Goal: Information Seeking & Learning: Learn about a topic

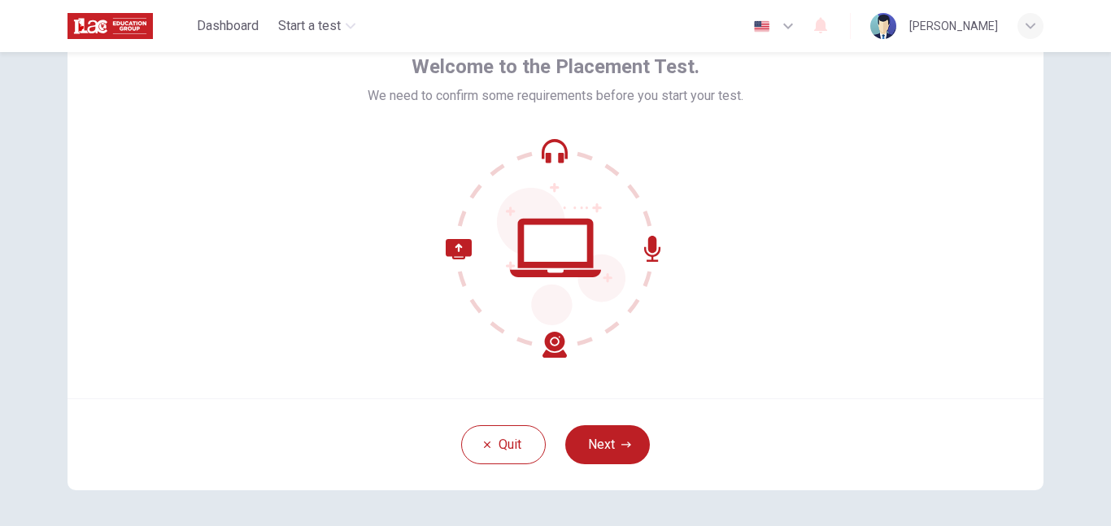
scroll to position [94, 0]
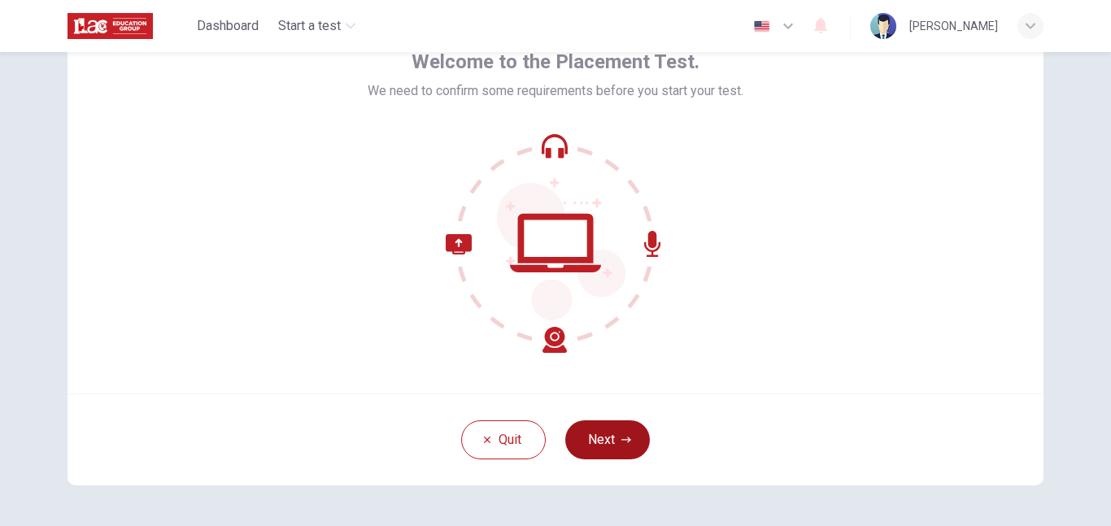
click at [619, 435] on button "Next" at bounding box center [607, 439] width 85 height 39
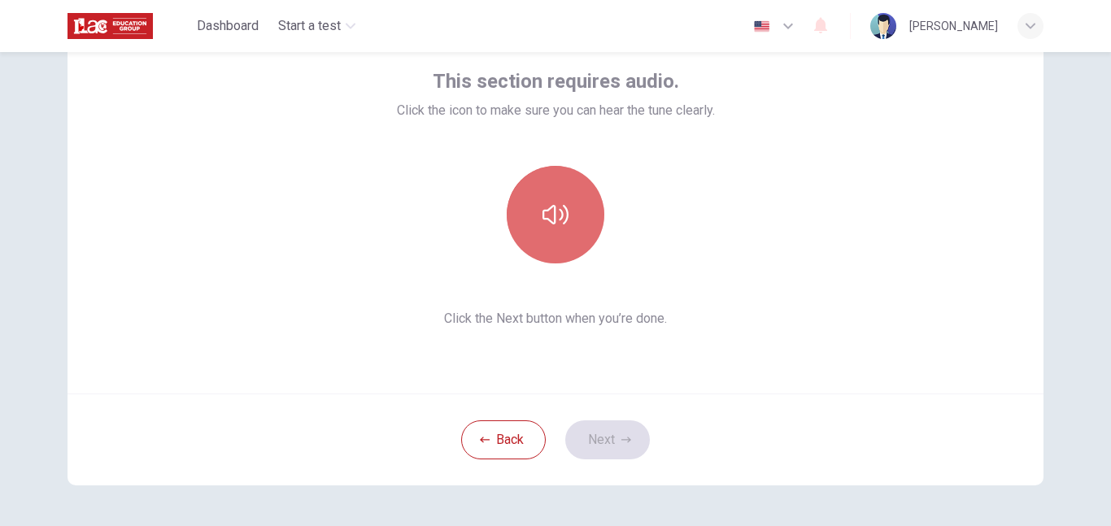
click at [560, 231] on button "button" at bounding box center [555, 215] width 98 height 98
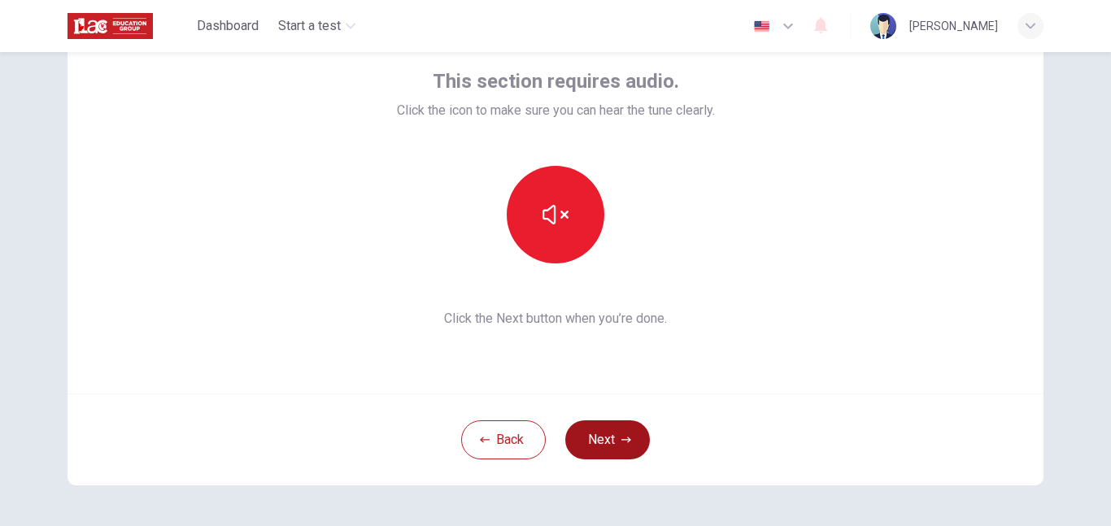
click at [598, 442] on button "Next" at bounding box center [607, 439] width 85 height 39
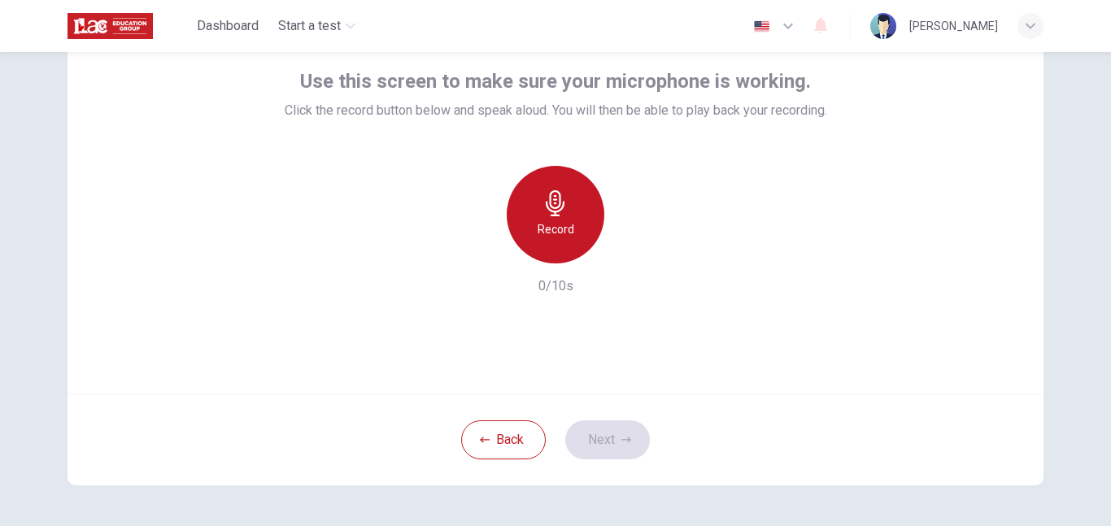
click at [559, 238] on h6 "Record" at bounding box center [555, 230] width 37 height 20
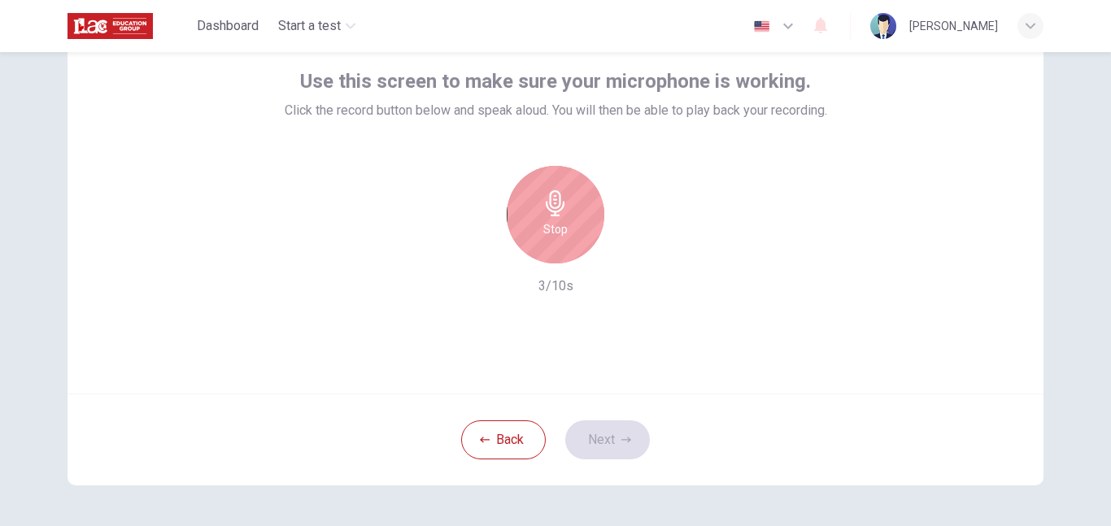
click at [559, 238] on h6 "Stop" at bounding box center [555, 230] width 24 height 20
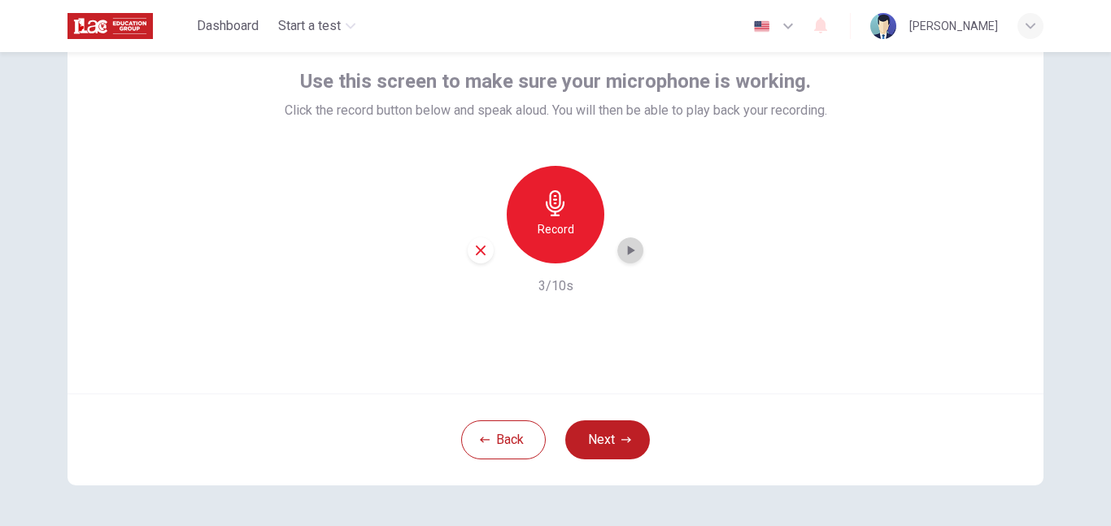
click at [628, 254] on icon "button" at bounding box center [631, 251] width 7 height 10
click at [476, 250] on icon "button" at bounding box center [480, 250] width 15 height 15
click at [549, 223] on h6 "Record" at bounding box center [555, 230] width 37 height 20
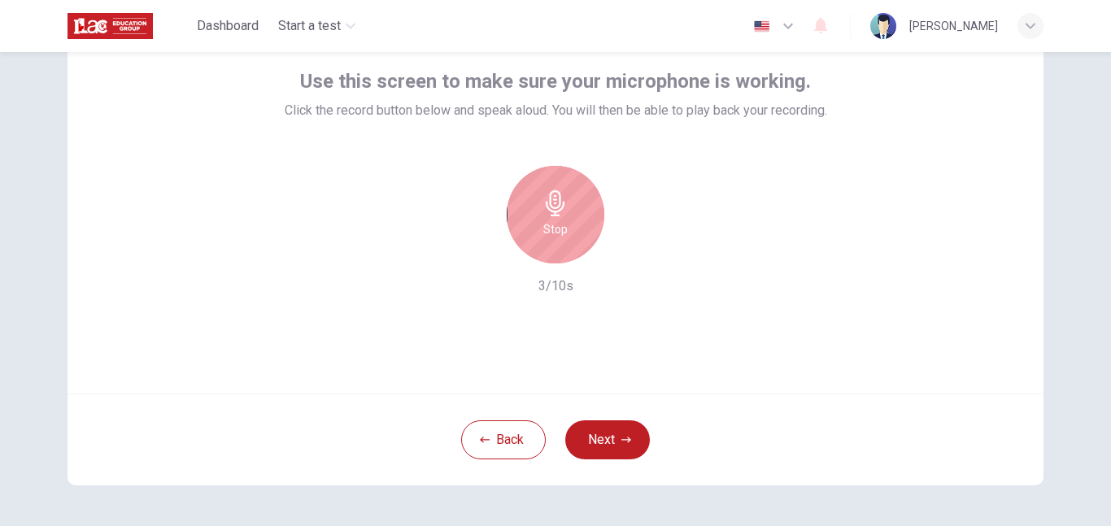
click at [557, 204] on icon "button" at bounding box center [555, 203] width 26 height 26
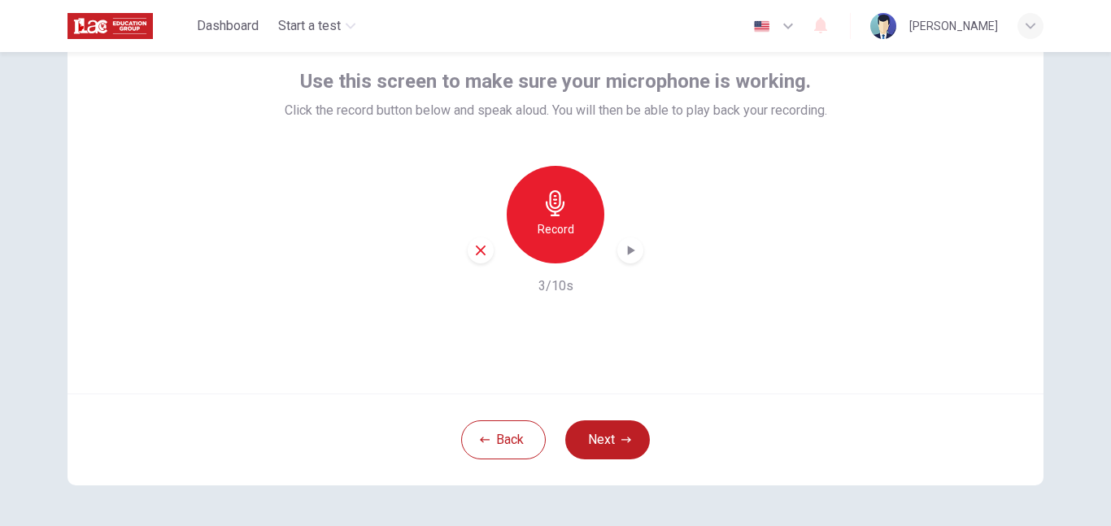
click at [630, 255] on icon "button" at bounding box center [630, 250] width 16 height 16
click at [481, 252] on icon "button" at bounding box center [480, 250] width 15 height 15
click at [603, 433] on button "Next" at bounding box center [607, 439] width 85 height 39
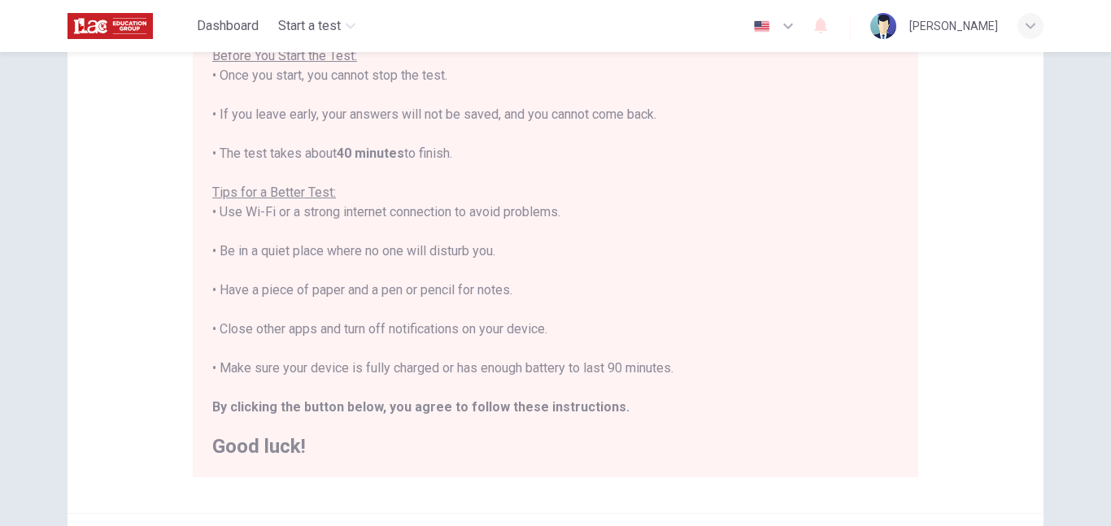
scroll to position [198, 0]
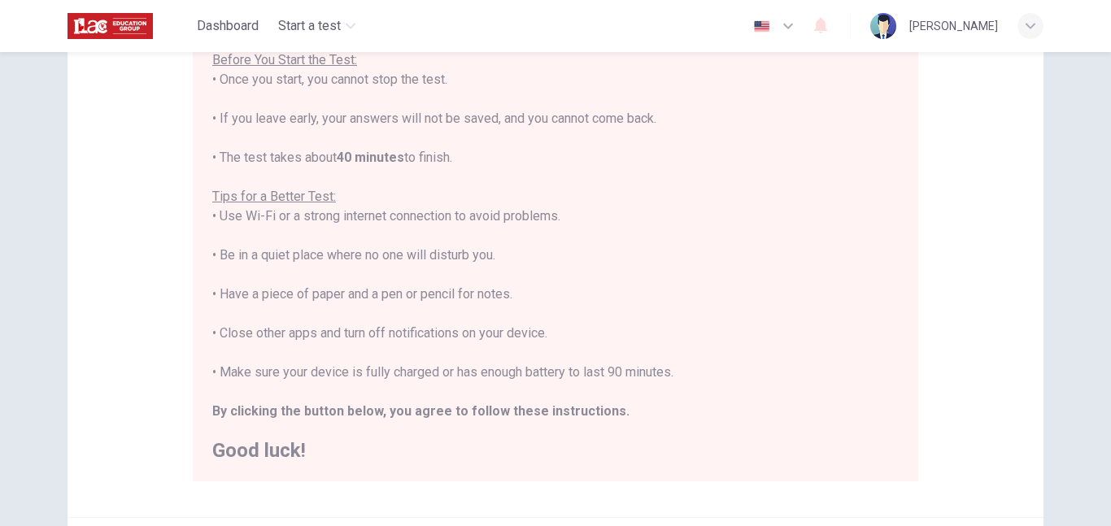
click at [779, 364] on div "You are about to start a Placement Test . Before You Start the Test: • Once you…" at bounding box center [555, 235] width 686 height 449
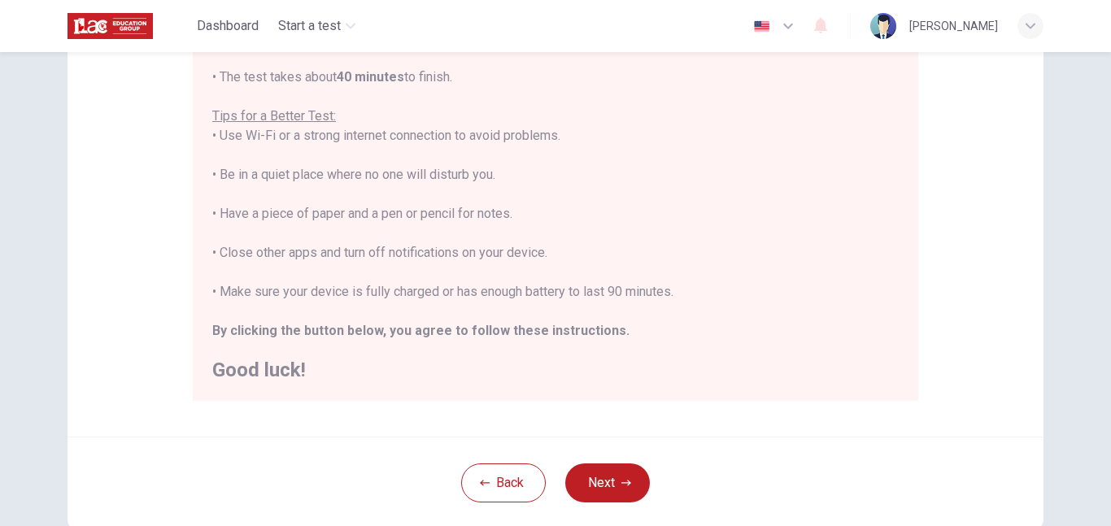
scroll to position [254, 0]
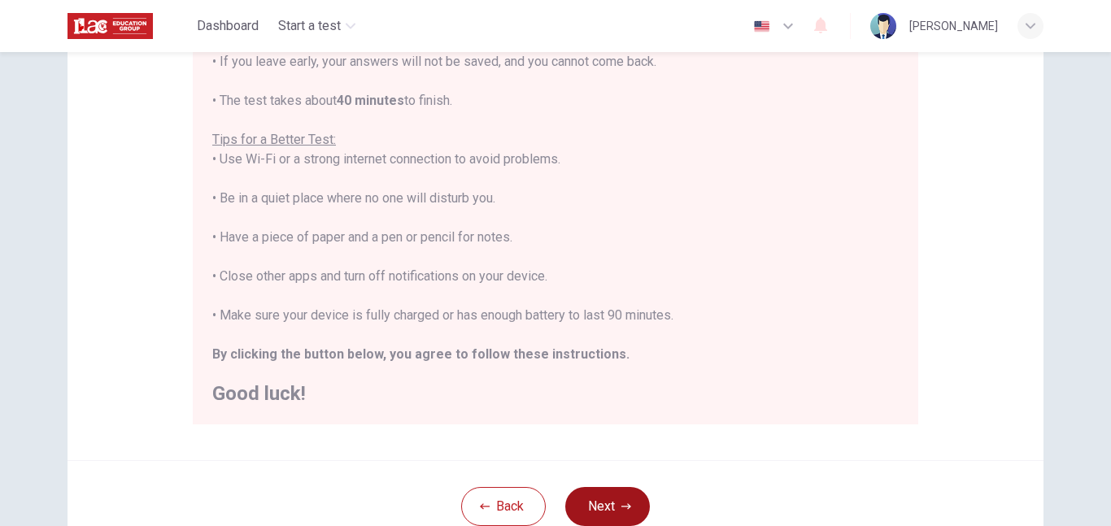
click at [609, 512] on button "Next" at bounding box center [607, 506] width 85 height 39
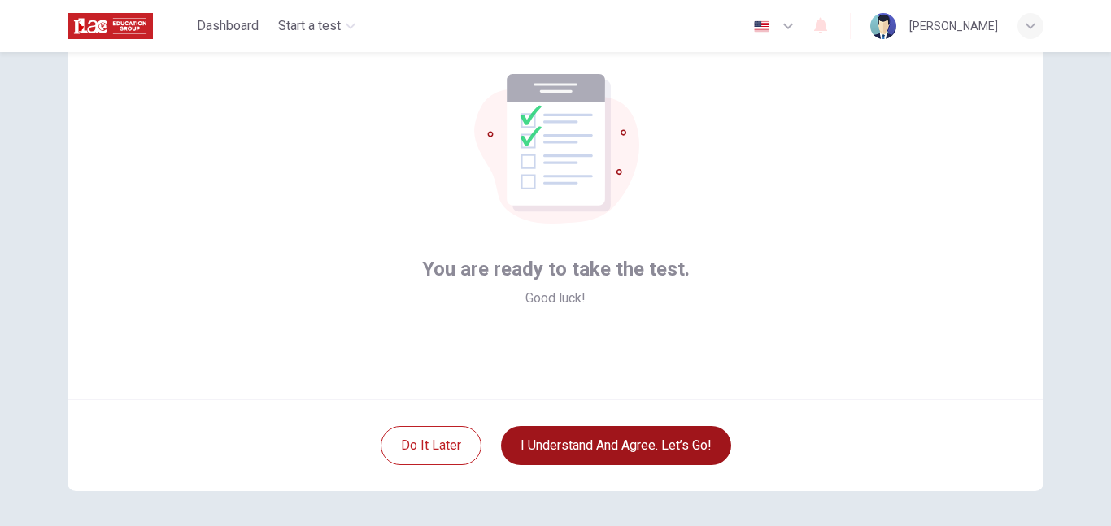
scroll to position [91, 0]
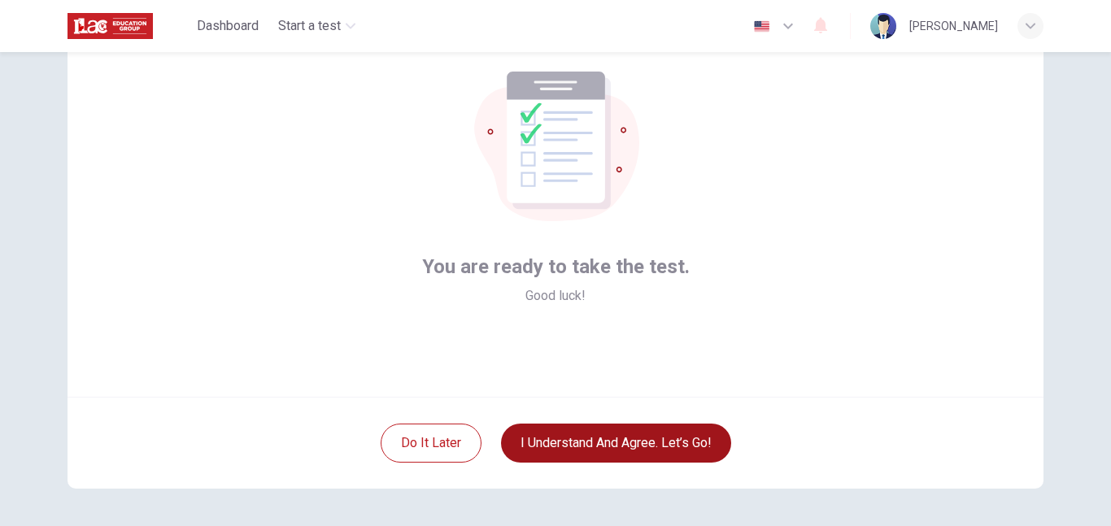
click at [646, 438] on button "I understand and agree. Let’s go!" at bounding box center [616, 443] width 230 height 39
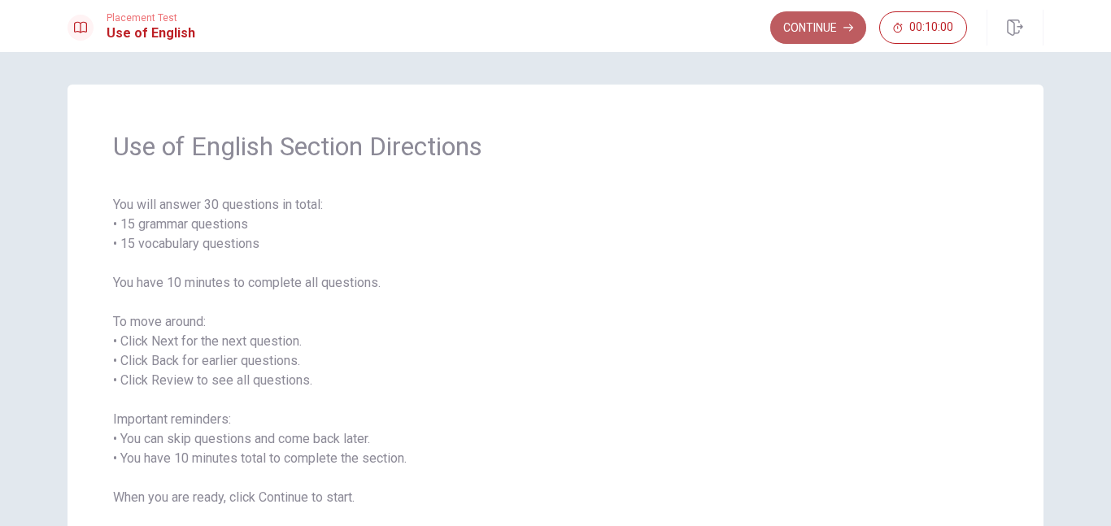
click at [814, 27] on button "Continue" at bounding box center [818, 27] width 96 height 33
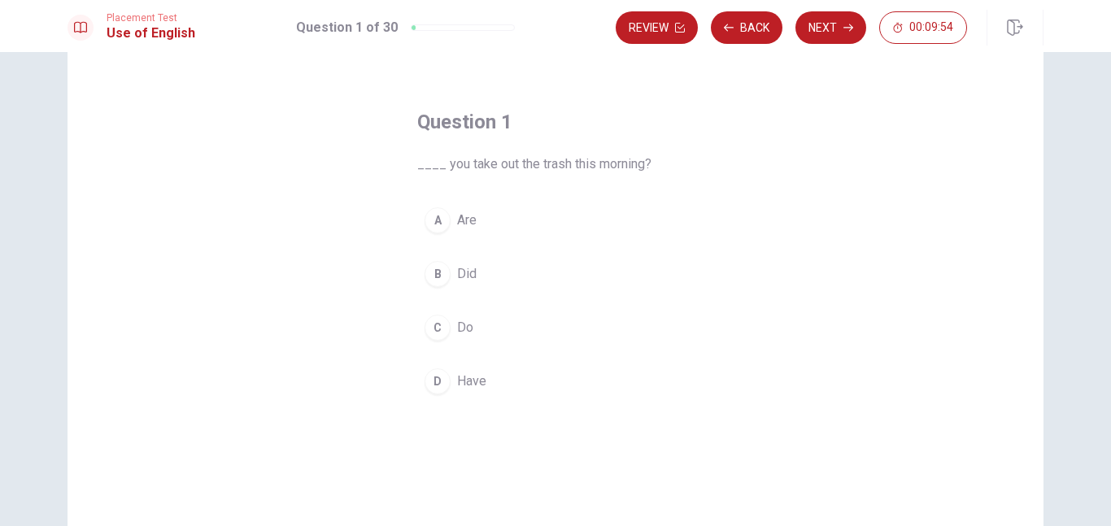
scroll to position [41, 0]
click at [468, 324] on span "Do" at bounding box center [465, 330] width 16 height 20
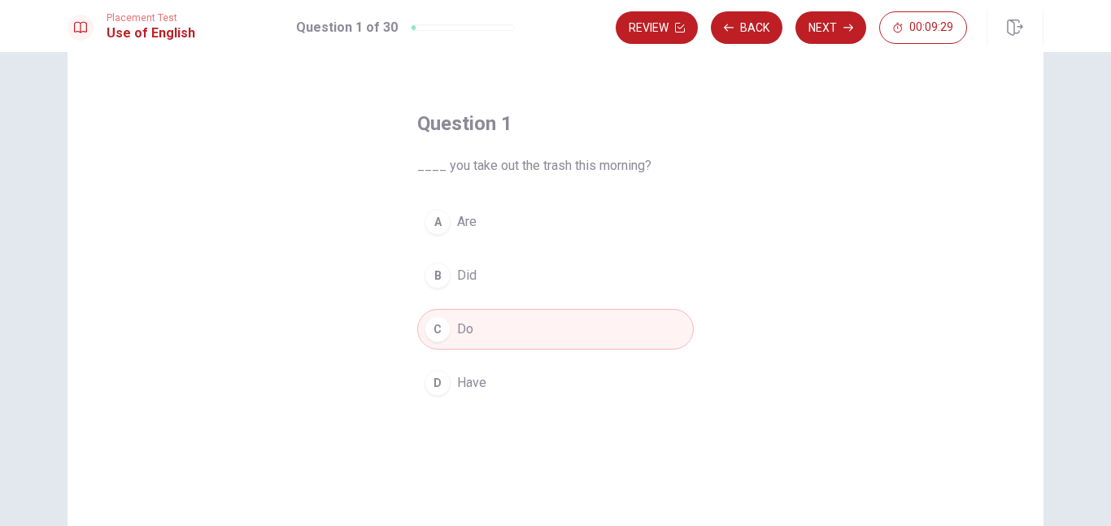
click at [477, 287] on button "B Did" at bounding box center [555, 275] width 276 height 41
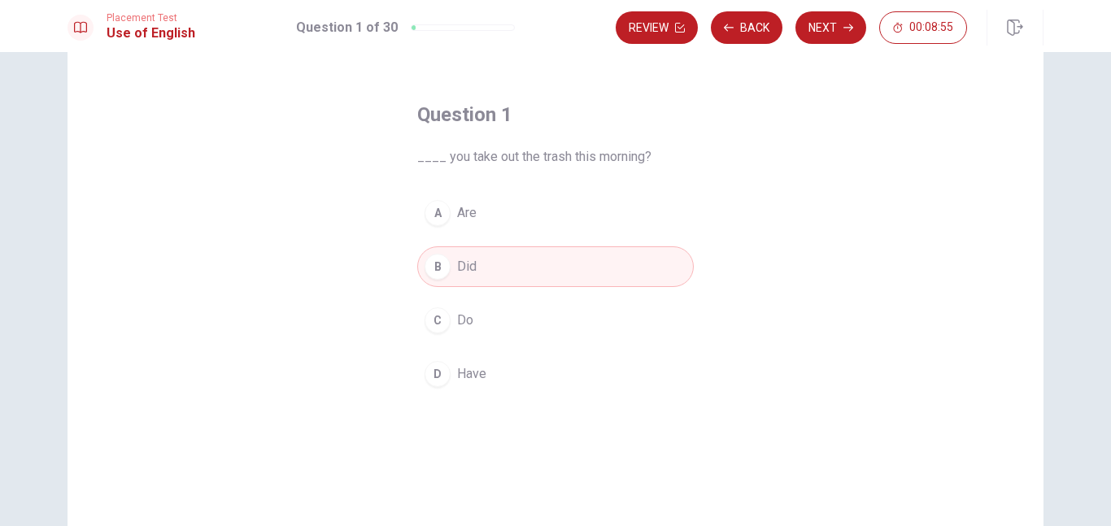
scroll to position [46, 0]
click at [838, 31] on button "Next" at bounding box center [830, 27] width 71 height 33
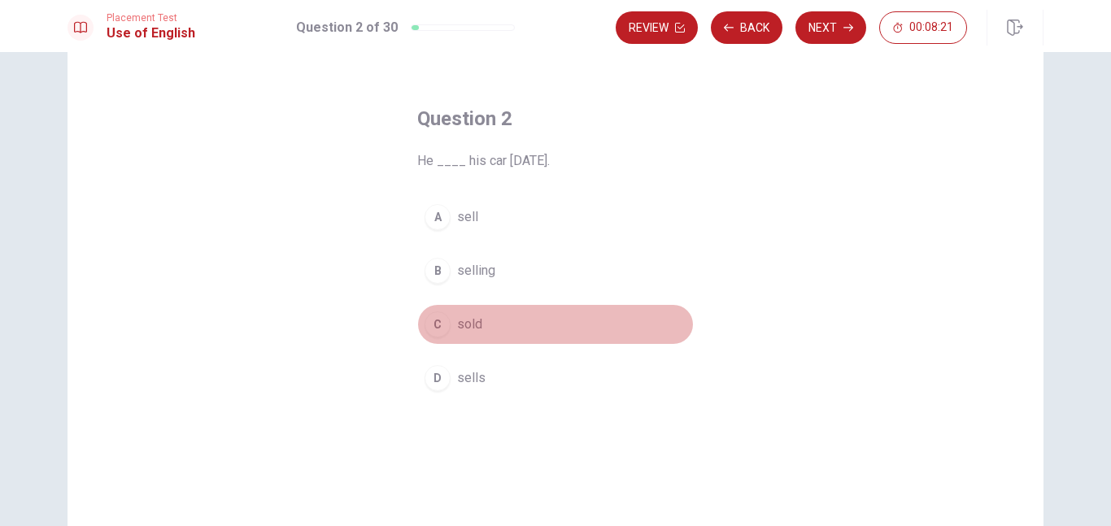
click at [481, 320] on button "C sold" at bounding box center [555, 324] width 276 height 41
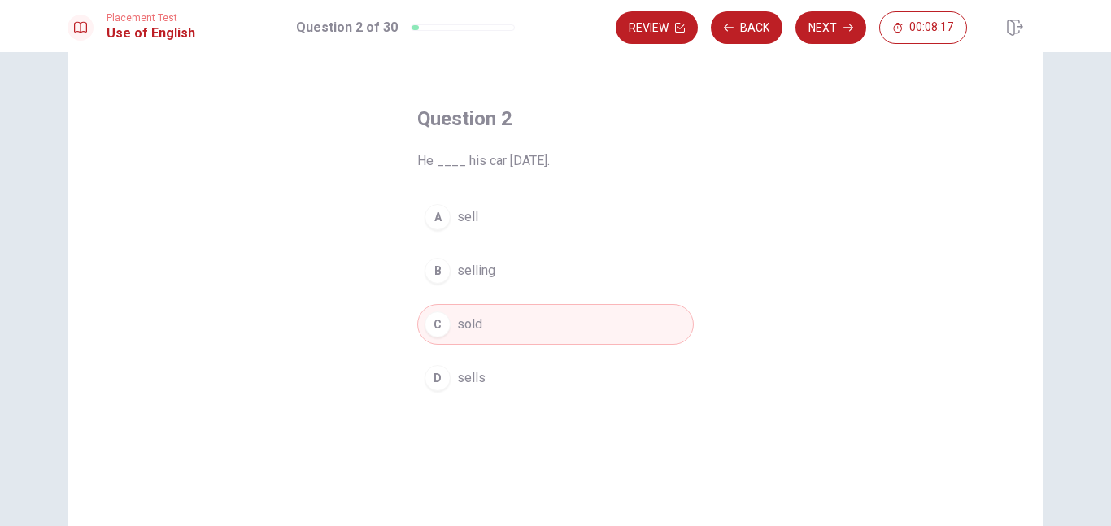
scroll to position [114, 0]
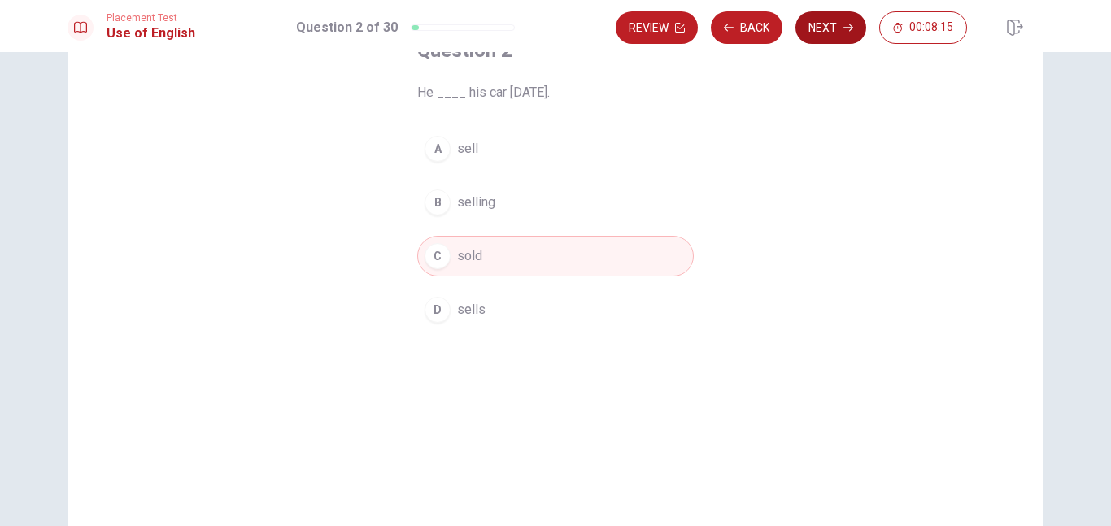
click at [826, 28] on button "Next" at bounding box center [830, 27] width 71 height 33
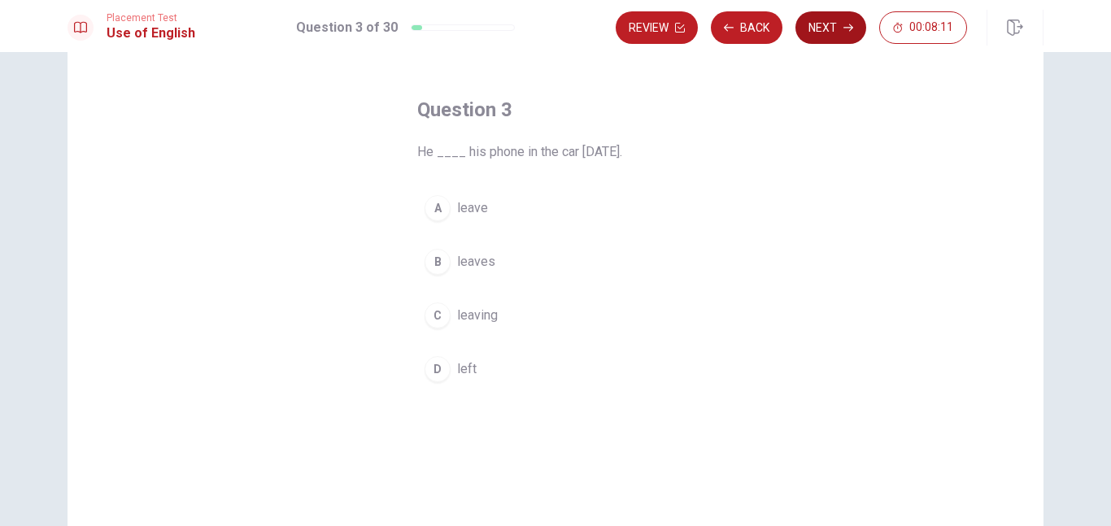
scroll to position [46, 0]
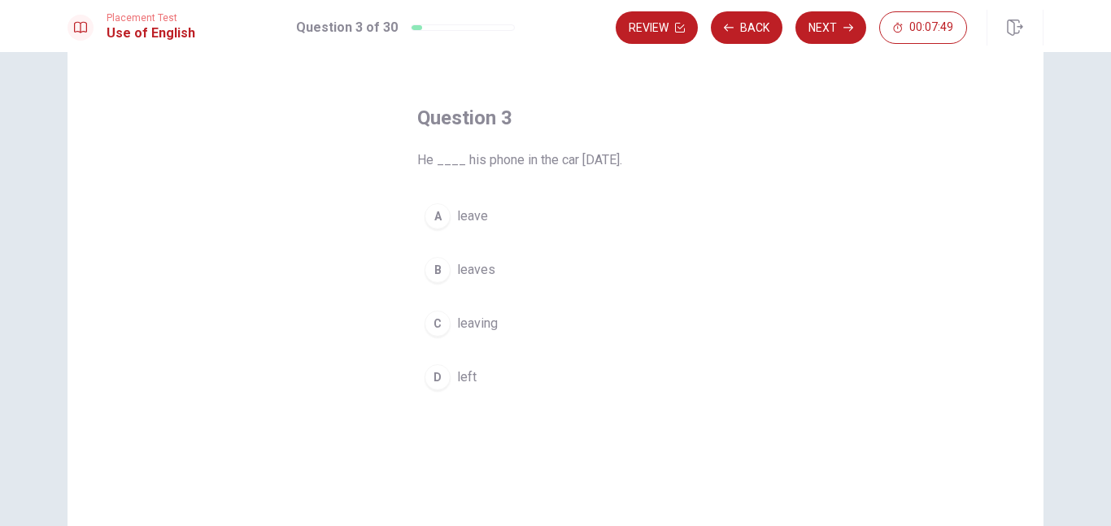
click at [470, 380] on span "left" at bounding box center [467, 377] width 20 height 20
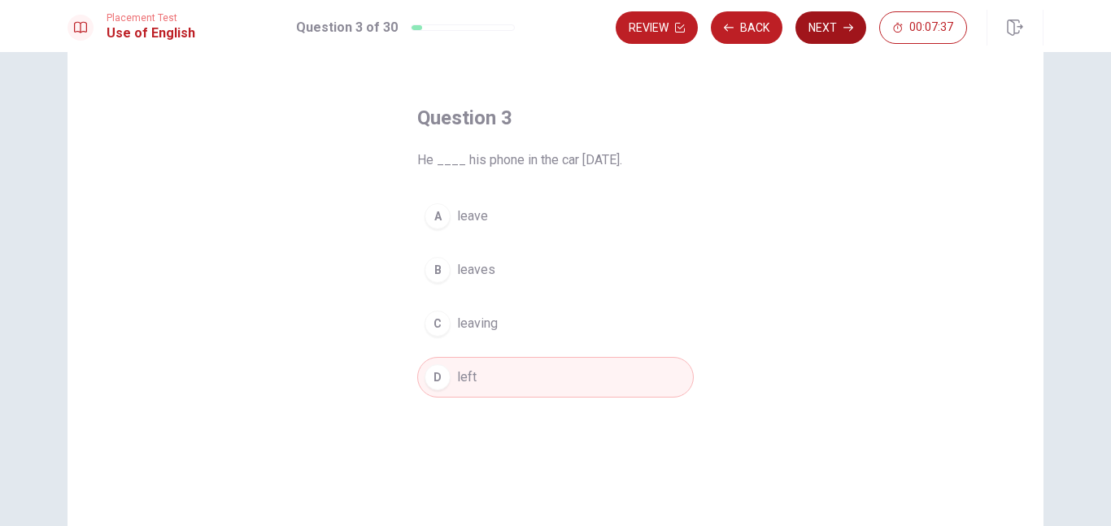
click at [811, 33] on button "Next" at bounding box center [830, 27] width 71 height 33
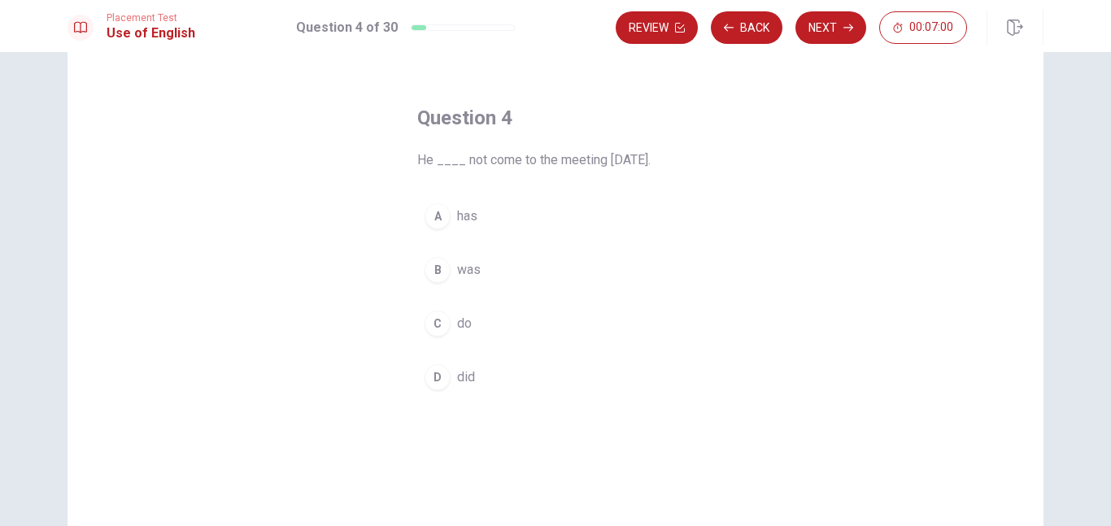
click at [466, 380] on span "did" at bounding box center [466, 377] width 18 height 20
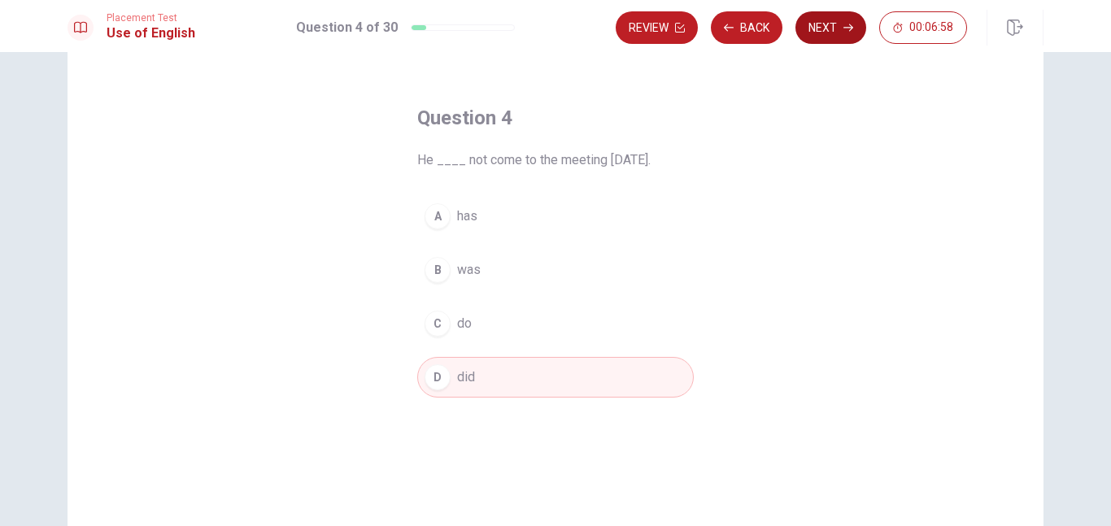
click at [828, 34] on button "Next" at bounding box center [830, 27] width 71 height 33
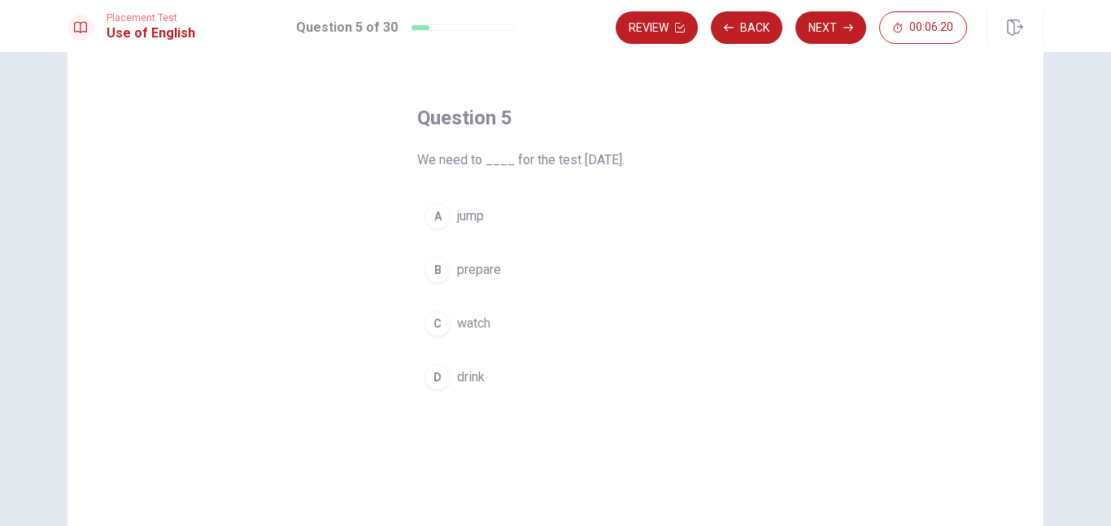
click at [498, 267] on span "prepare" at bounding box center [479, 270] width 44 height 20
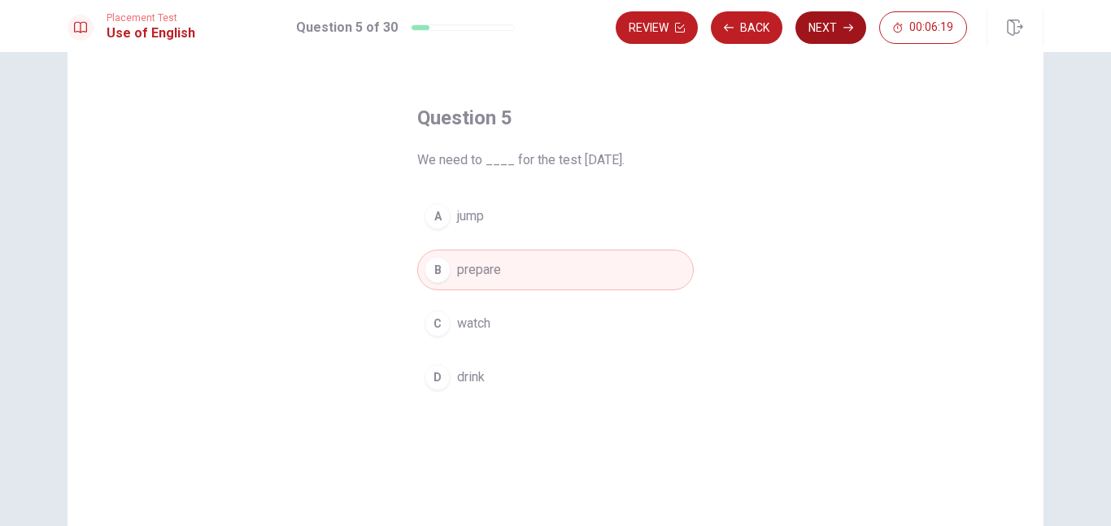
click at [829, 22] on button "Next" at bounding box center [830, 27] width 71 height 33
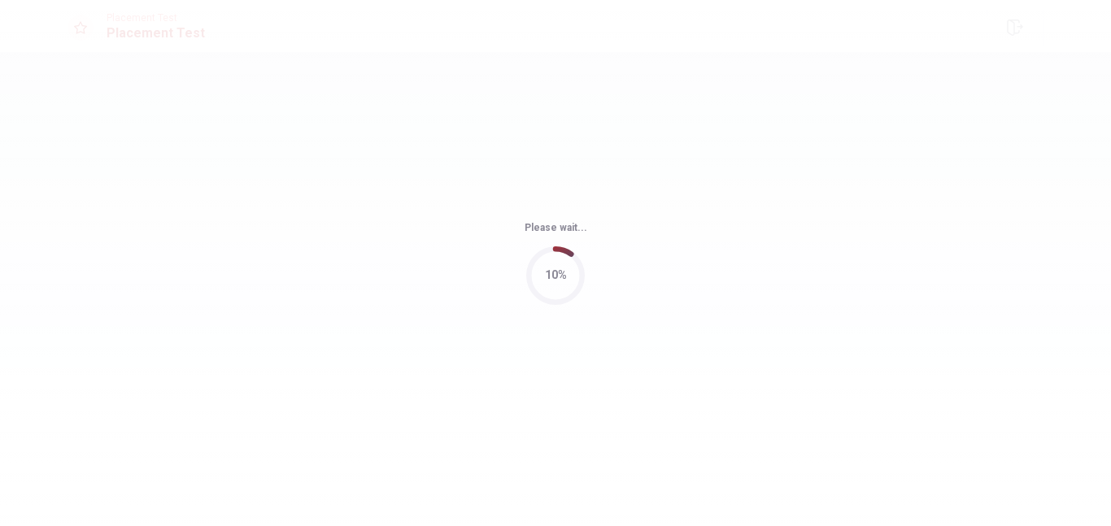
scroll to position [0, 0]
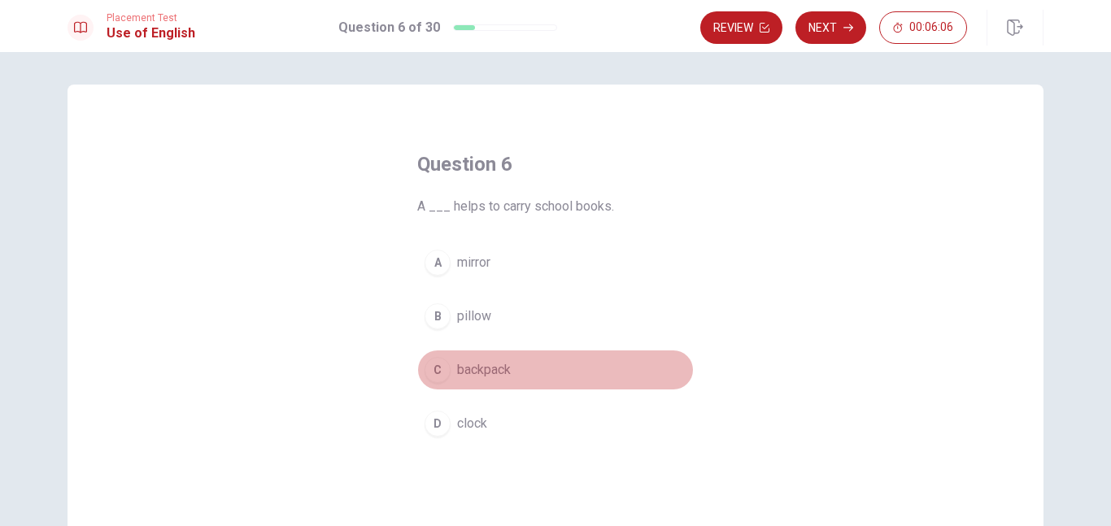
click at [495, 370] on span "backpack" at bounding box center [484, 370] width 54 height 20
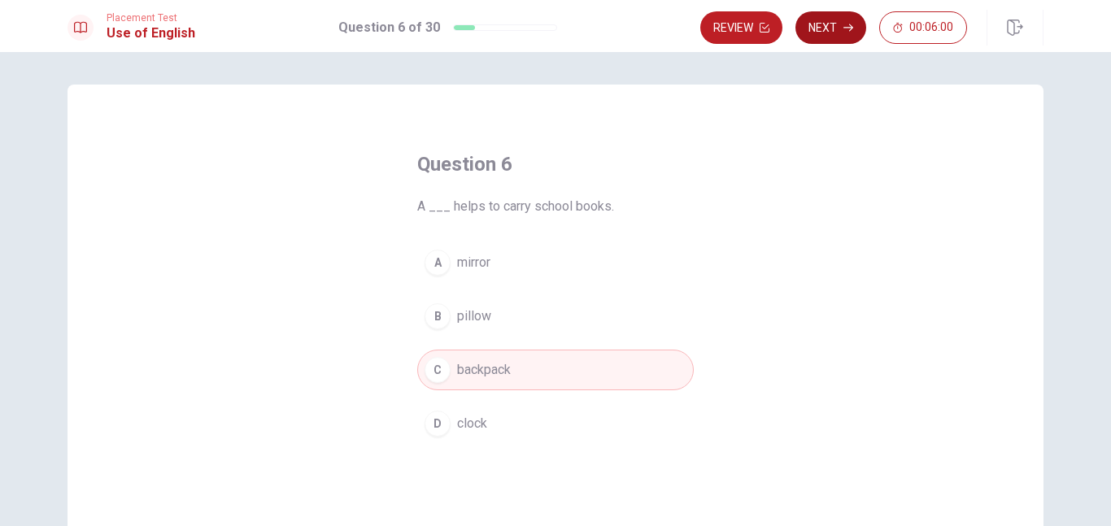
click at [818, 21] on button "Next" at bounding box center [830, 27] width 71 height 33
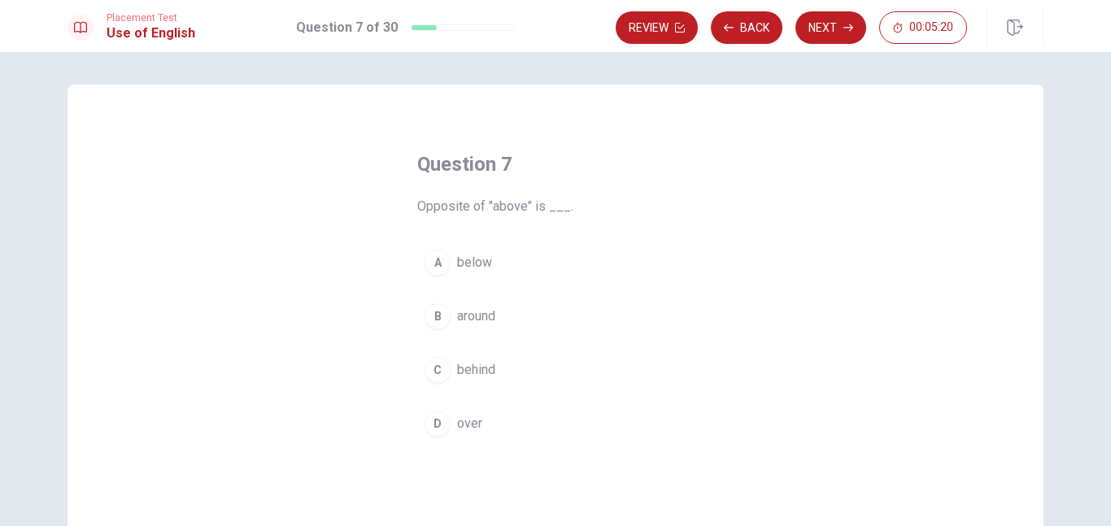
click at [482, 267] on span "below" at bounding box center [474, 263] width 35 height 20
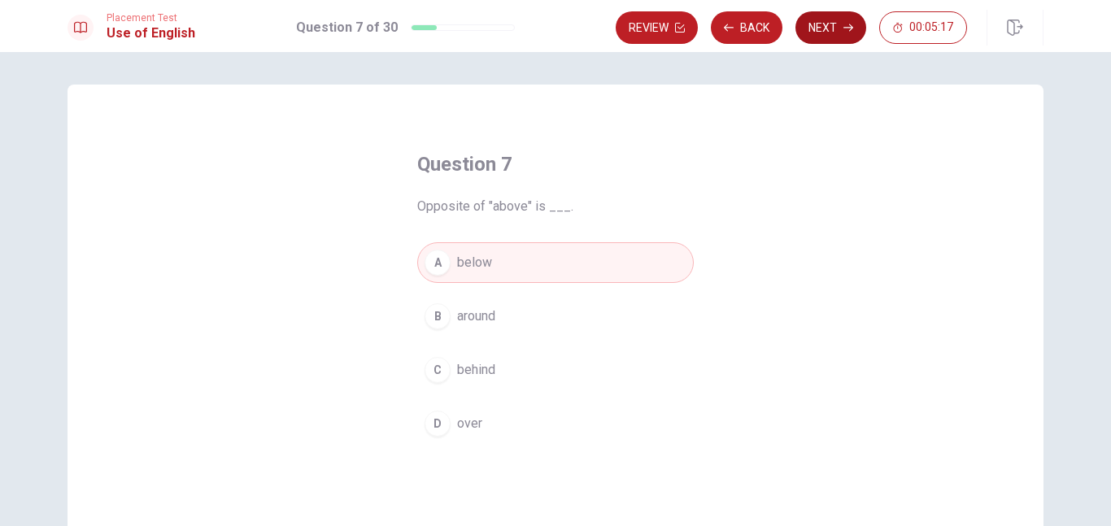
click at [829, 22] on button "Next" at bounding box center [830, 27] width 71 height 33
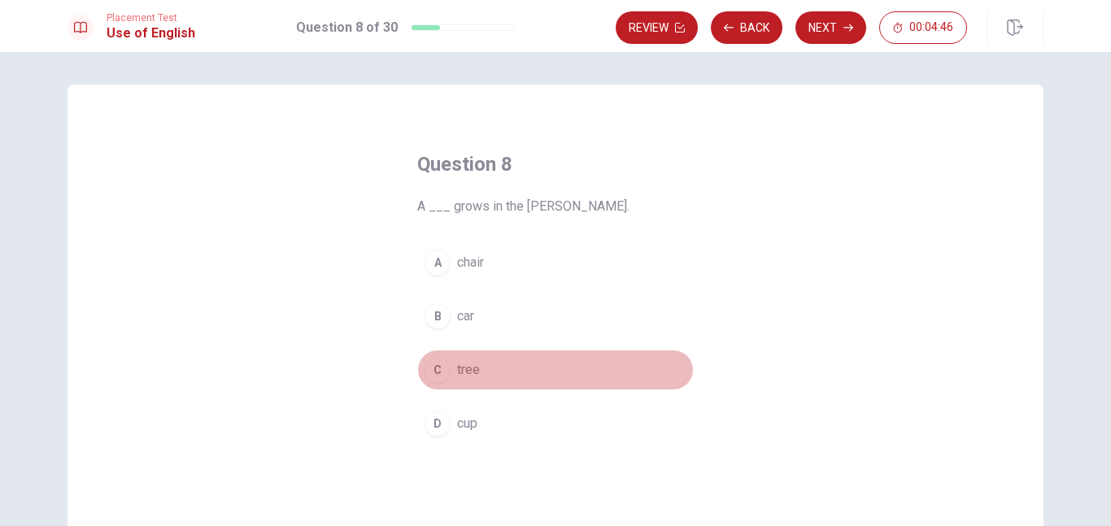
click at [473, 370] on span "tree" at bounding box center [468, 370] width 23 height 20
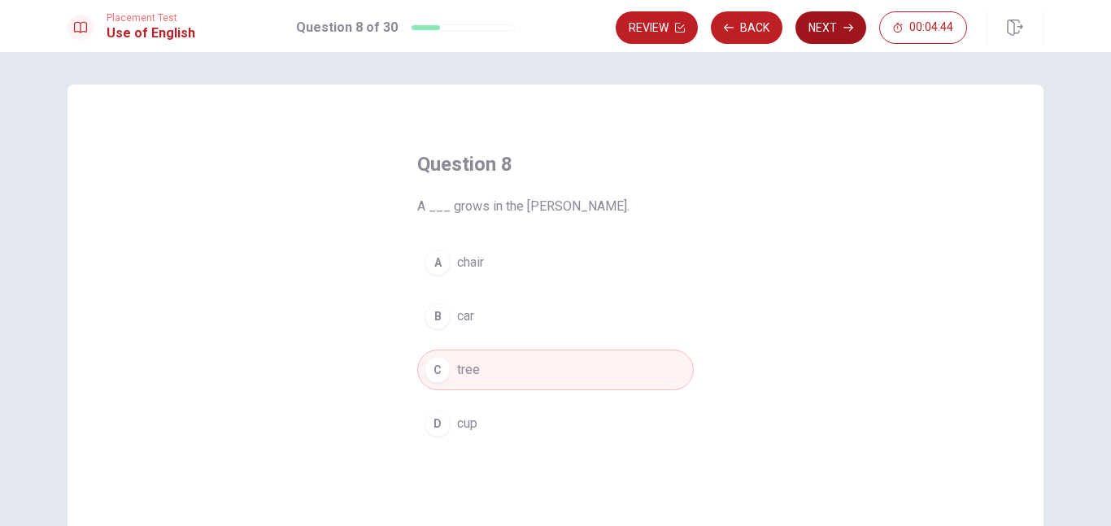
click at [831, 23] on button "Next" at bounding box center [830, 27] width 71 height 33
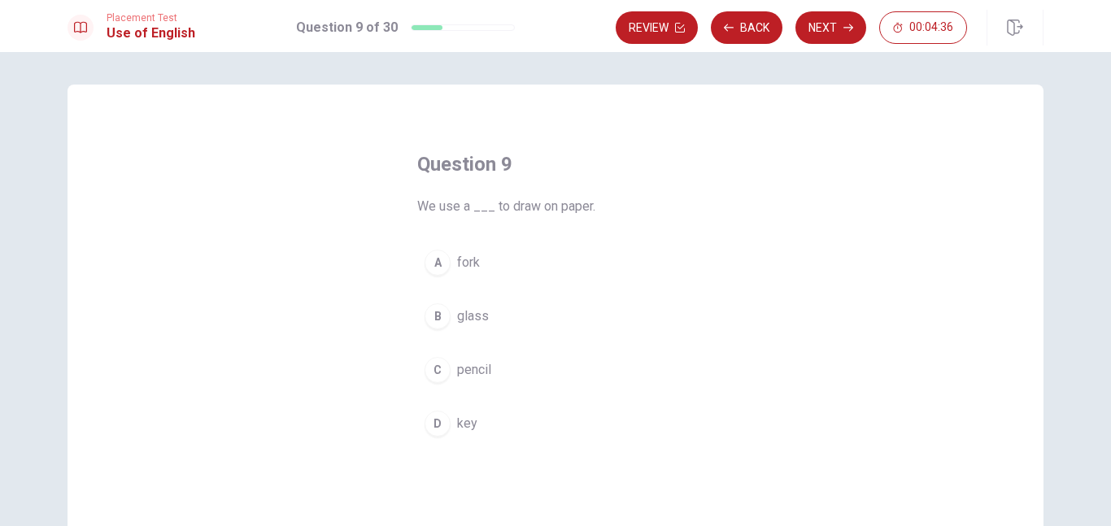
click at [465, 372] on span "pencil" at bounding box center [474, 370] width 34 height 20
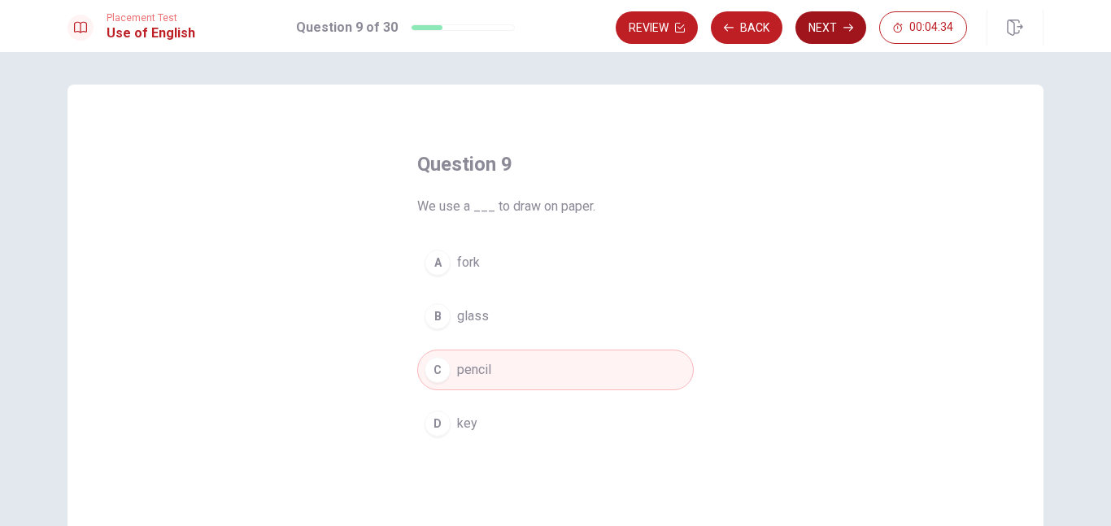
click at [835, 33] on button "Next" at bounding box center [830, 27] width 71 height 33
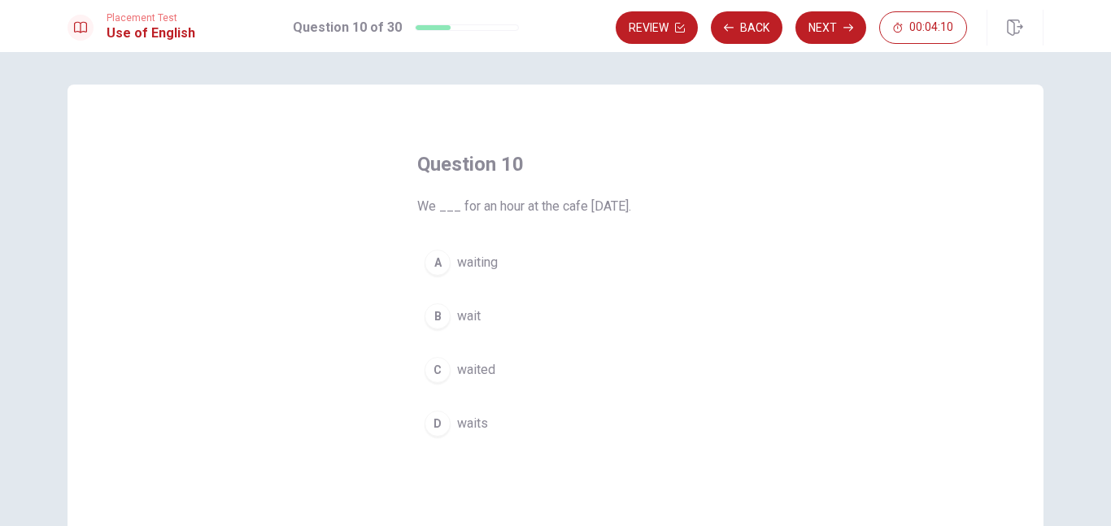
click at [489, 368] on span "waited" at bounding box center [476, 370] width 38 height 20
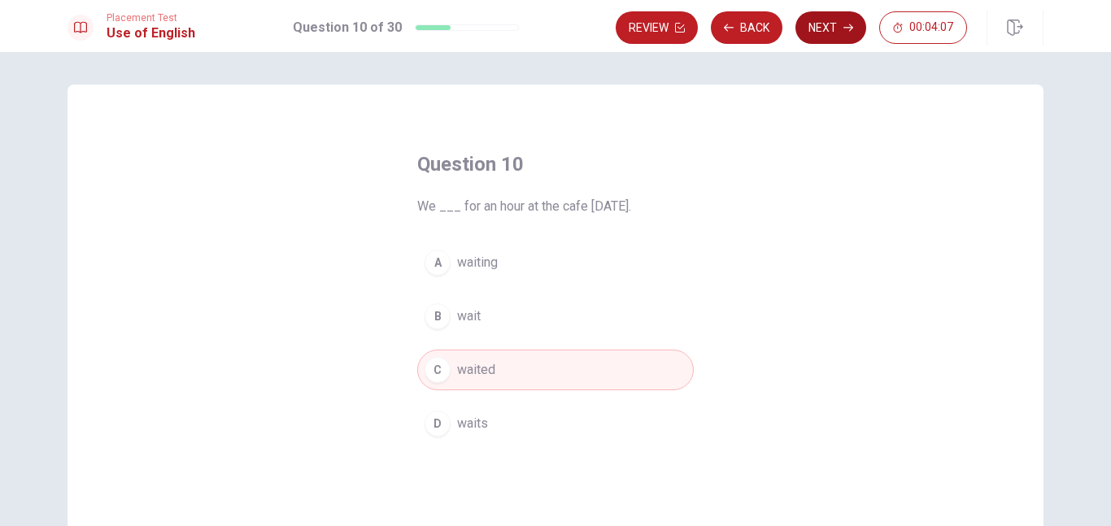
click at [833, 20] on button "Next" at bounding box center [830, 27] width 71 height 33
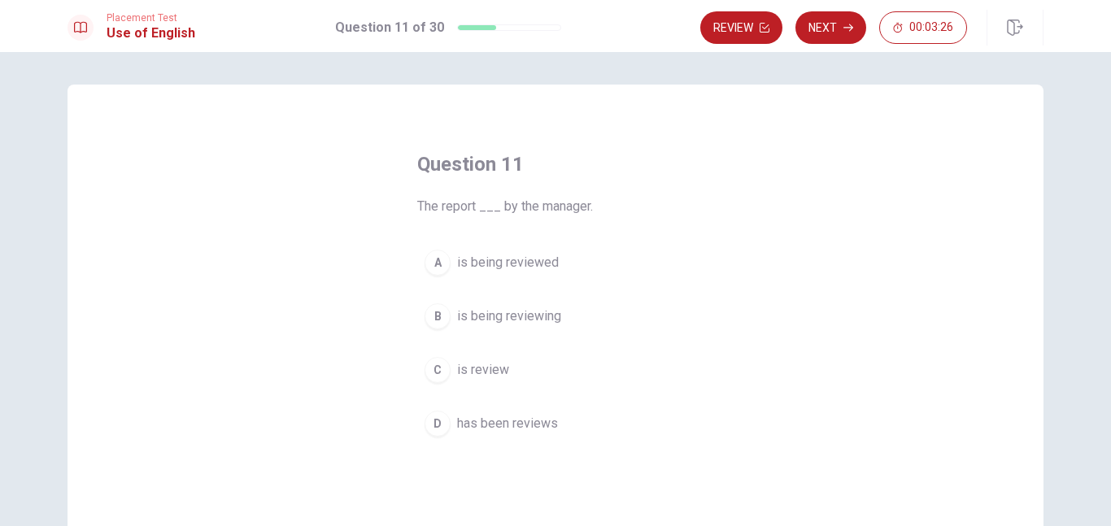
click at [523, 264] on span "is being reviewed" at bounding box center [508, 263] width 102 height 20
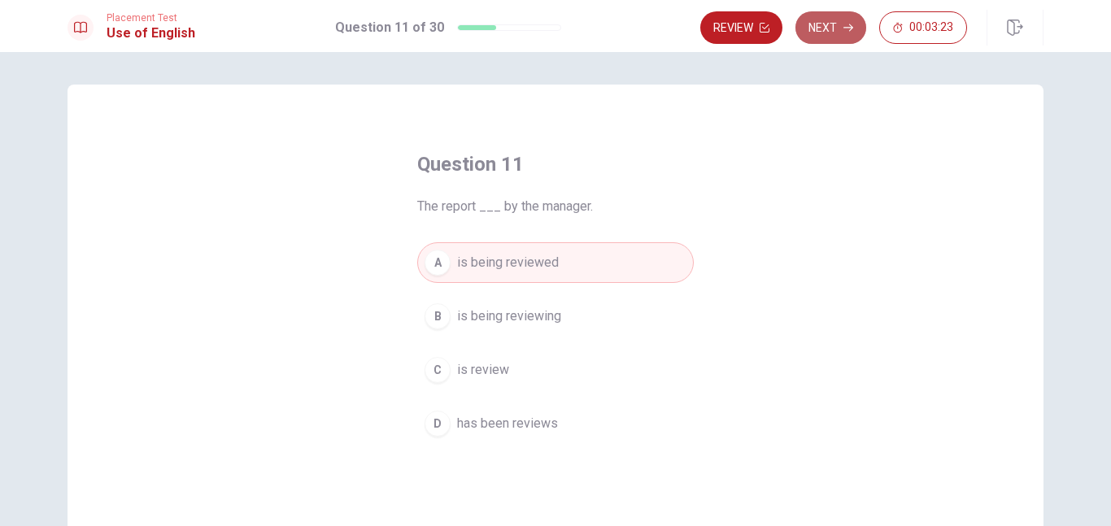
click at [816, 28] on button "Next" at bounding box center [830, 27] width 71 height 33
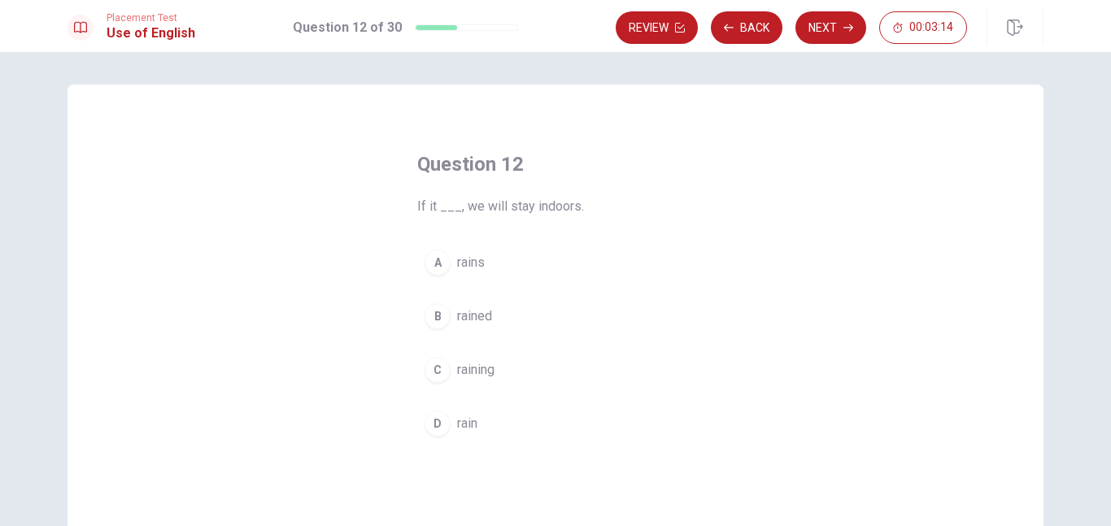
click at [479, 264] on span "rains" at bounding box center [471, 263] width 28 height 20
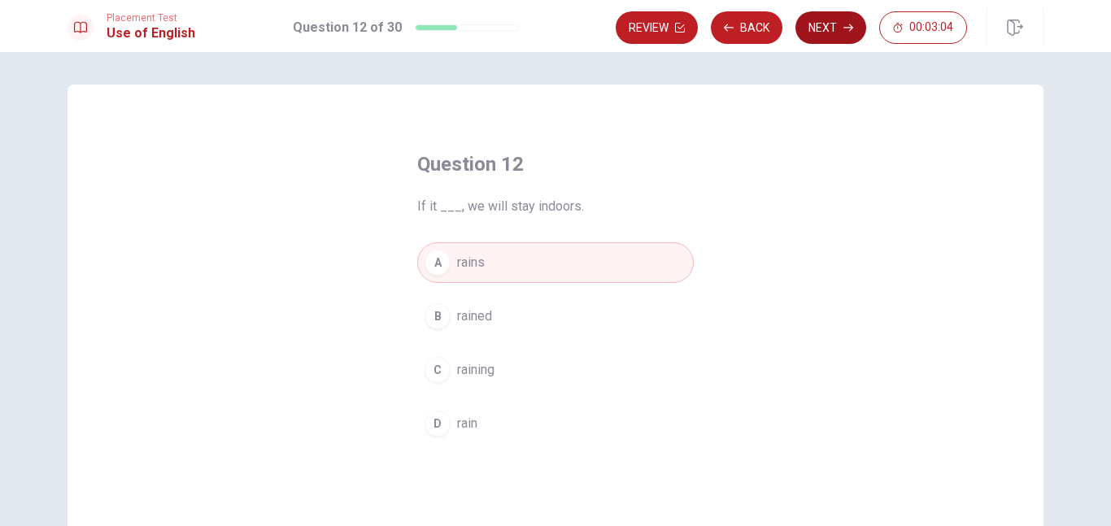
click at [846, 24] on icon "button" at bounding box center [848, 28] width 10 height 10
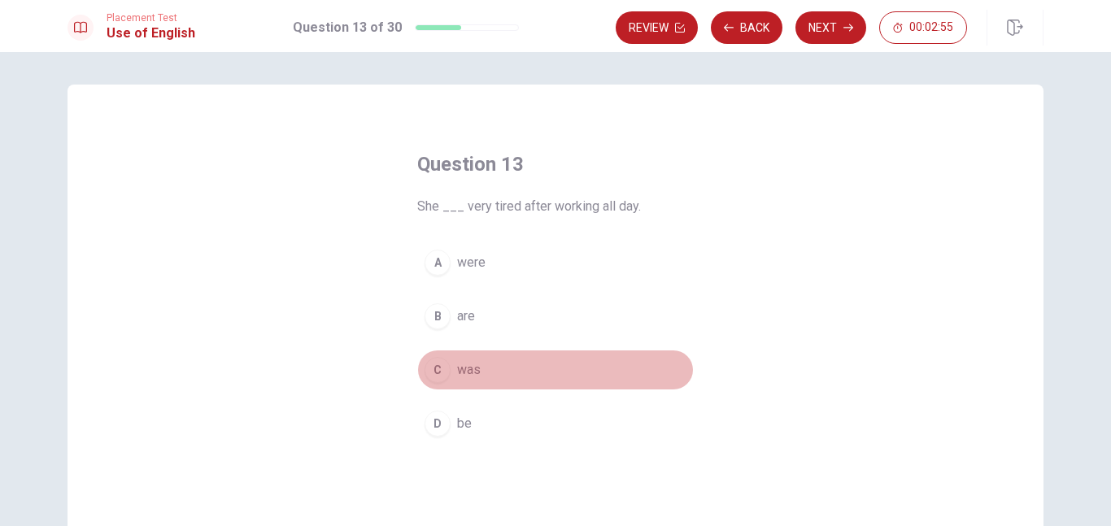
click at [471, 370] on span "was" at bounding box center [469, 370] width 24 height 20
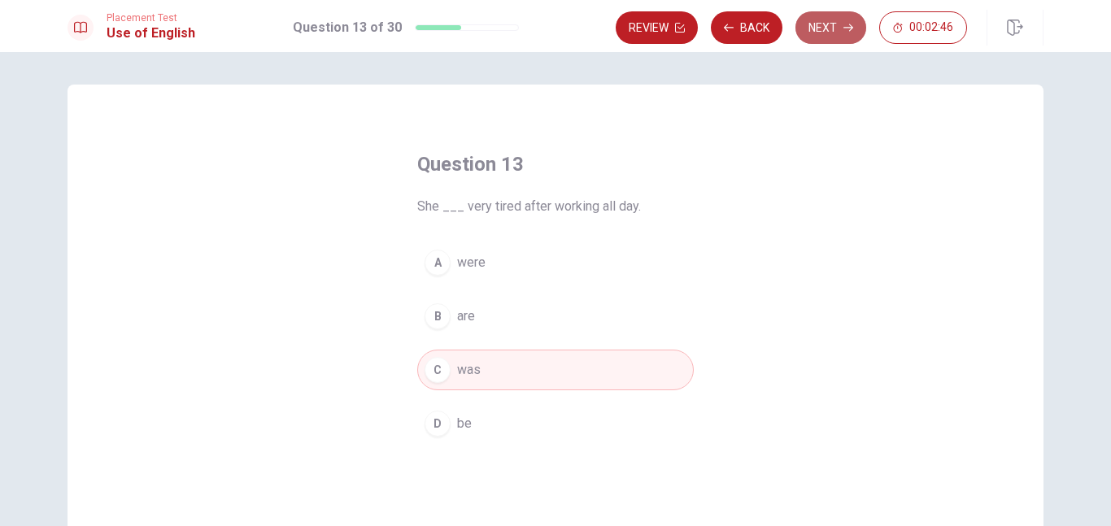
click at [832, 22] on button "Next" at bounding box center [830, 27] width 71 height 33
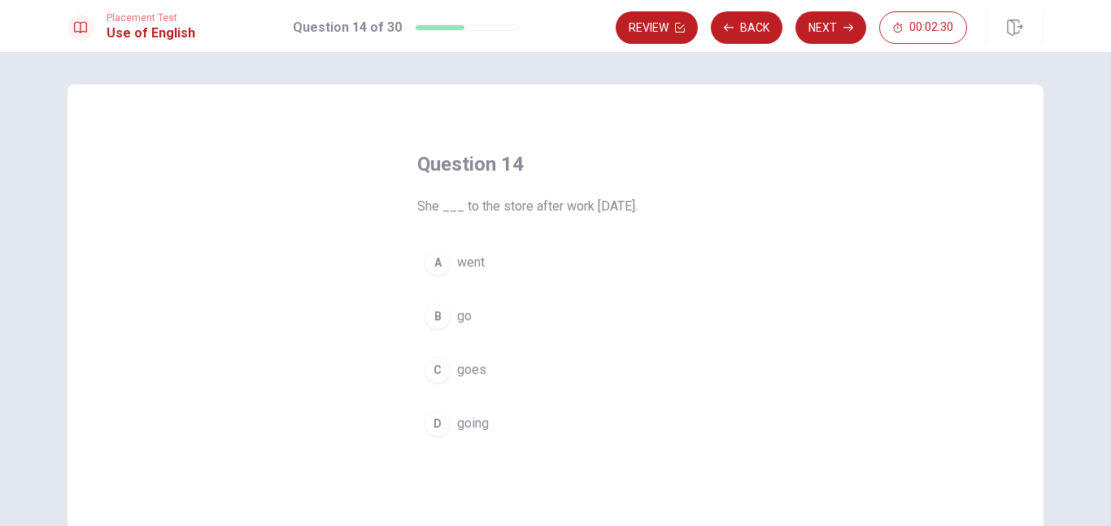
click at [480, 266] on span "went" at bounding box center [471, 263] width 28 height 20
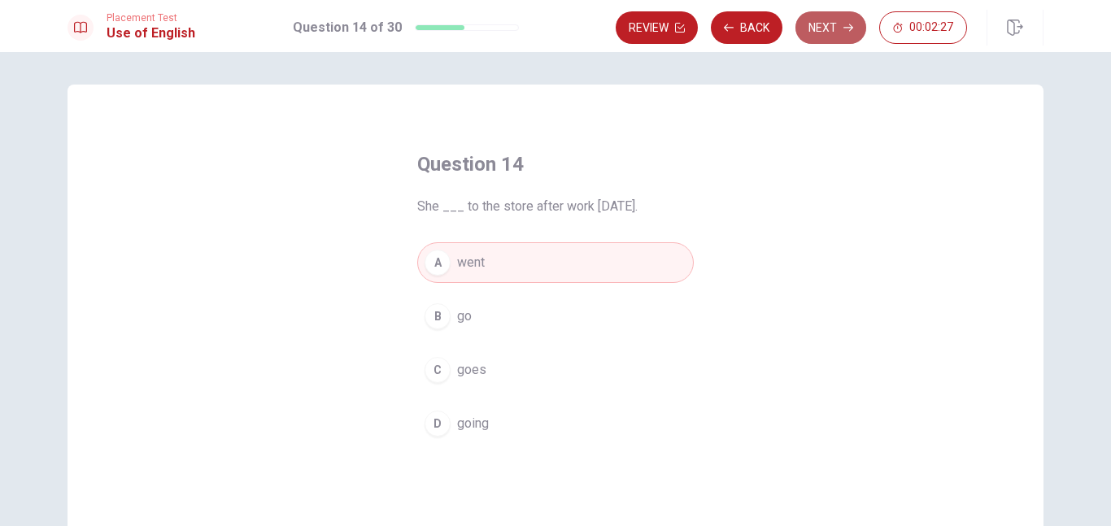
click at [837, 24] on button "Next" at bounding box center [830, 27] width 71 height 33
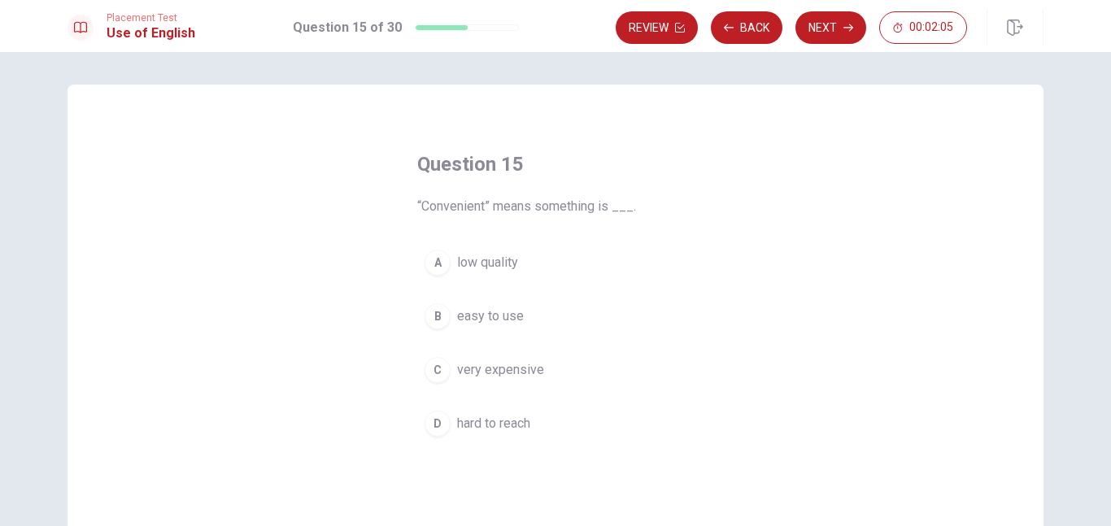
click at [502, 321] on span "easy to use" at bounding box center [490, 316] width 67 height 20
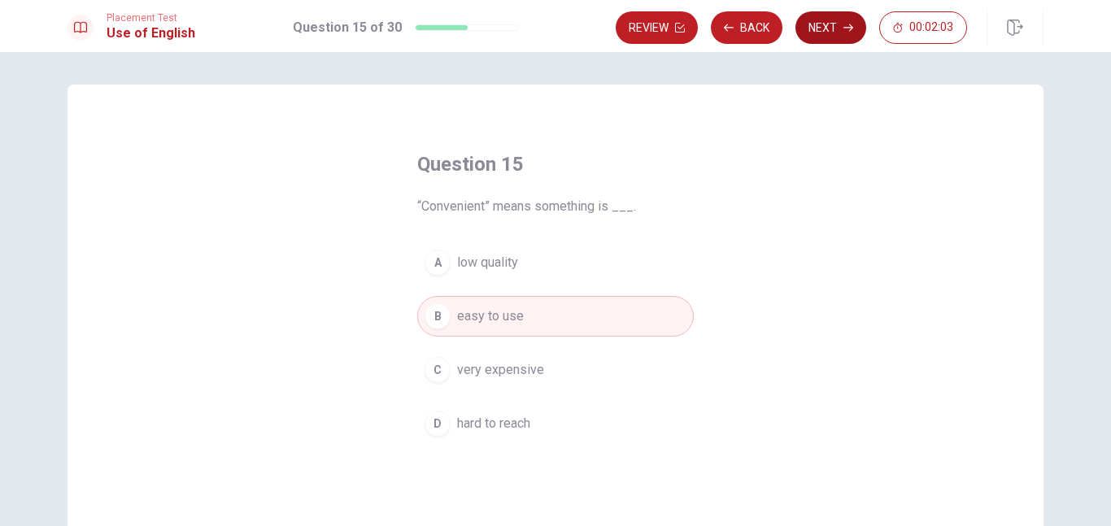
click at [811, 21] on button "Next" at bounding box center [830, 27] width 71 height 33
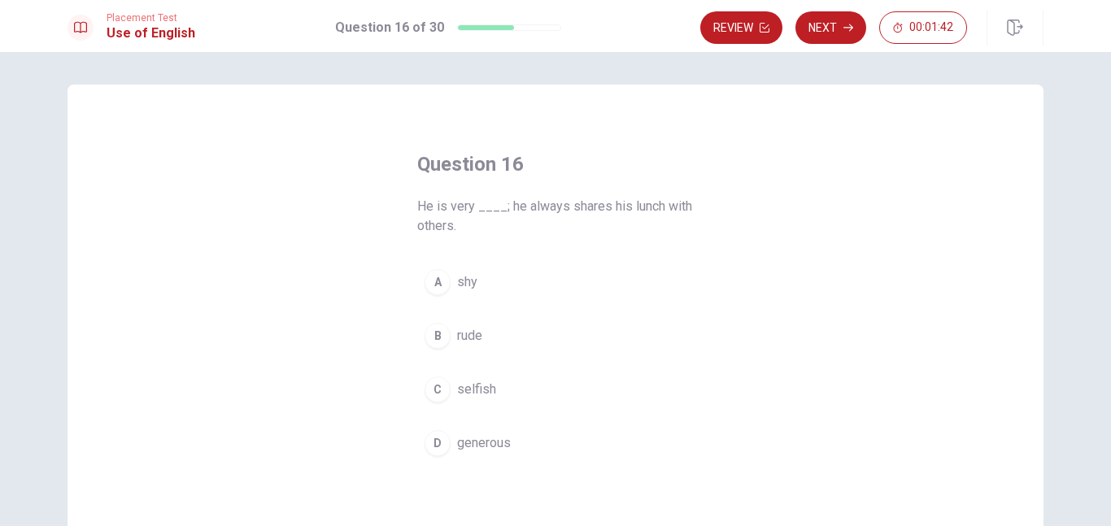
click at [476, 442] on span "generous" at bounding box center [484, 443] width 54 height 20
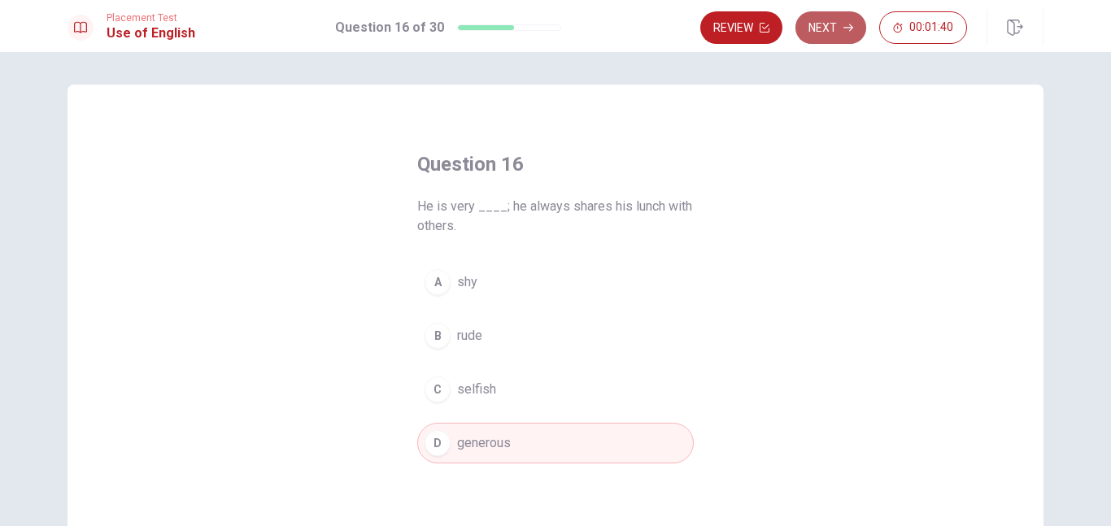
click at [835, 27] on button "Next" at bounding box center [830, 27] width 71 height 33
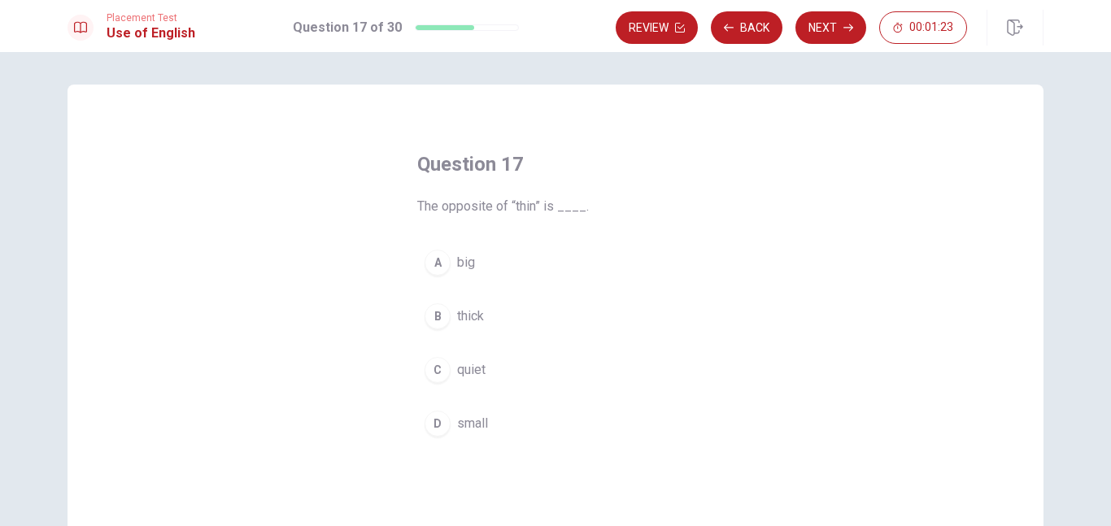
click at [469, 313] on span "thick" at bounding box center [470, 316] width 27 height 20
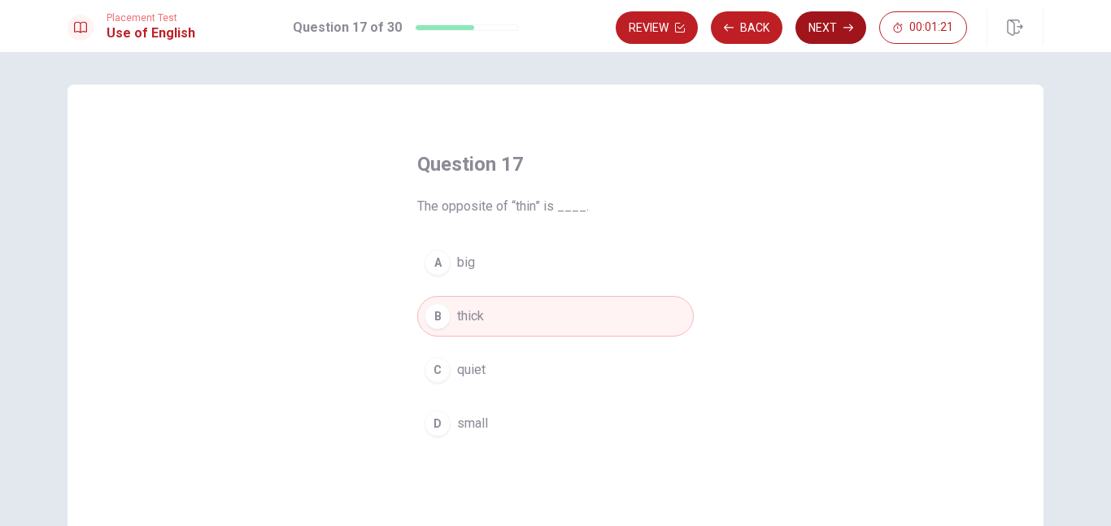
click at [829, 32] on button "Next" at bounding box center [830, 27] width 71 height 33
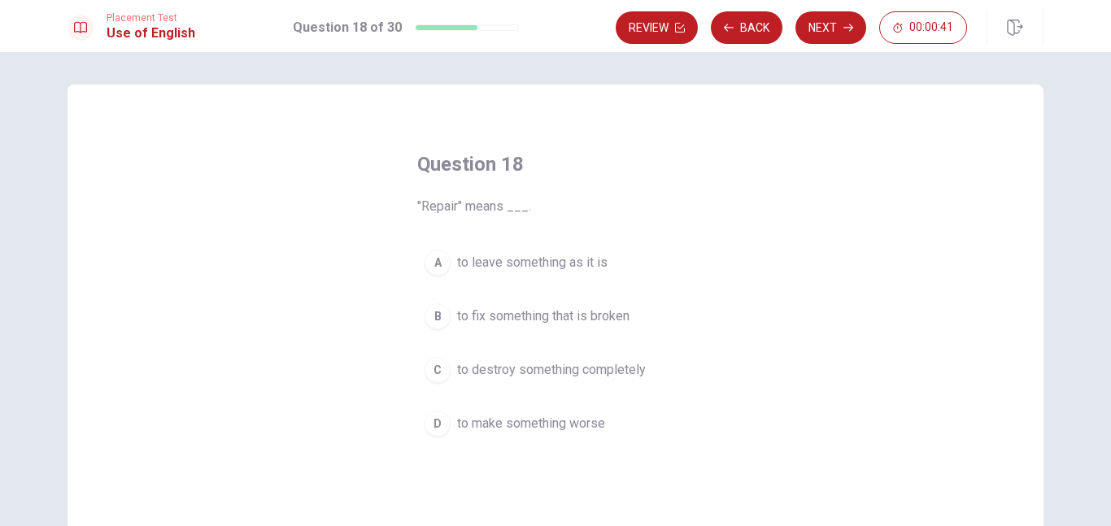
click at [549, 321] on span "to fix something that is broken" at bounding box center [543, 316] width 172 height 20
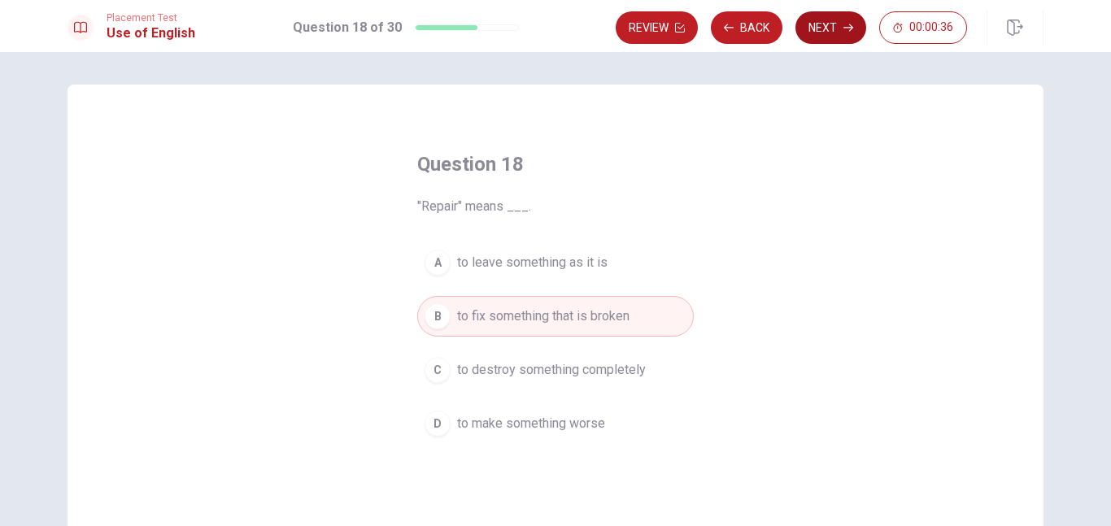
click at [827, 25] on button "Next" at bounding box center [830, 27] width 71 height 33
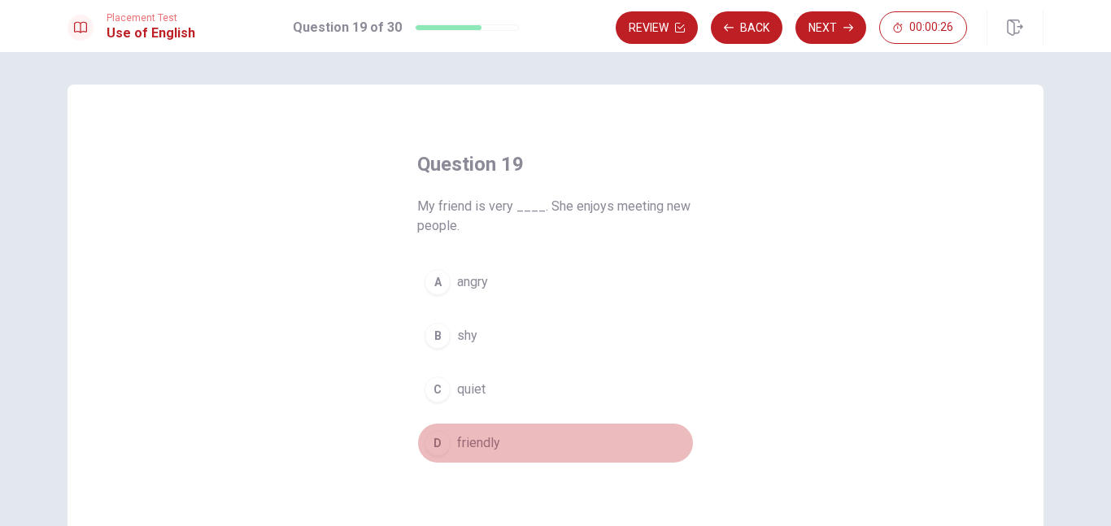
click at [475, 445] on span "friendly" at bounding box center [478, 443] width 43 height 20
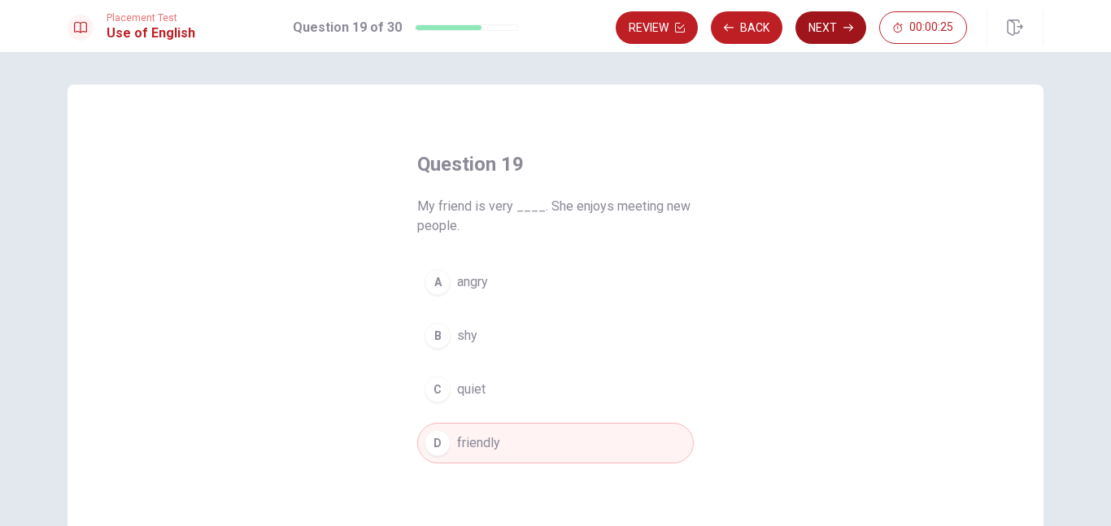
click at [834, 29] on button "Next" at bounding box center [830, 27] width 71 height 33
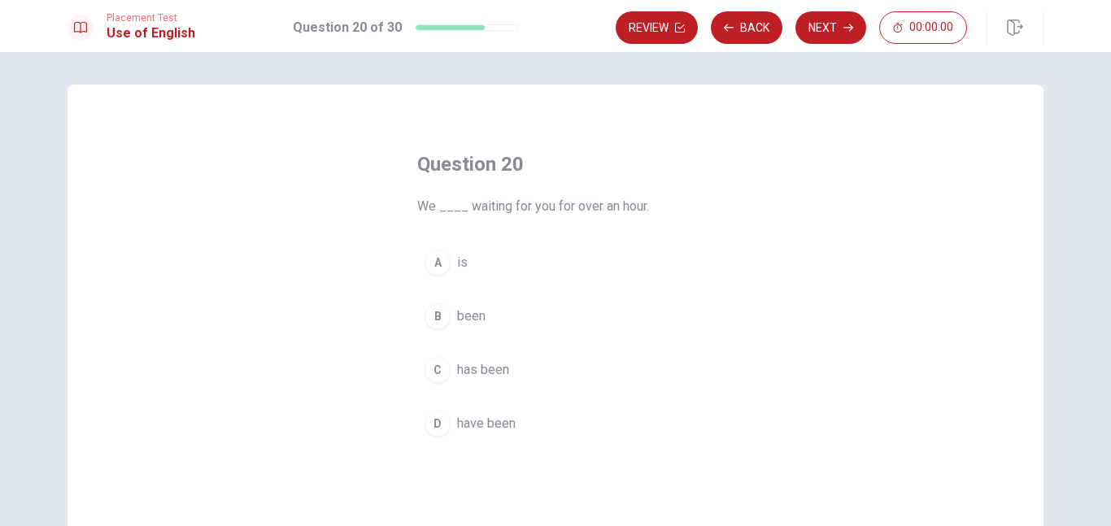
click at [499, 416] on span "have been" at bounding box center [486, 424] width 59 height 20
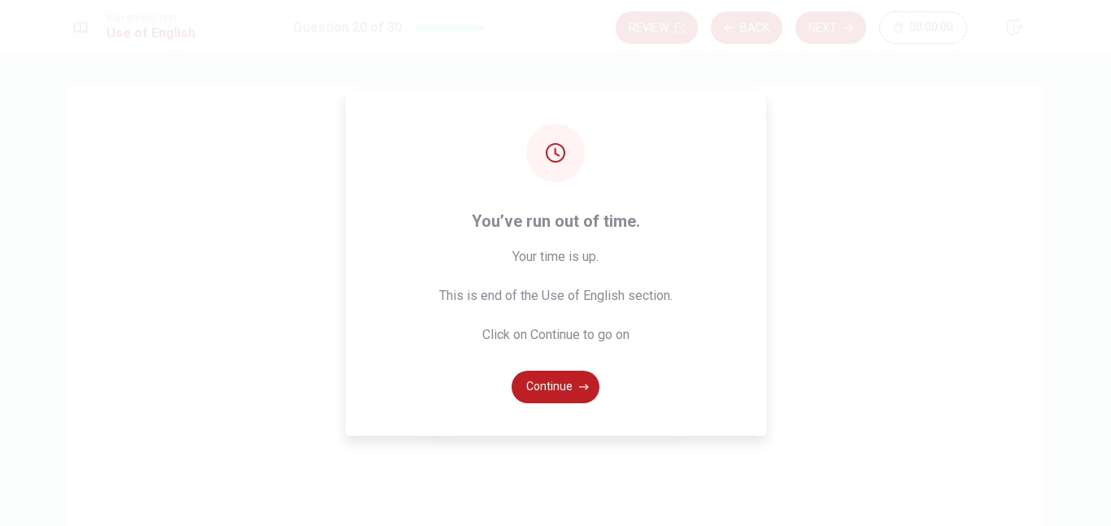
click at [831, 21] on div "You’ve run out of time. Your time is up. This is end of the Use of English sect…" at bounding box center [555, 263] width 1111 height 526
click at [561, 394] on button "Continue" at bounding box center [555, 387] width 88 height 33
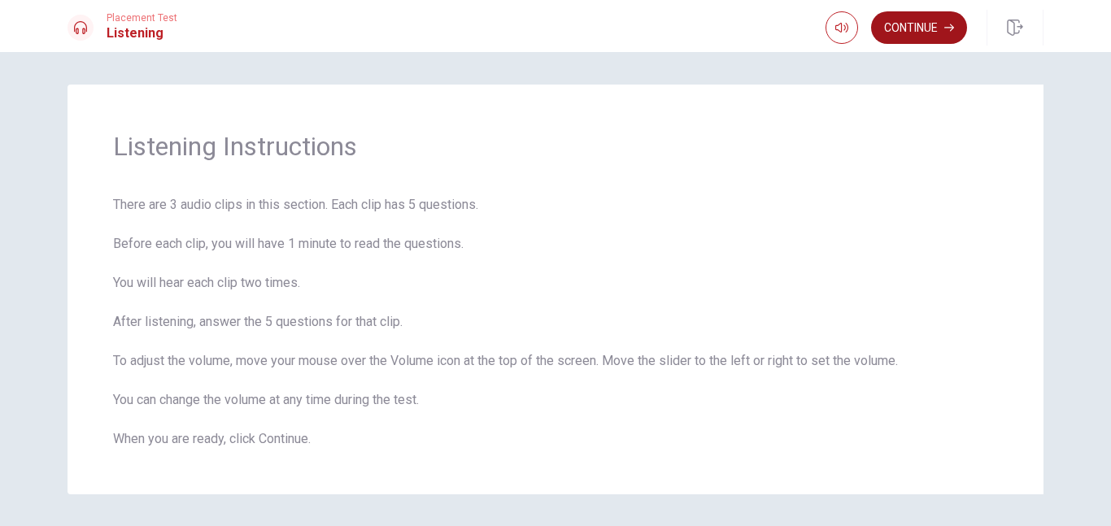
click at [917, 25] on button "Continue" at bounding box center [919, 27] width 96 height 33
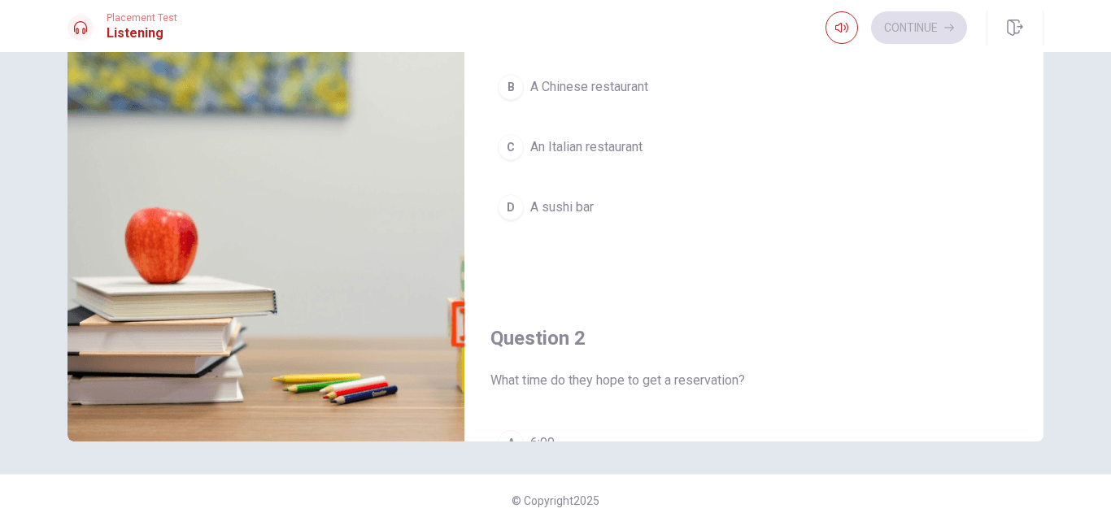
click at [633, 149] on span "An Italian restaurant" at bounding box center [586, 147] width 112 height 20
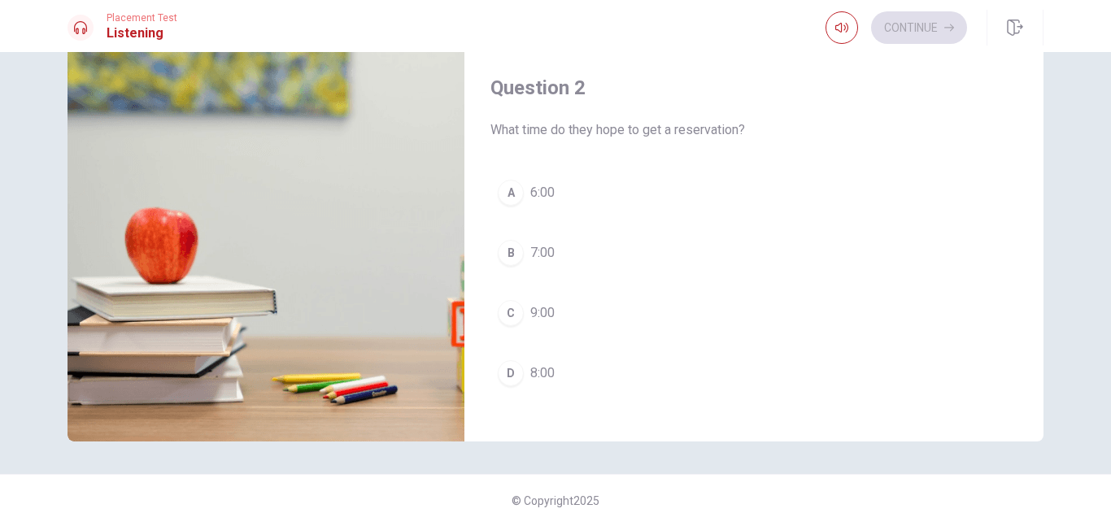
scroll to position [254, 0]
click at [575, 250] on button "B 7:00" at bounding box center [753, 248] width 527 height 41
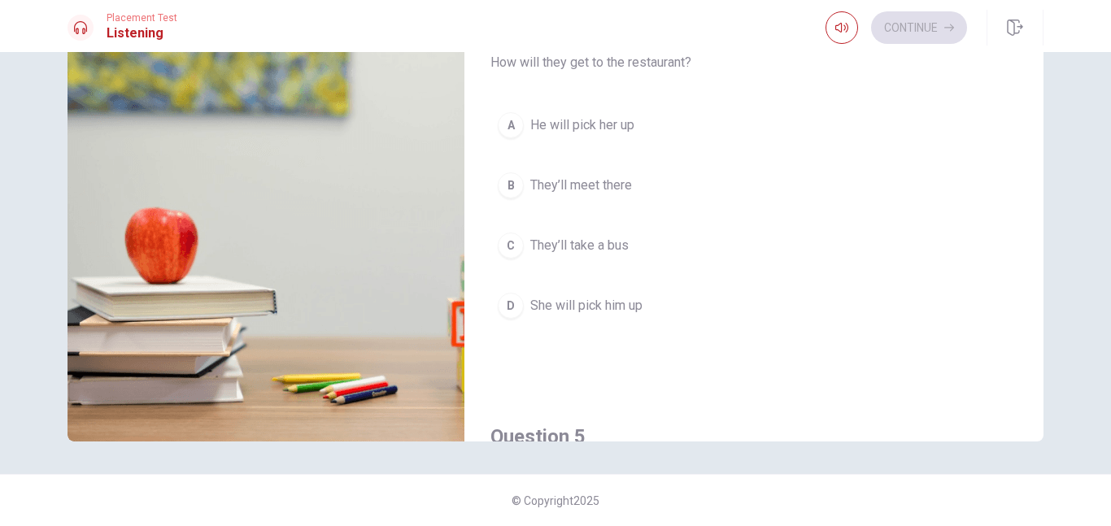
scroll to position [1149, 0]
click at [605, 185] on span "They’ll meet there" at bounding box center [581, 187] width 102 height 20
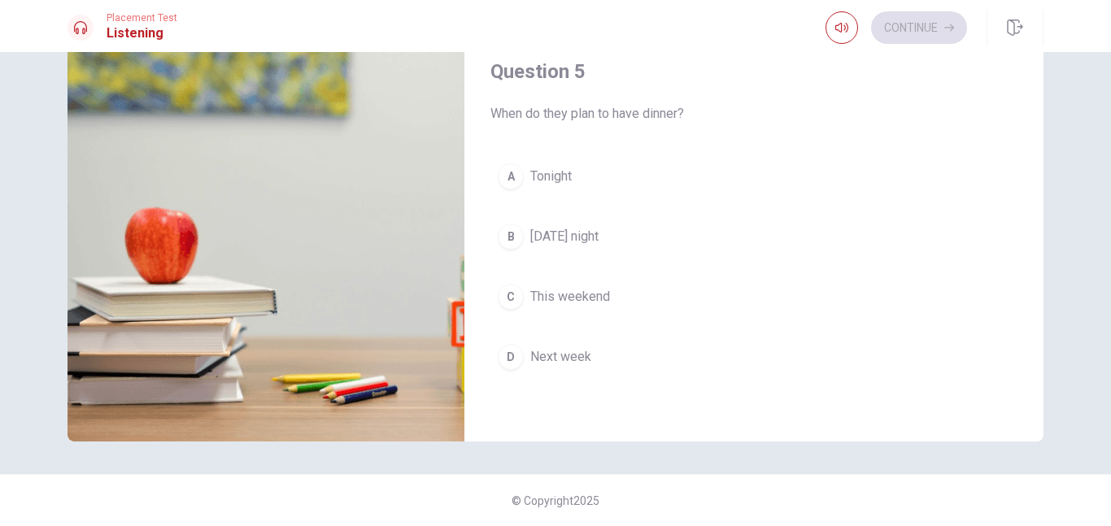
scroll to position [1516, 0]
click at [598, 240] on span "[DATE] night" at bounding box center [564, 236] width 68 height 20
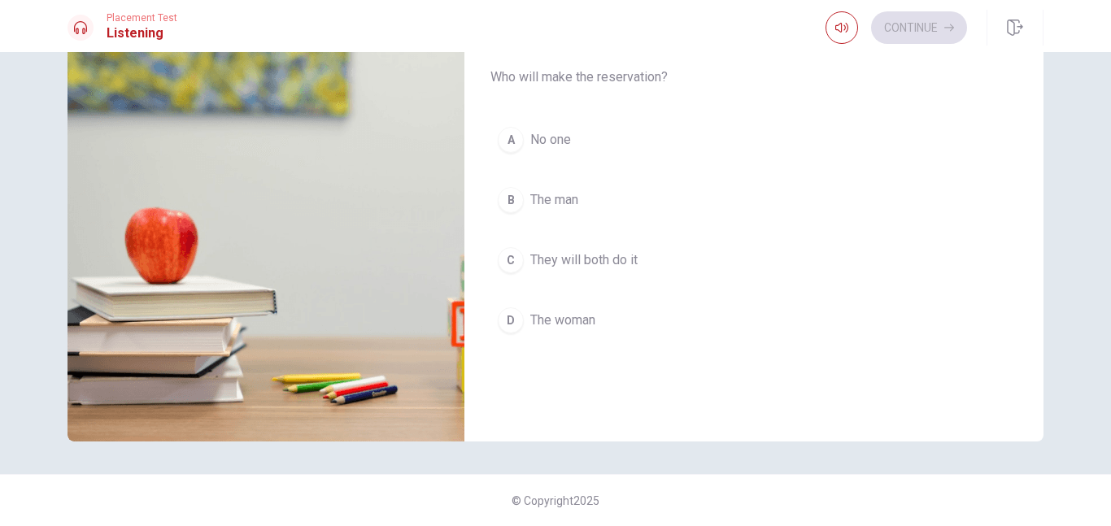
scroll to position [720, 0]
click at [560, 315] on span "The woman" at bounding box center [562, 320] width 65 height 20
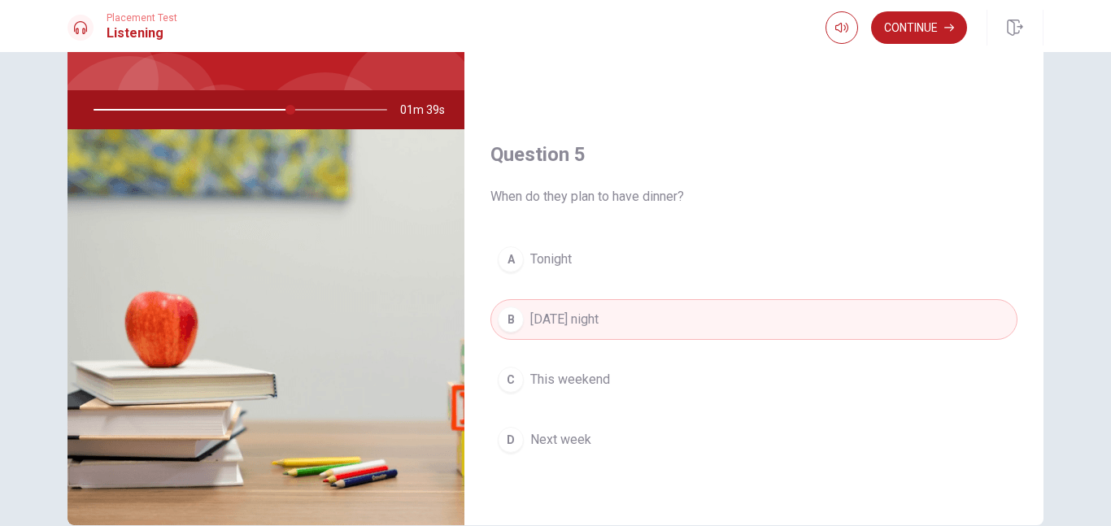
scroll to position [208, 0]
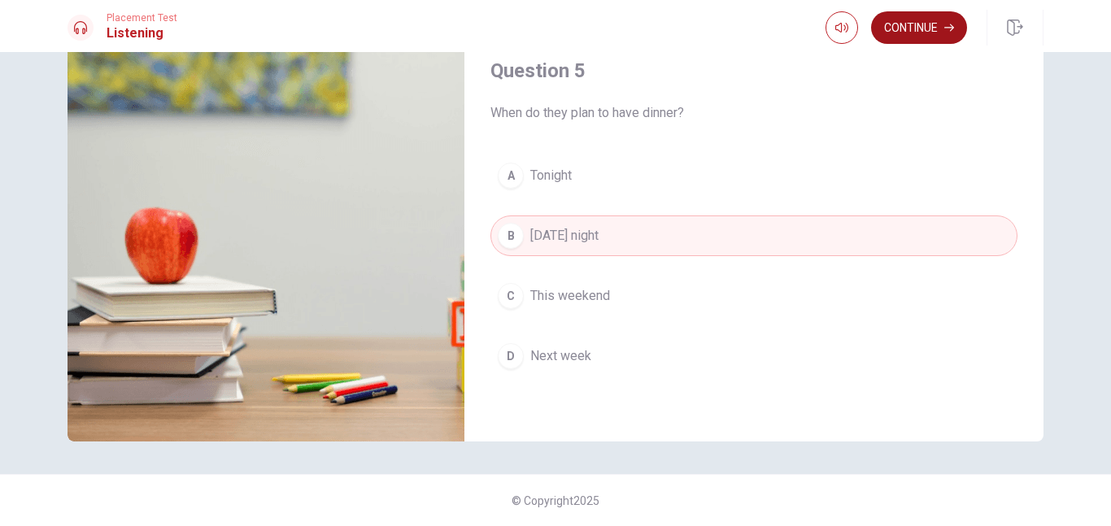
click at [931, 28] on button "Continue" at bounding box center [919, 27] width 96 height 33
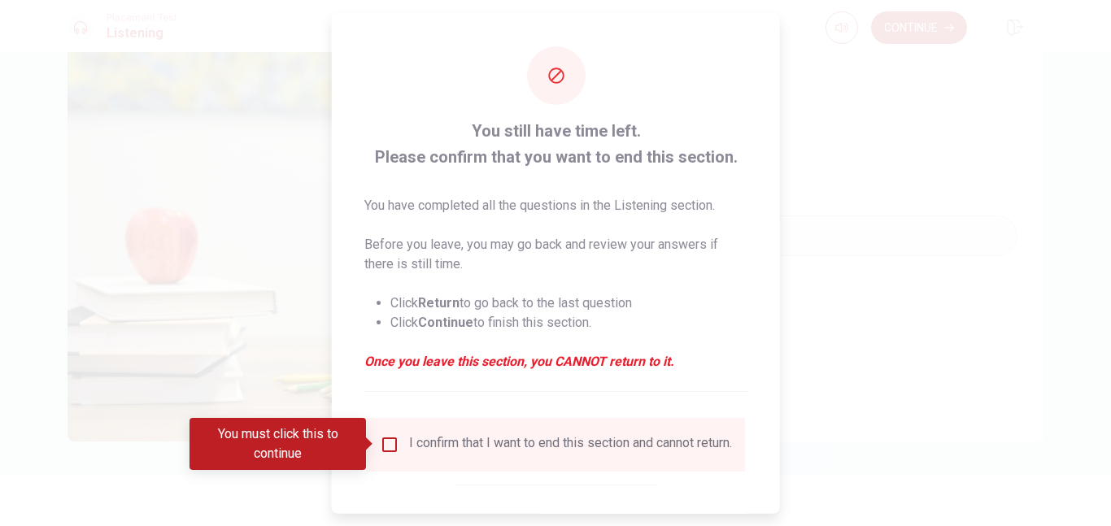
click at [388, 446] on input "You must click this to continue" at bounding box center [390, 444] width 20 height 20
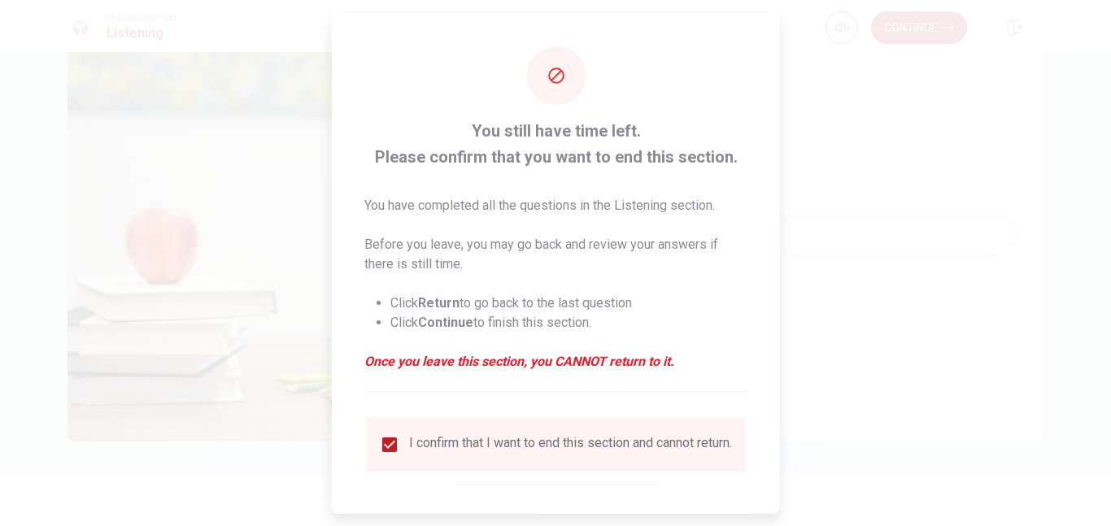
scroll to position [80, 0]
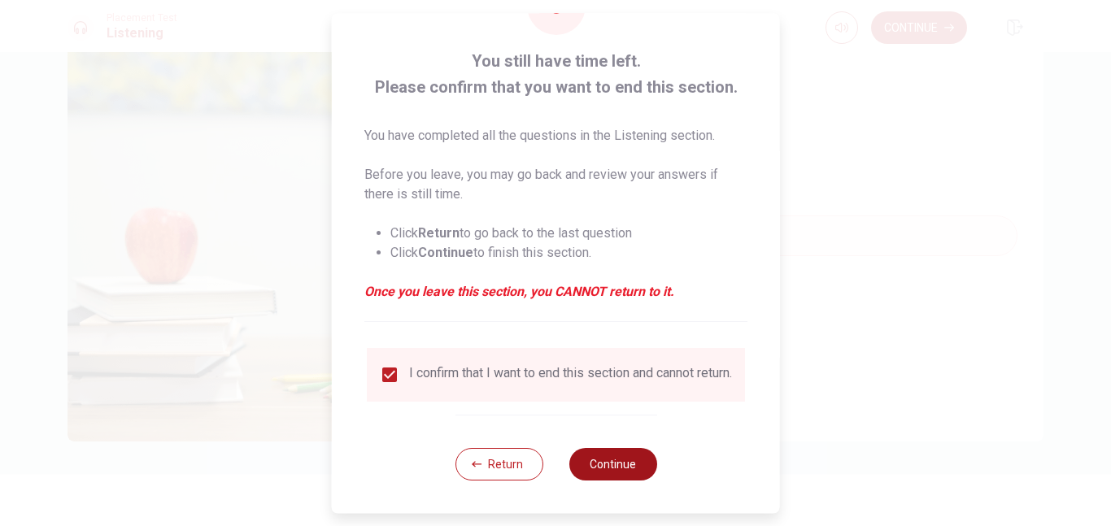
click at [639, 453] on button "Continue" at bounding box center [612, 464] width 88 height 33
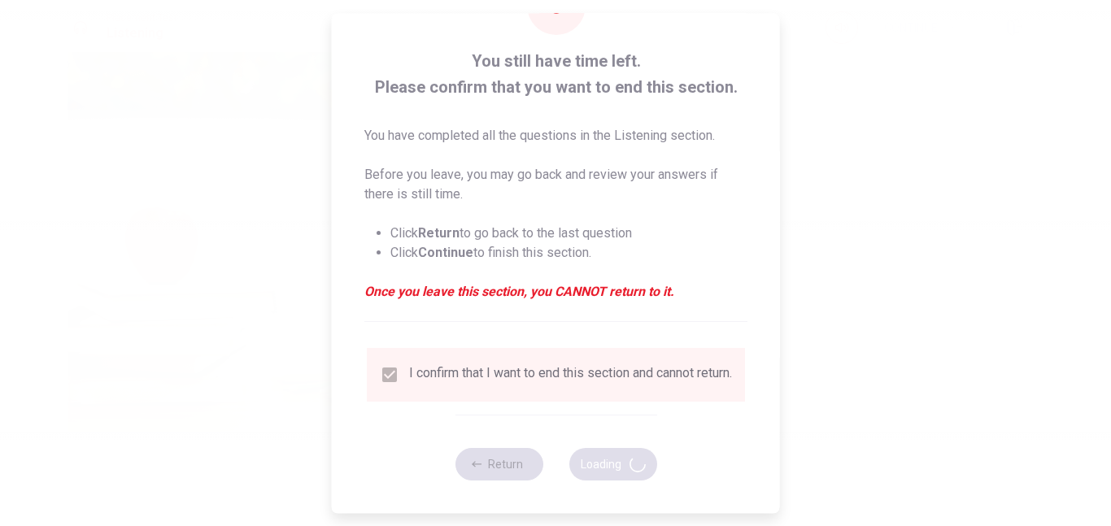
type input "72"
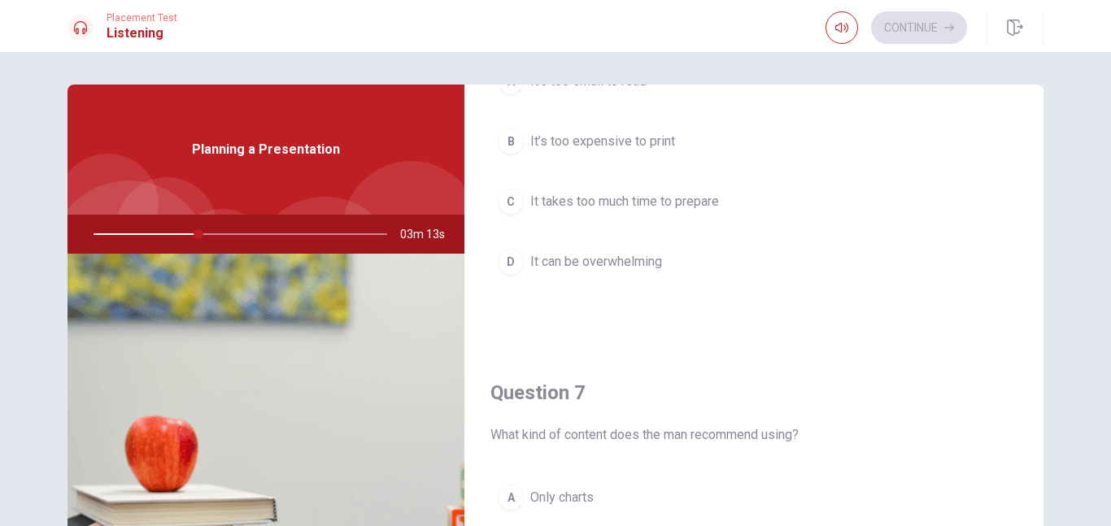
scroll to position [158, 0]
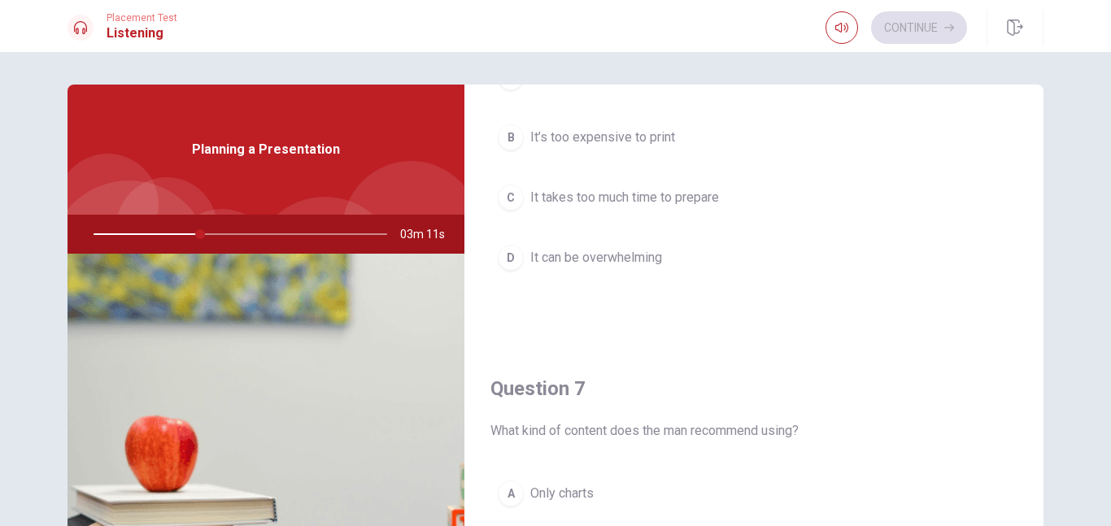
click at [676, 195] on span "It takes too much time to prepare" at bounding box center [624, 198] width 189 height 20
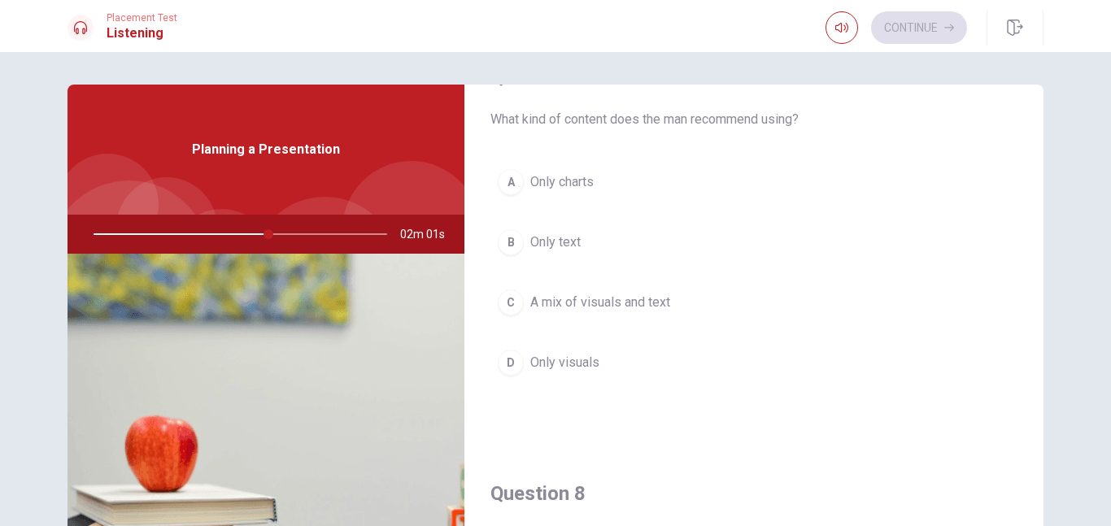
scroll to position [468, 0]
click at [586, 311] on span "A mix of visuals and text" at bounding box center [600, 303] width 140 height 20
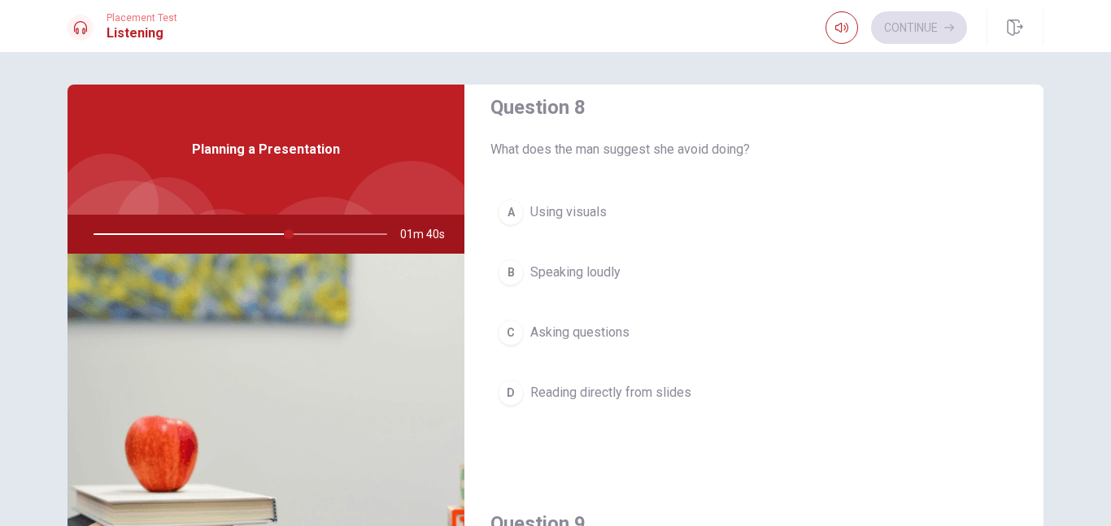
scroll to position [858, 0]
click at [602, 212] on span "Using visuals" at bounding box center [568, 210] width 76 height 20
click at [624, 206] on span "She finds it helpful" at bounding box center [583, 209] width 107 height 20
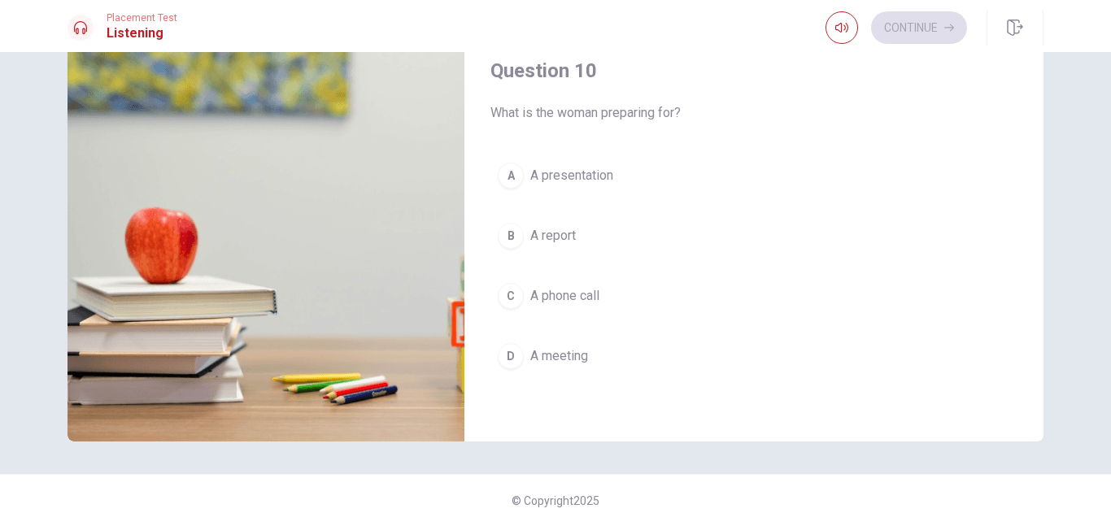
scroll to position [207, 0]
click at [593, 171] on span "A presentation" at bounding box center [571, 177] width 83 height 20
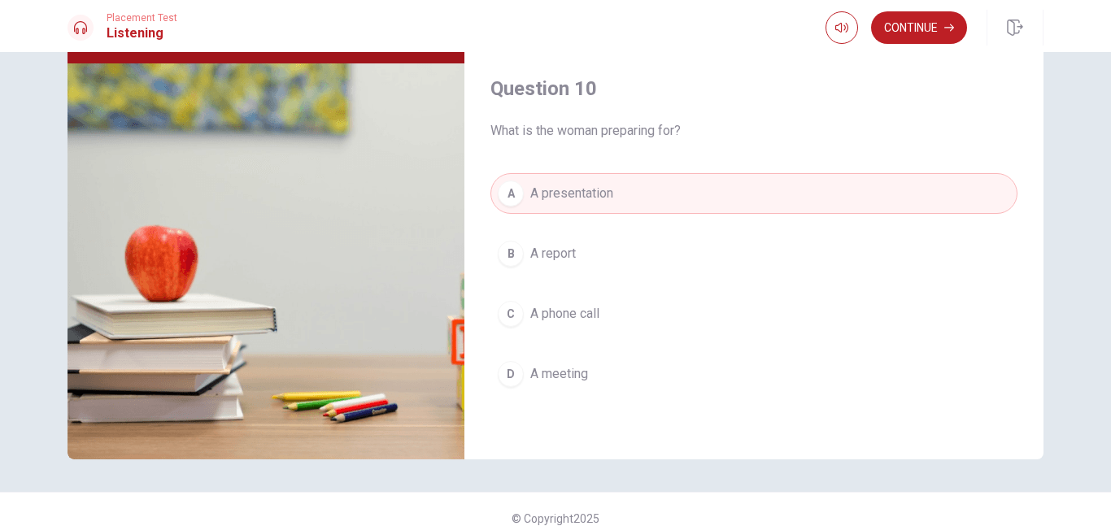
scroll to position [208, 0]
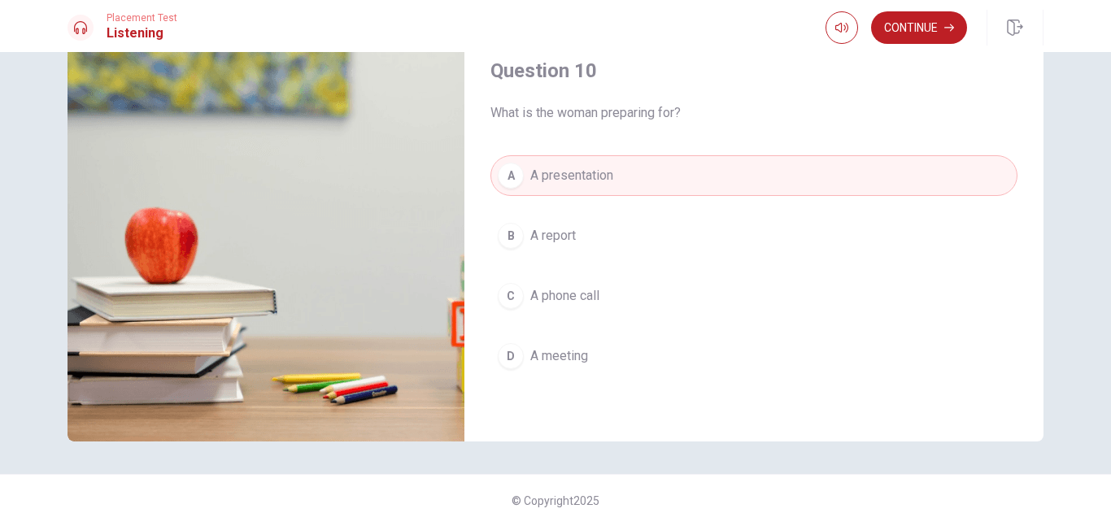
click at [577, 237] on button "B A report" at bounding box center [753, 235] width 527 height 41
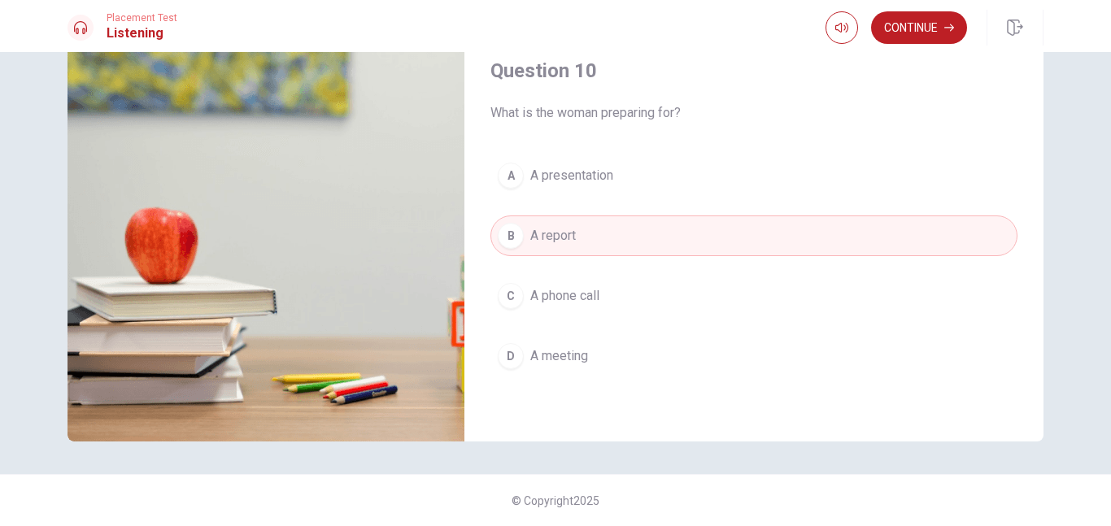
click at [610, 180] on span "A presentation" at bounding box center [571, 176] width 83 height 20
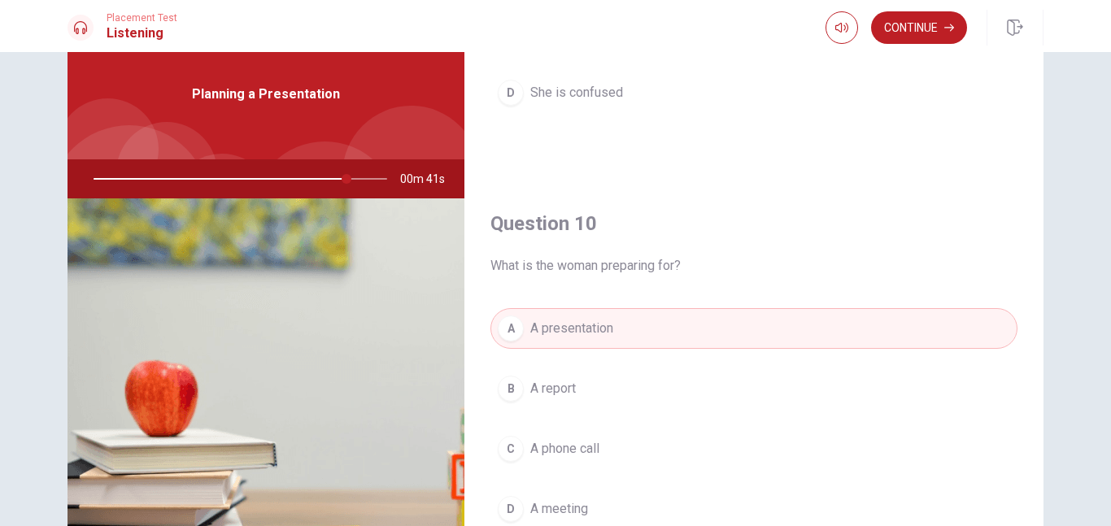
scroll to position [56, 0]
type input "0"
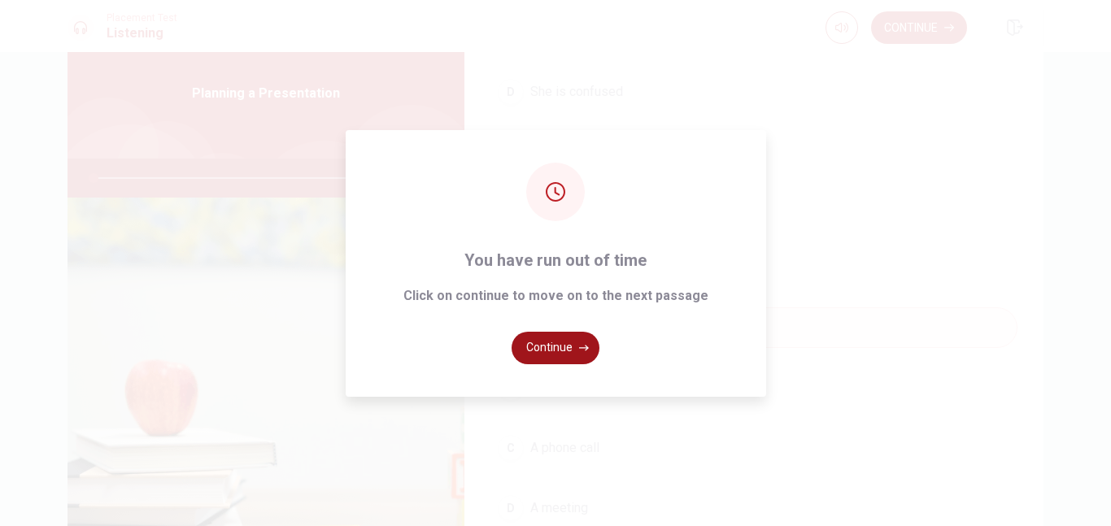
click at [573, 341] on button "Continue" at bounding box center [555, 348] width 88 height 33
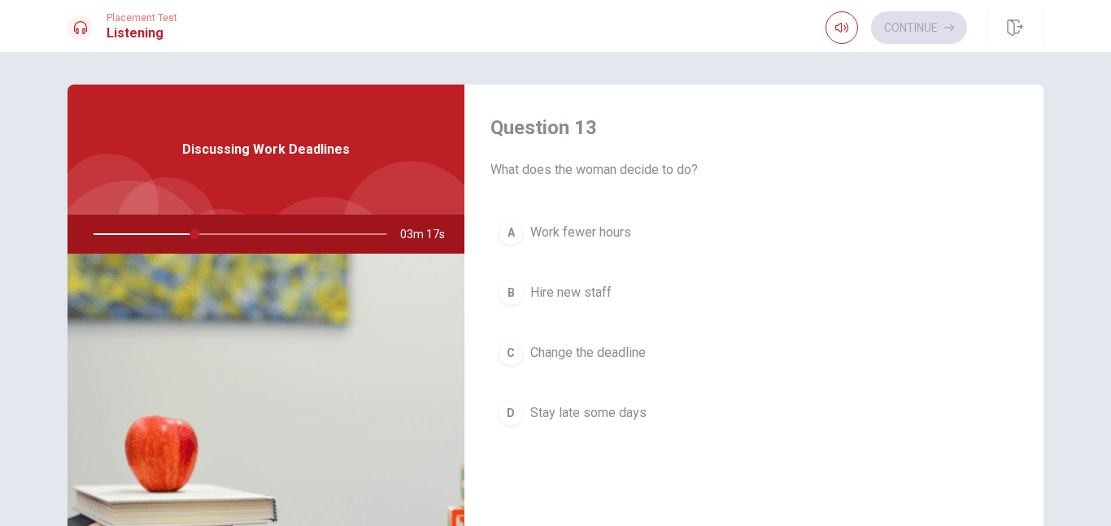
scroll to position [841, 0]
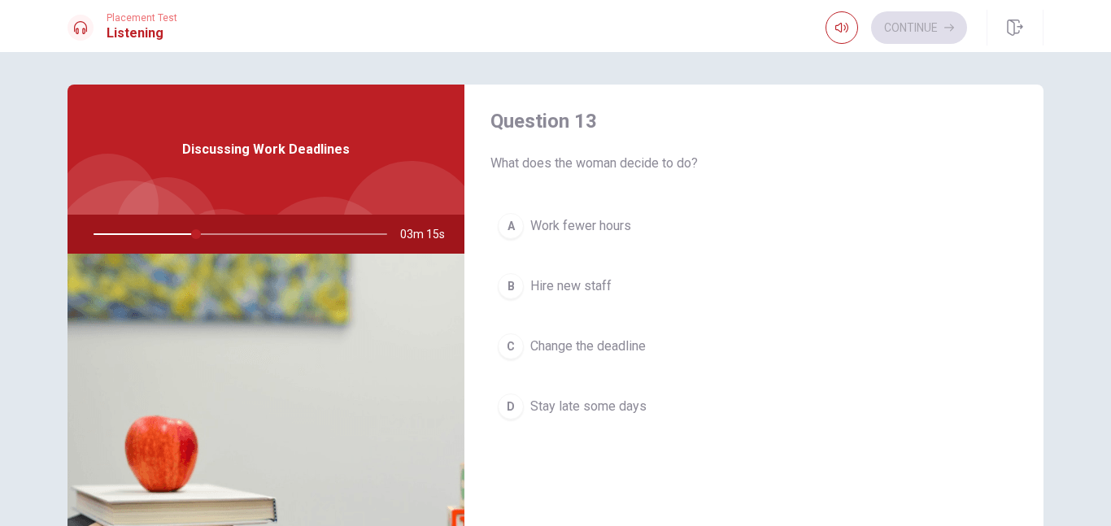
click at [608, 349] on span "Change the deadline" at bounding box center [587, 347] width 115 height 20
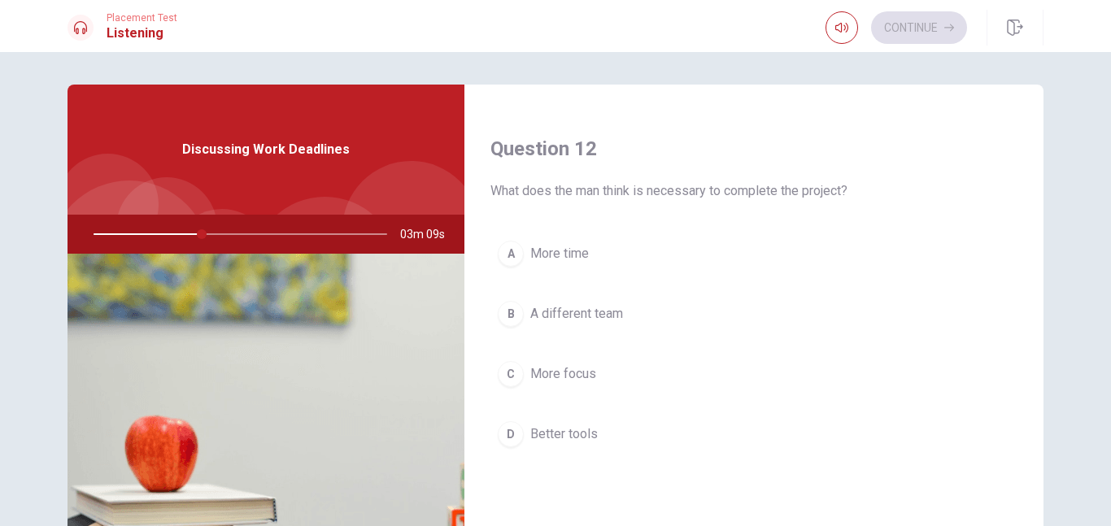
scroll to position [388, 0]
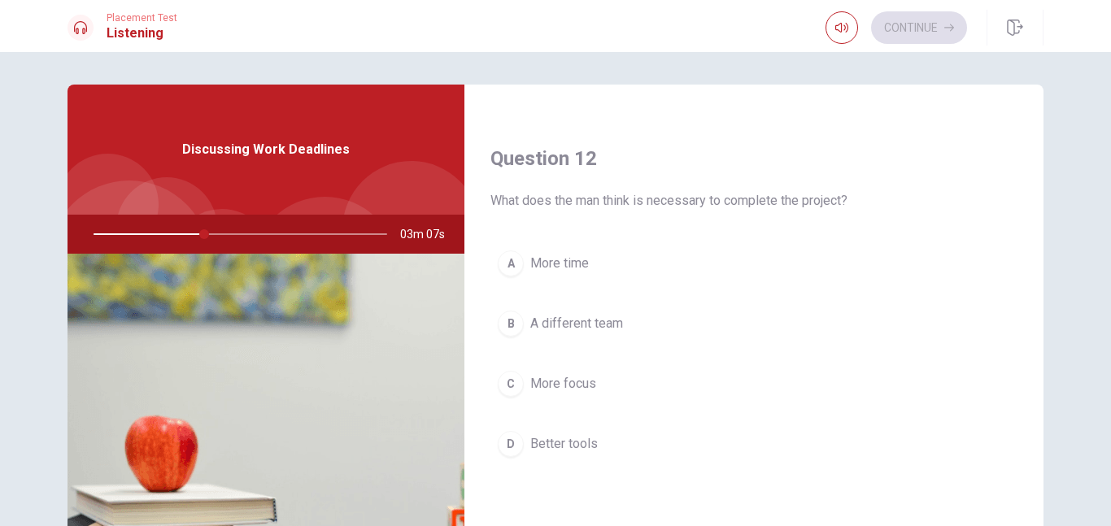
click at [576, 258] on span "More time" at bounding box center [559, 264] width 59 height 20
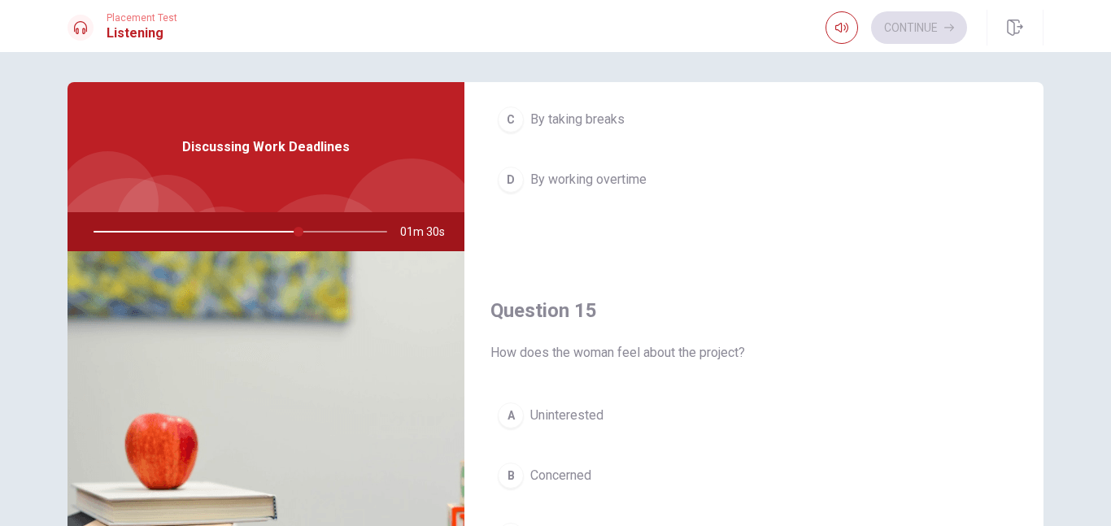
scroll to position [1493, 0]
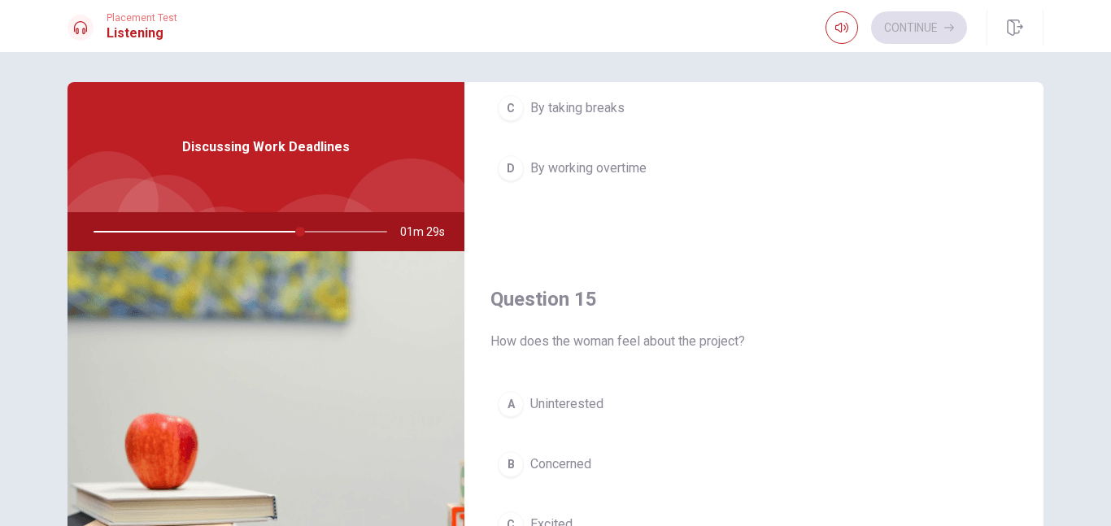
click at [622, 167] on span "By working overtime" at bounding box center [588, 169] width 116 height 20
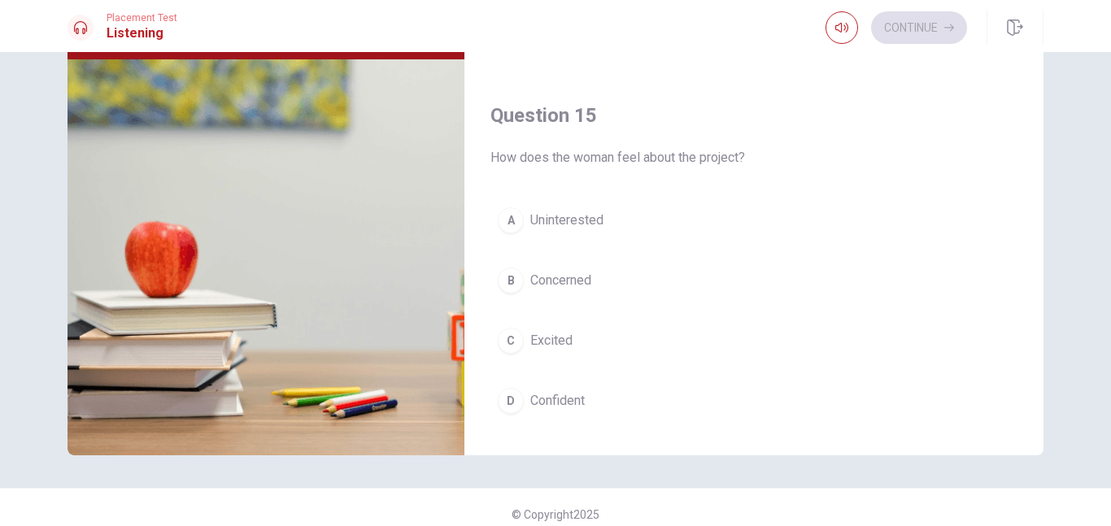
scroll to position [1516, 0]
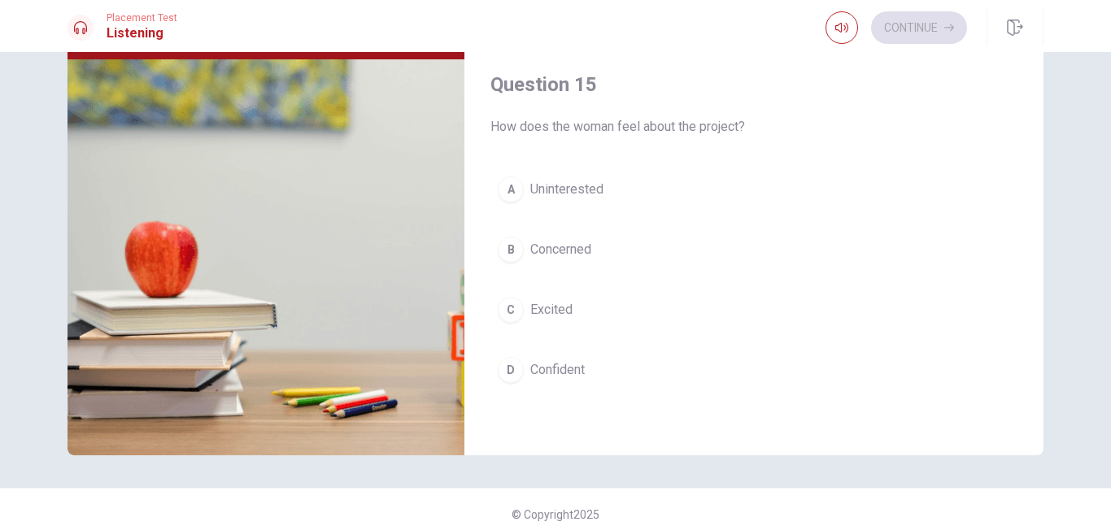
click at [566, 254] on span "Concerned" at bounding box center [560, 250] width 61 height 20
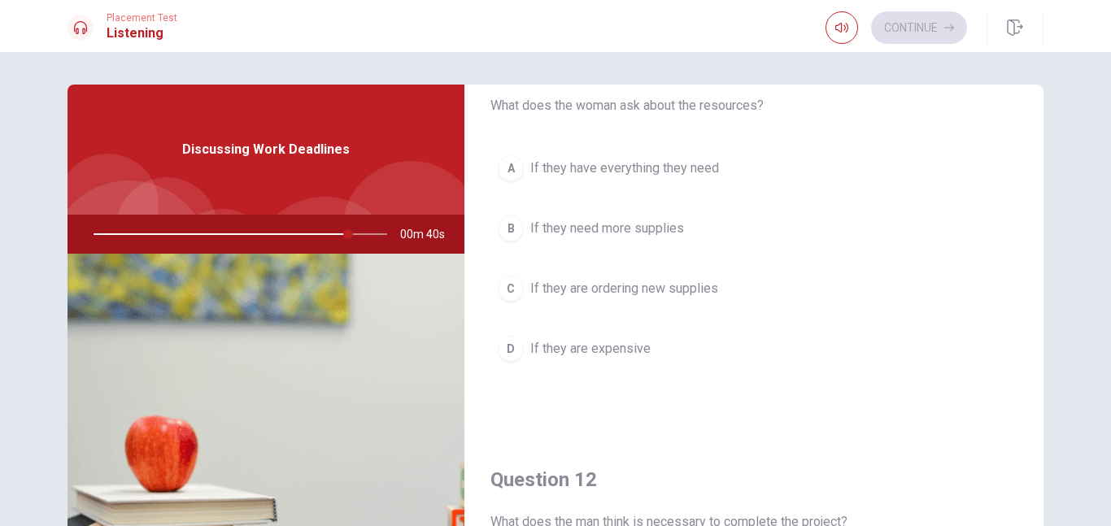
scroll to position [72, 0]
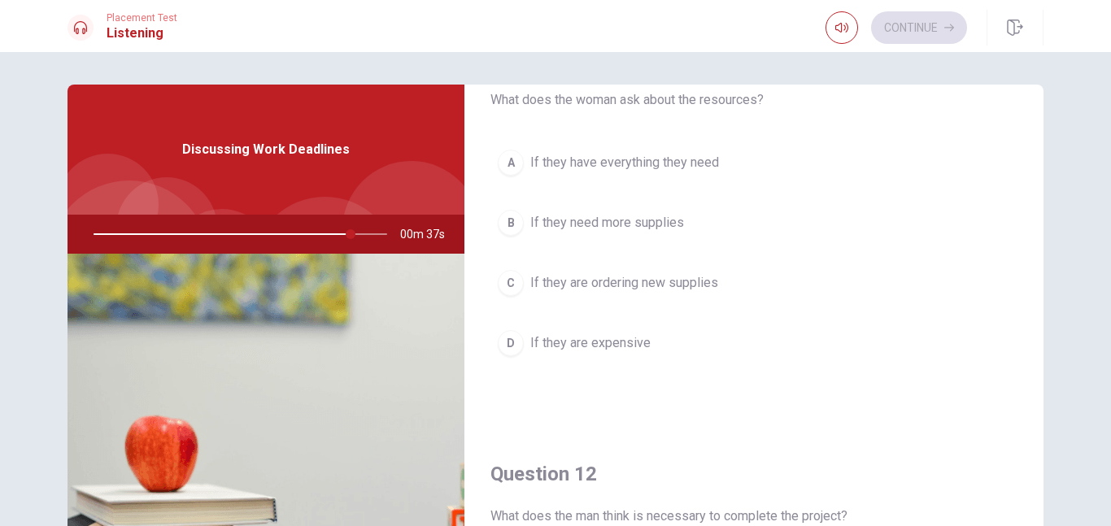
click at [658, 170] on span "If they have everything they need" at bounding box center [624, 163] width 189 height 20
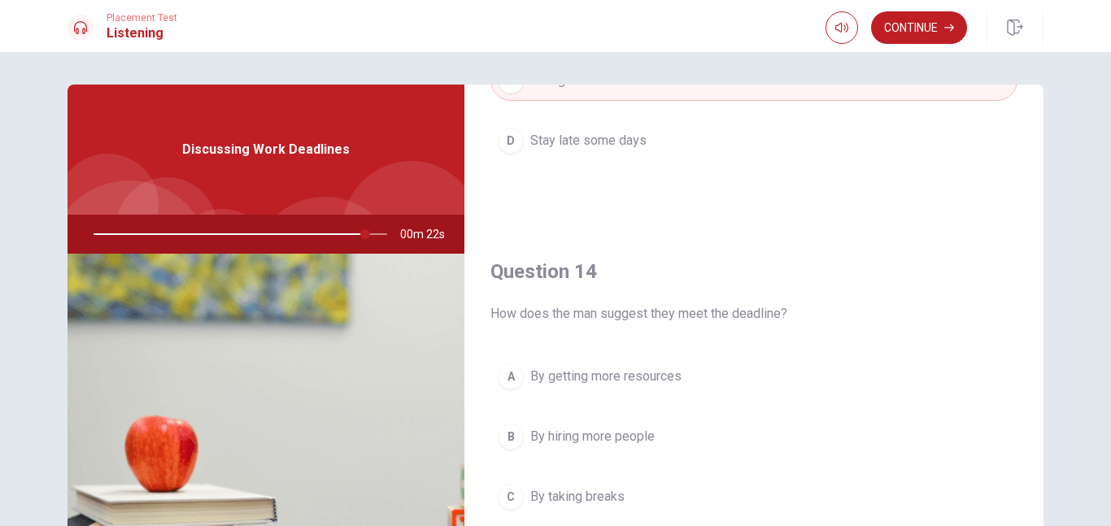
scroll to position [1516, 0]
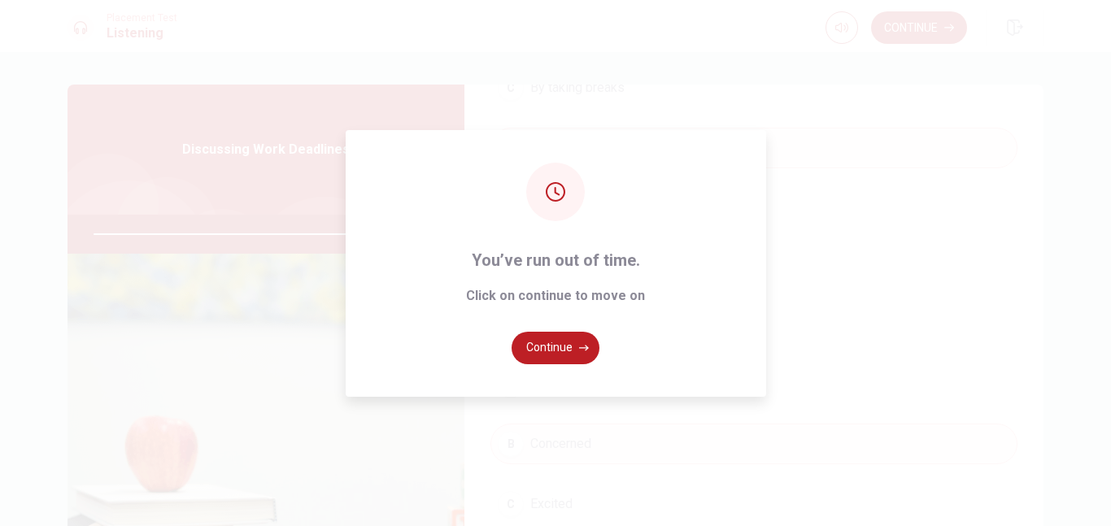
type input "0"
click at [561, 346] on button "Continue" at bounding box center [555, 348] width 88 height 33
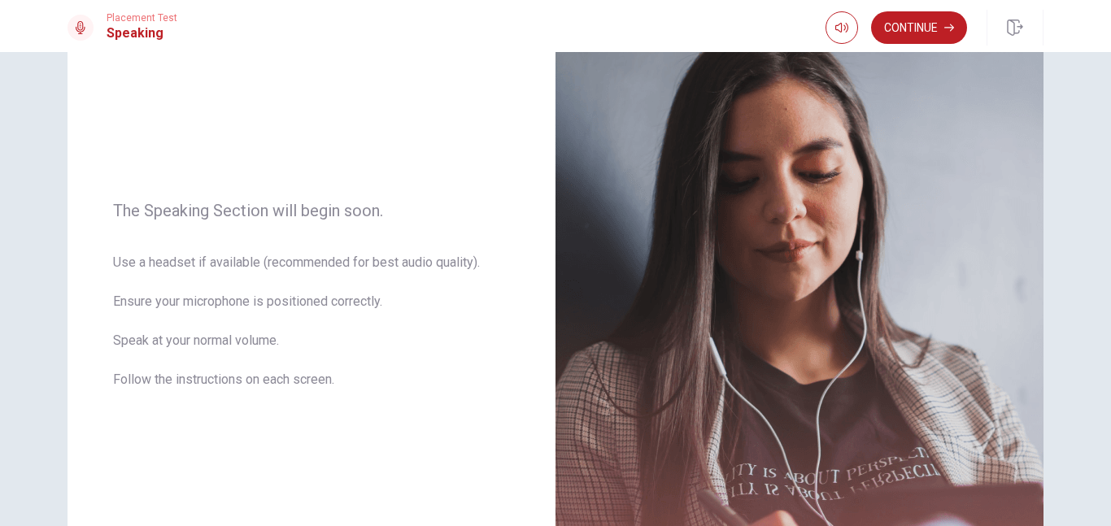
scroll to position [137, 0]
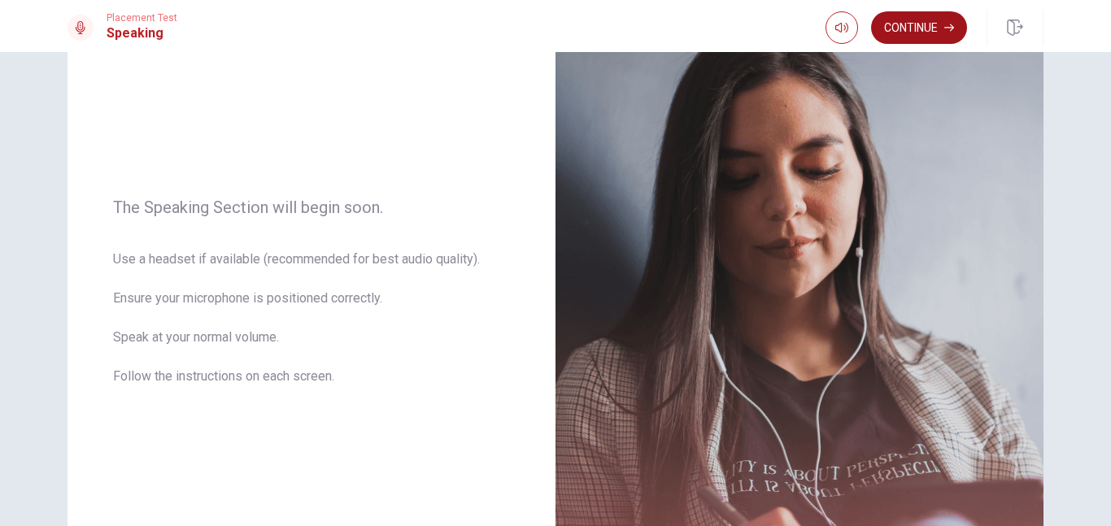
click at [924, 28] on button "Continue" at bounding box center [919, 27] width 96 height 33
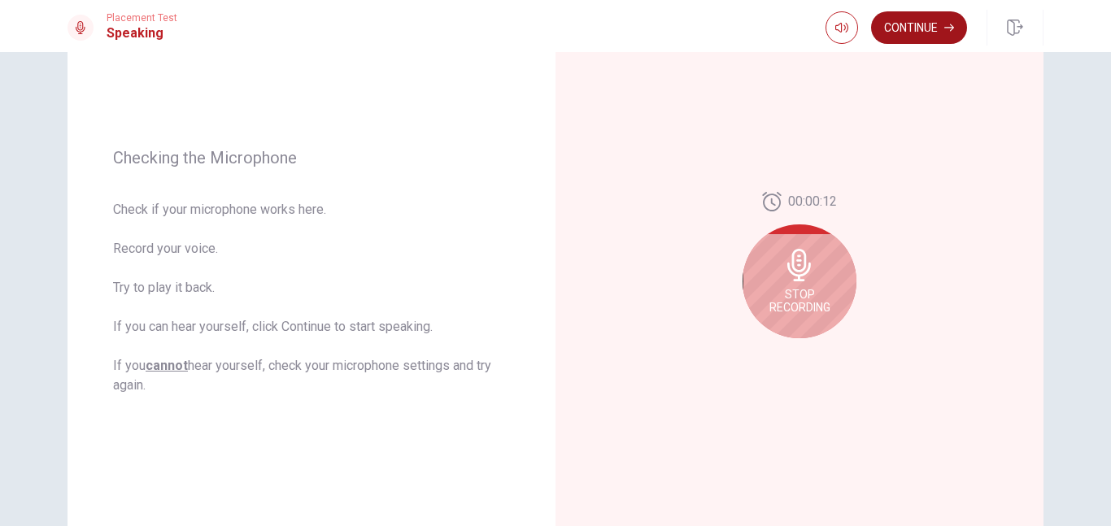
scroll to position [168, 0]
click at [798, 272] on icon at bounding box center [799, 264] width 24 height 33
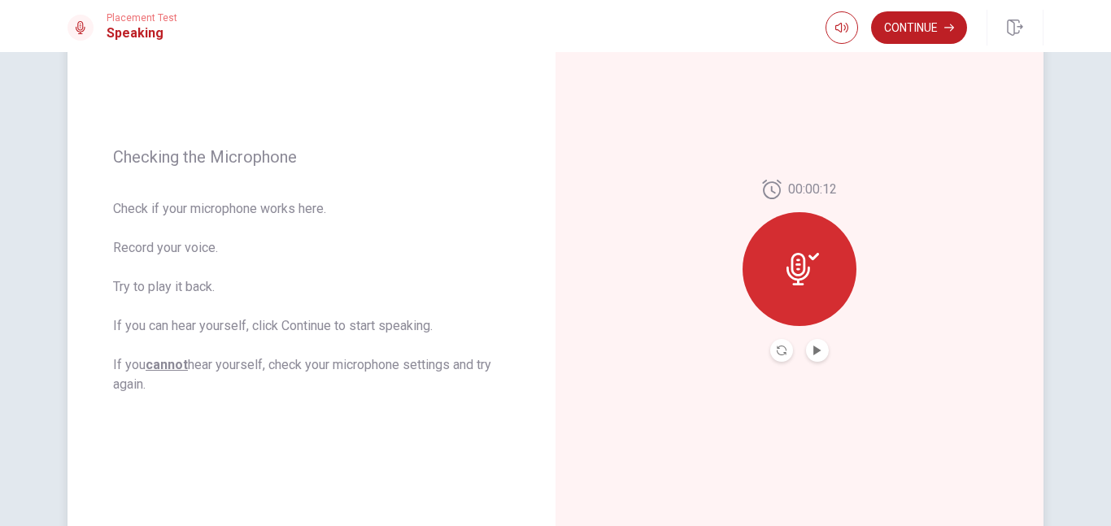
click at [796, 269] on icon at bounding box center [798, 269] width 24 height 33
click at [803, 274] on icon at bounding box center [802, 269] width 33 height 33
click at [816, 352] on icon "Play Audio" at bounding box center [816, 351] width 7 height 10
click at [816, 352] on icon "Pause Audio" at bounding box center [817, 351] width 10 height 10
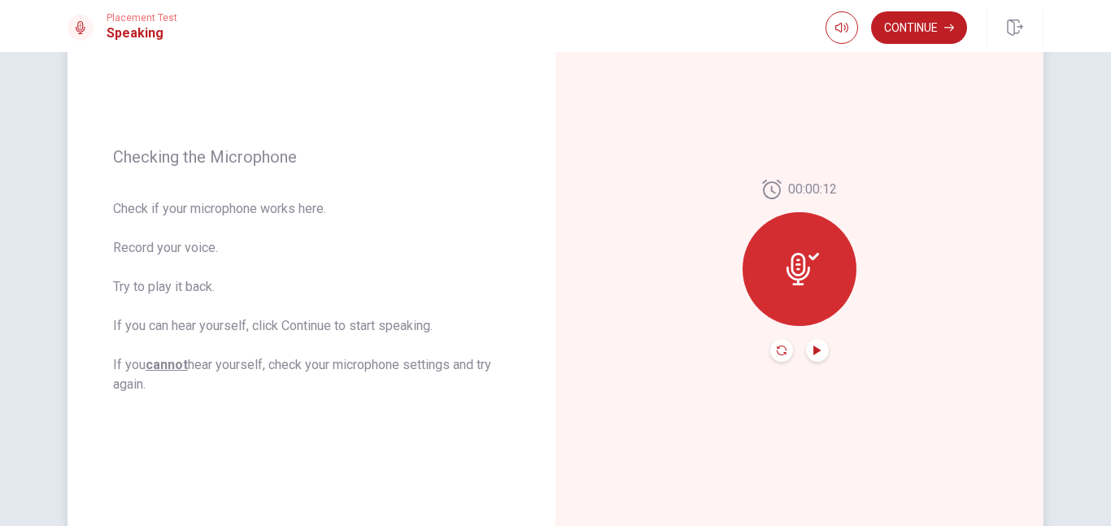
click at [780, 351] on icon "Record Again" at bounding box center [781, 351] width 10 height 10
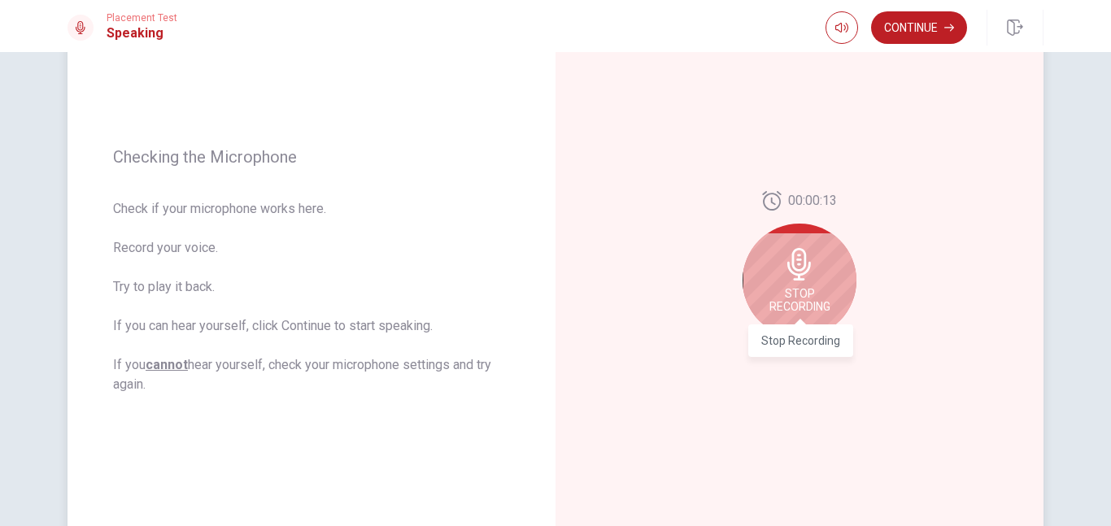
click at [804, 288] on span "Stop Recording" at bounding box center [799, 300] width 61 height 26
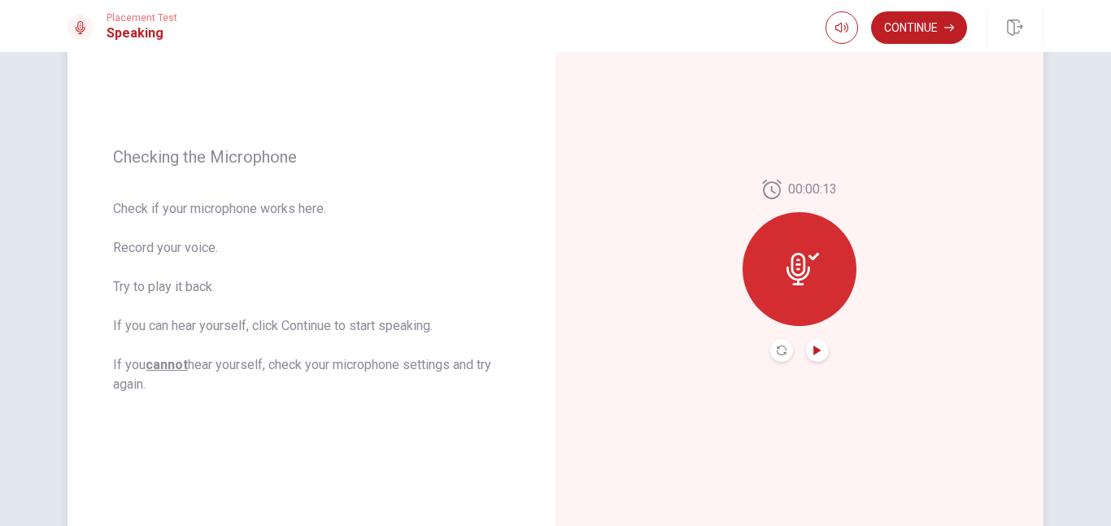
click at [815, 354] on icon "Play Audio" at bounding box center [816, 351] width 7 height 10
click at [779, 350] on icon "Record Again" at bounding box center [781, 351] width 10 height 10
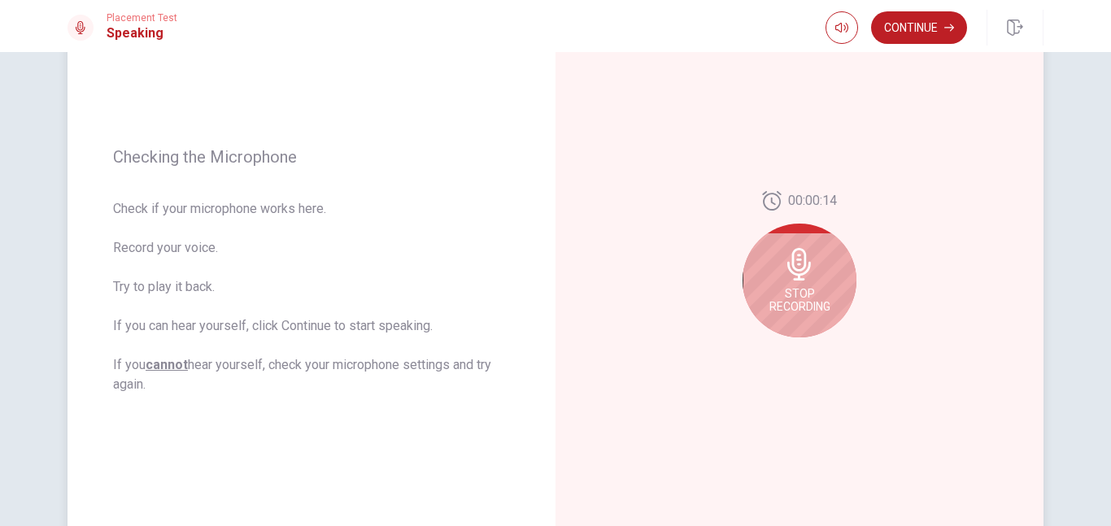
click at [798, 260] on icon at bounding box center [799, 264] width 24 height 33
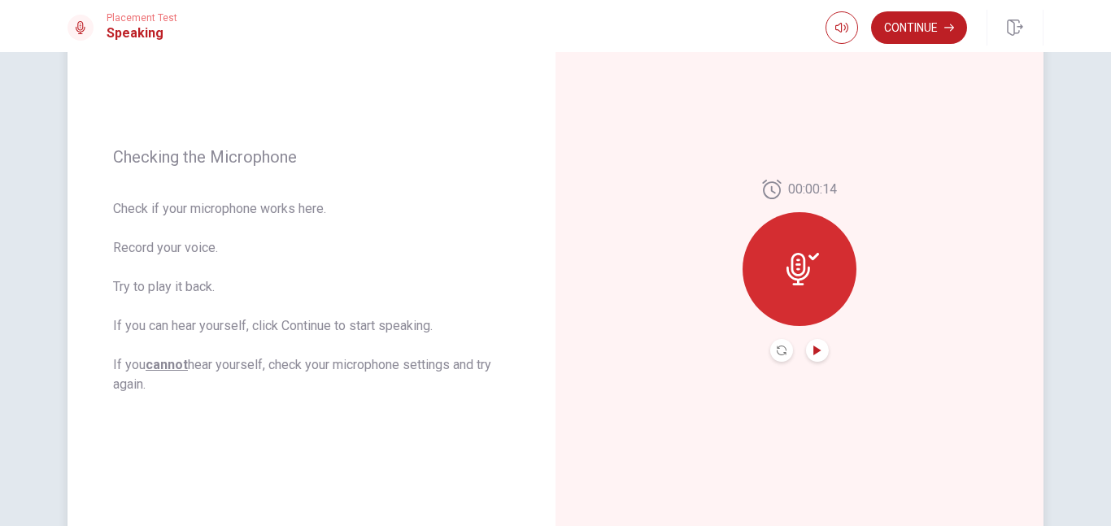
click at [816, 347] on icon "Play Audio" at bounding box center [816, 351] width 7 height 10
click at [785, 354] on icon "Record Again" at bounding box center [781, 351] width 10 height 10
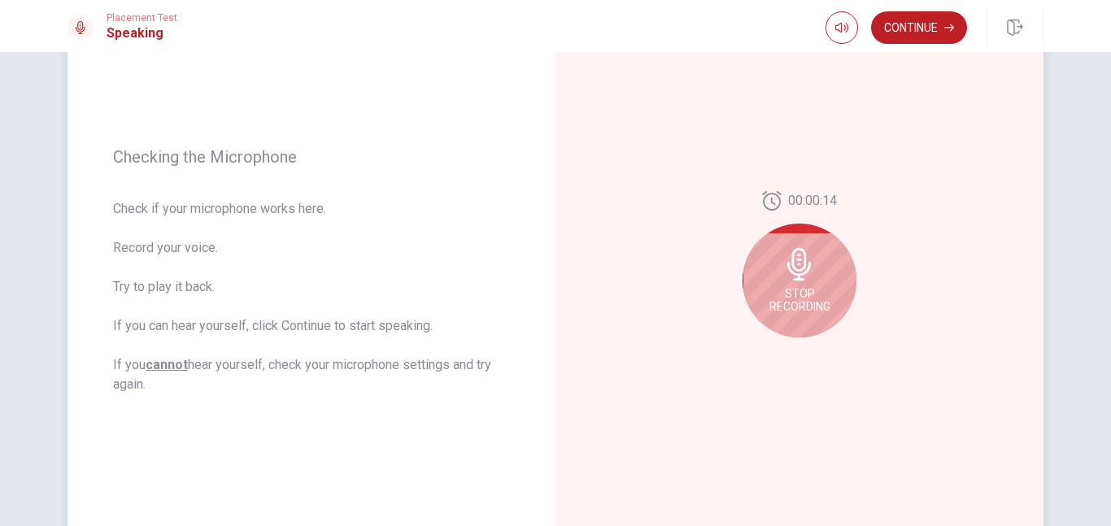
click at [786, 354] on div "00:00:14 Stop Recording" at bounding box center [799, 270] width 488 height 709
click at [823, 275] on div "Stop Recording" at bounding box center [799, 281] width 114 height 114
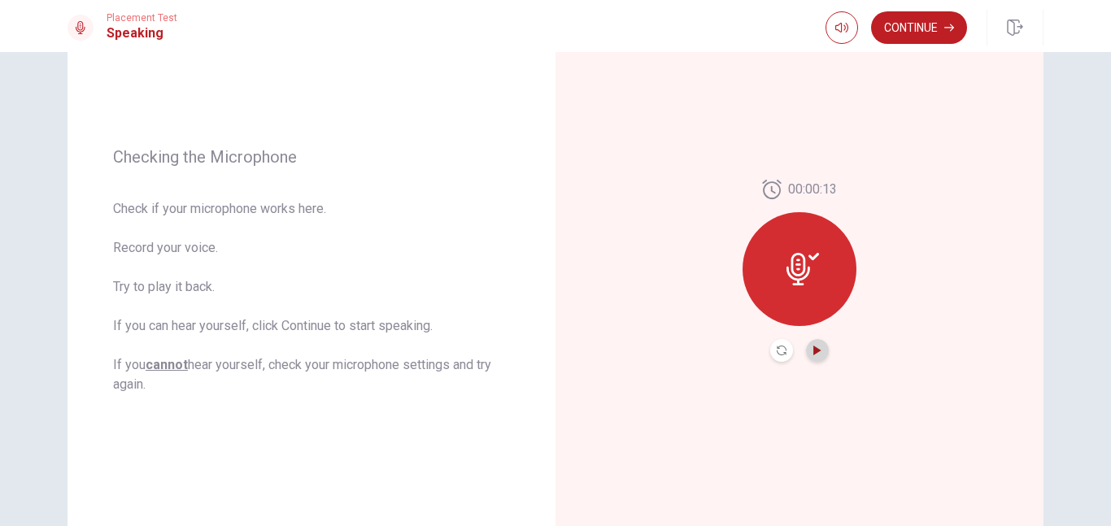
click at [817, 352] on icon "Play Audio" at bounding box center [816, 351] width 7 height 10
click at [774, 350] on button "Record Again" at bounding box center [781, 350] width 23 height 23
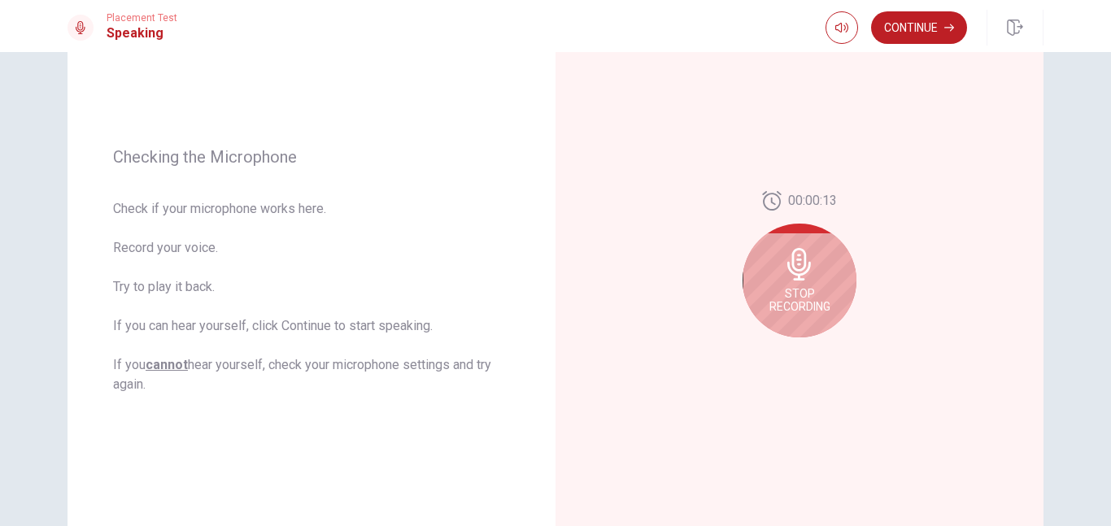
click at [798, 269] on icon at bounding box center [799, 264] width 24 height 33
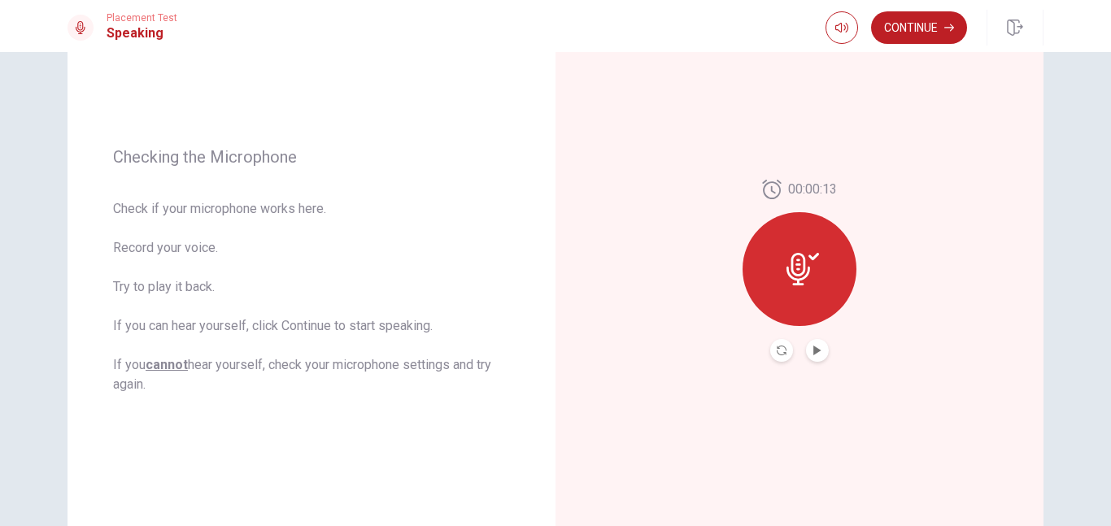
click at [821, 353] on button "Play Audio" at bounding box center [817, 350] width 23 height 23
click at [780, 350] on icon "Record Again" at bounding box center [781, 351] width 10 height 10
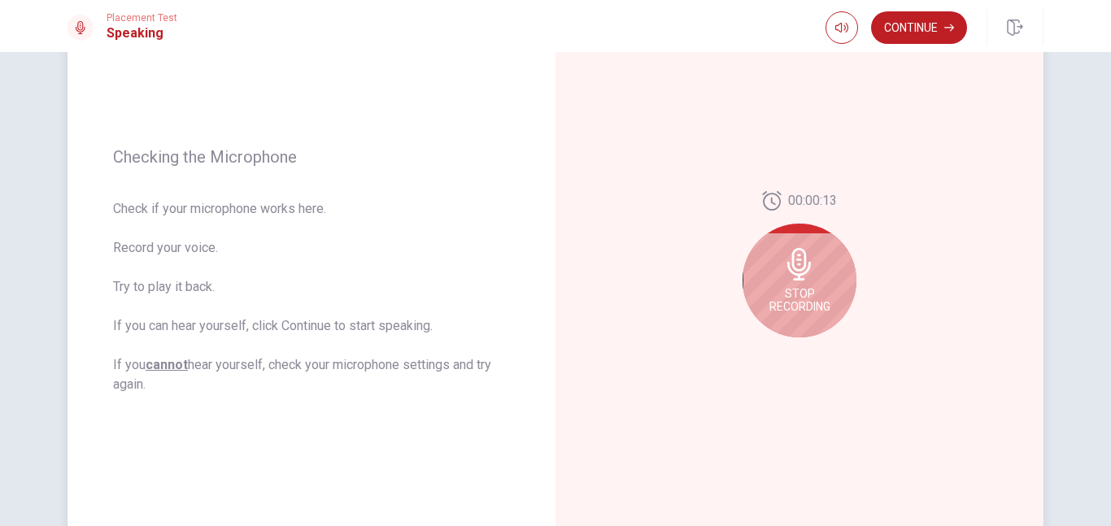
click at [797, 314] on div "Stop Recording" at bounding box center [799, 281] width 114 height 114
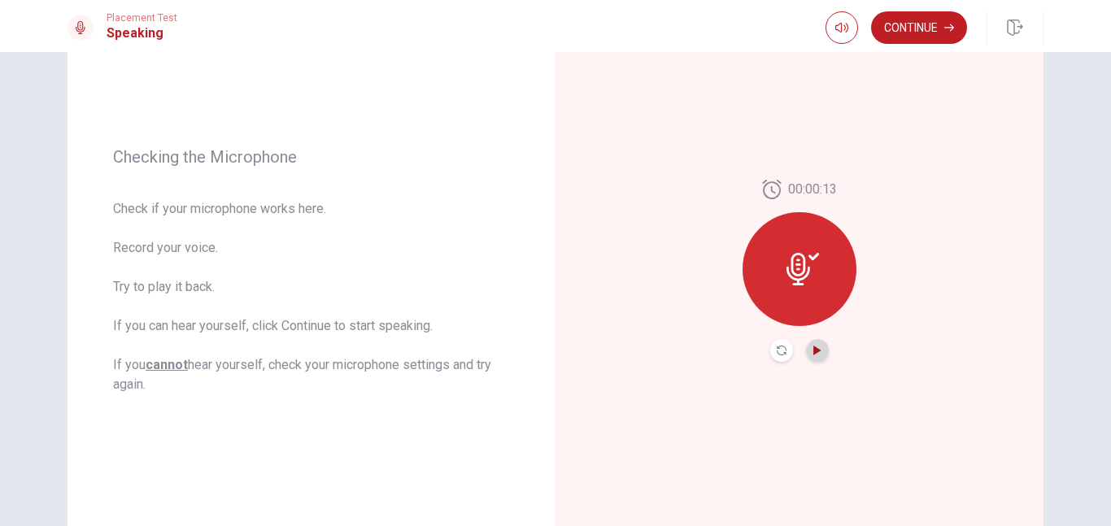
click at [817, 348] on icon "Play Audio" at bounding box center [816, 351] width 7 height 10
click at [780, 351] on icon "Record Again" at bounding box center [781, 351] width 10 height 10
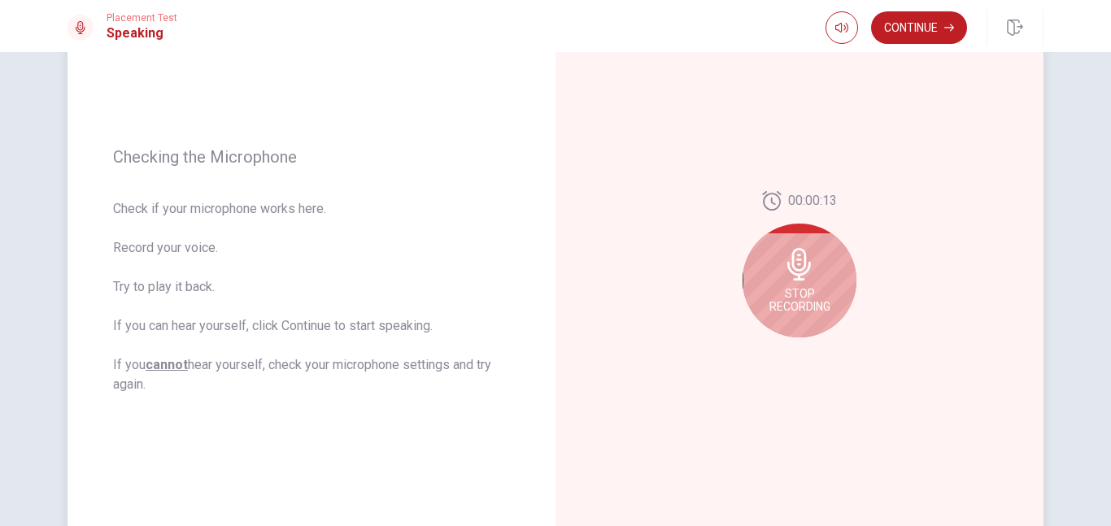
click at [805, 306] on span "Stop Recording" at bounding box center [799, 300] width 61 height 26
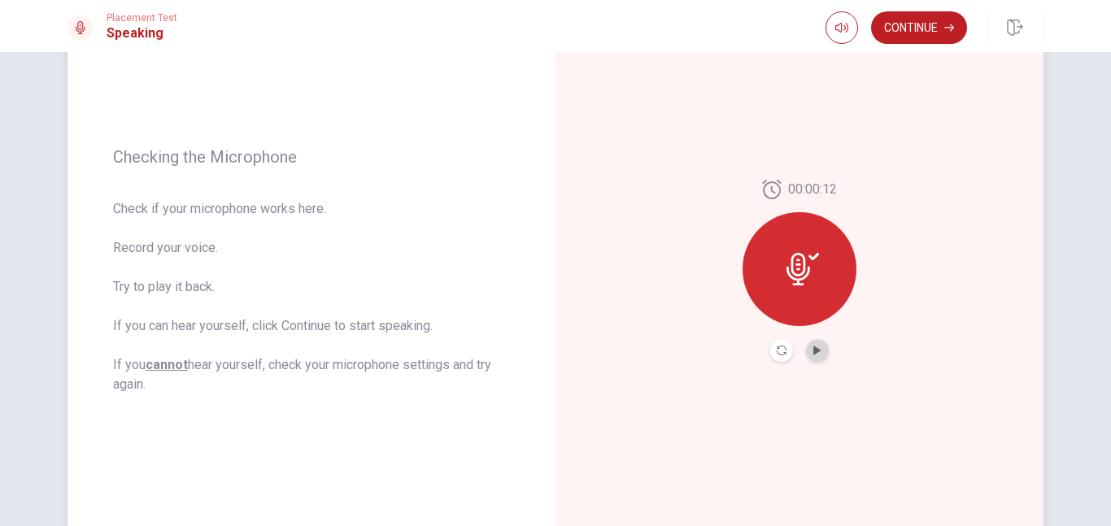
click at [820, 343] on button "Play Audio" at bounding box center [817, 350] width 23 height 23
click at [781, 356] on button "Record Again" at bounding box center [781, 350] width 23 height 23
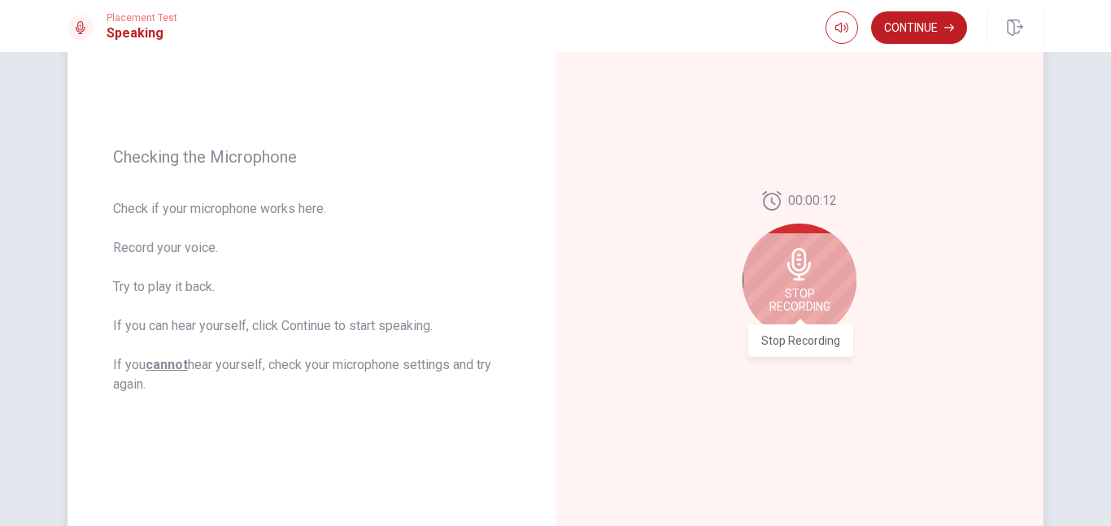
click at [798, 292] on span "Stop Recording" at bounding box center [799, 300] width 61 height 26
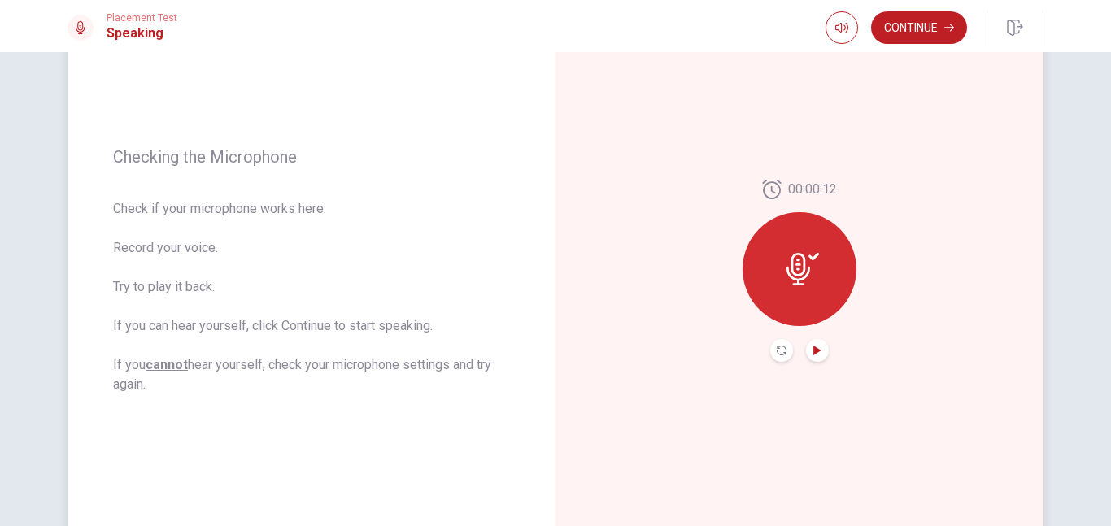
click at [819, 354] on icon "Play Audio" at bounding box center [817, 351] width 10 height 10
click at [932, 32] on button "Continue" at bounding box center [919, 27] width 96 height 33
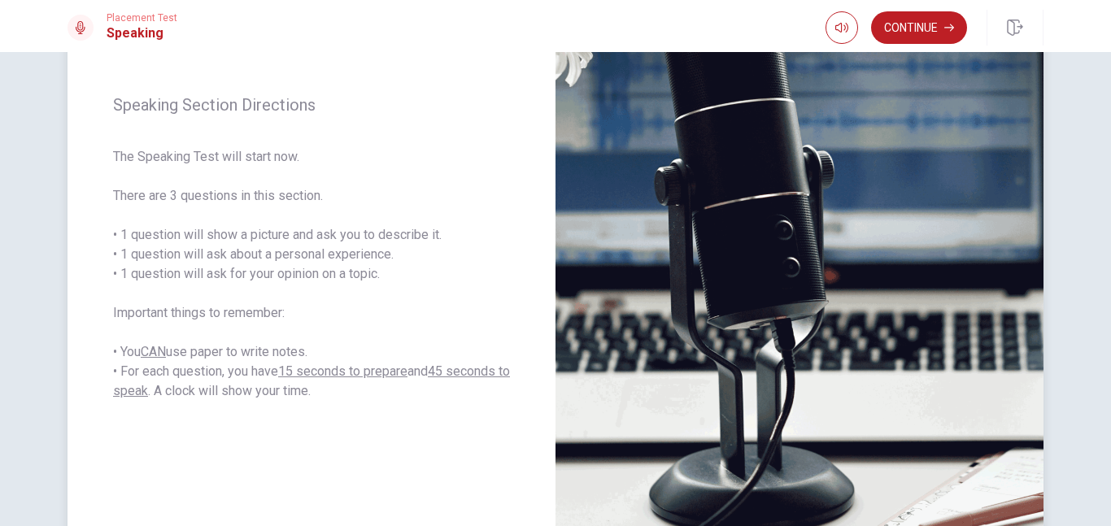
scroll to position [177, 0]
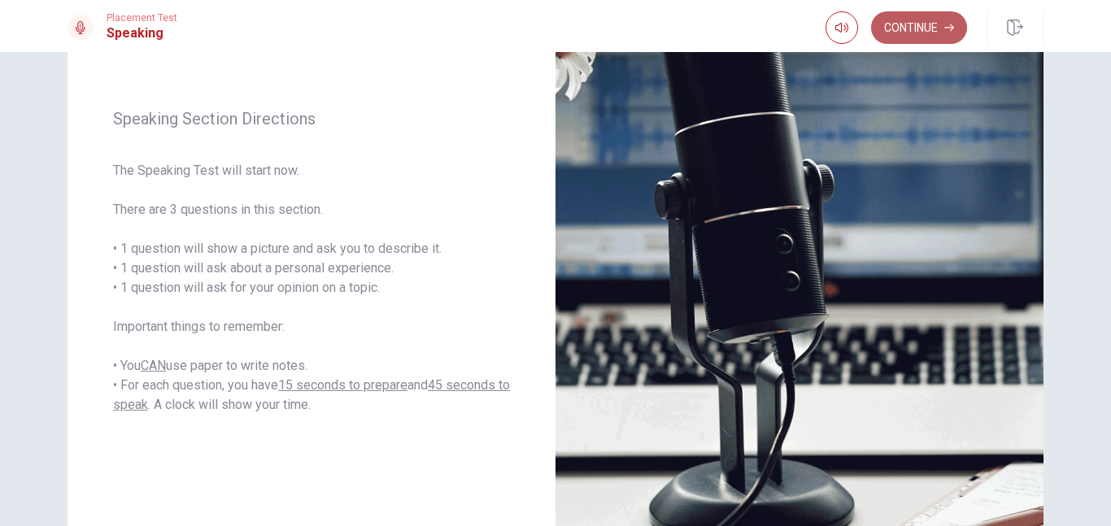
click at [911, 25] on button "Continue" at bounding box center [919, 27] width 96 height 33
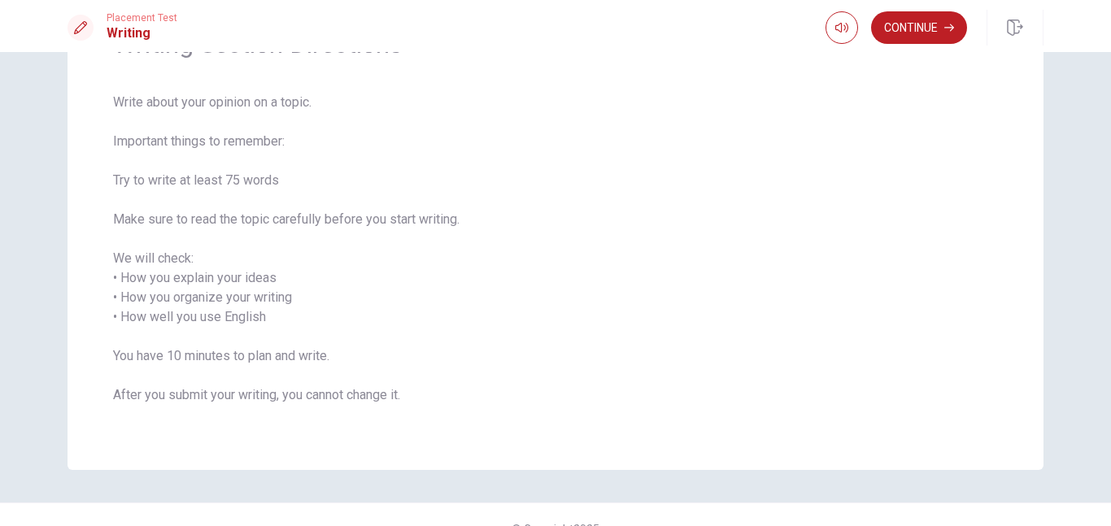
scroll to position [107, 0]
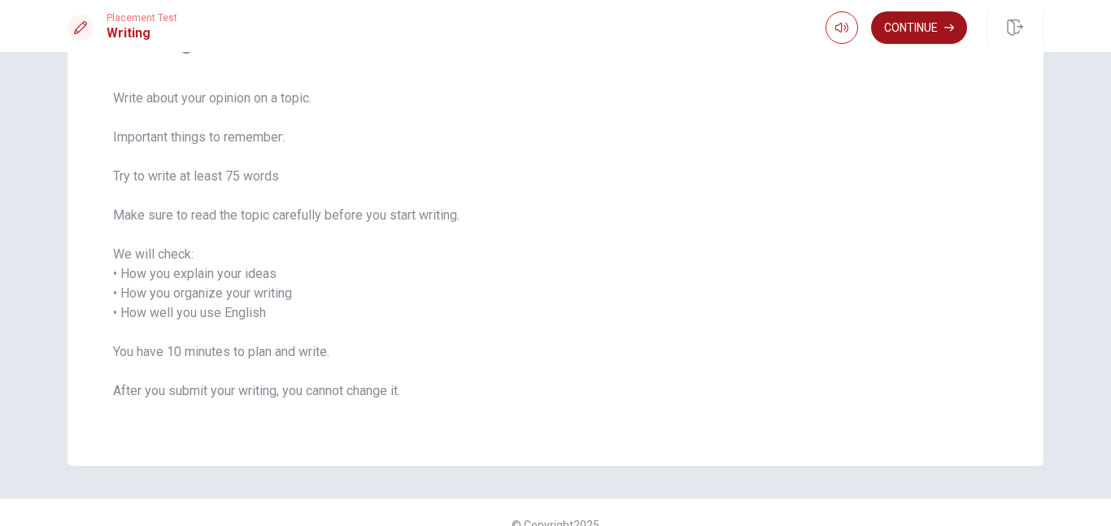
click at [932, 19] on button "Continue" at bounding box center [919, 27] width 96 height 33
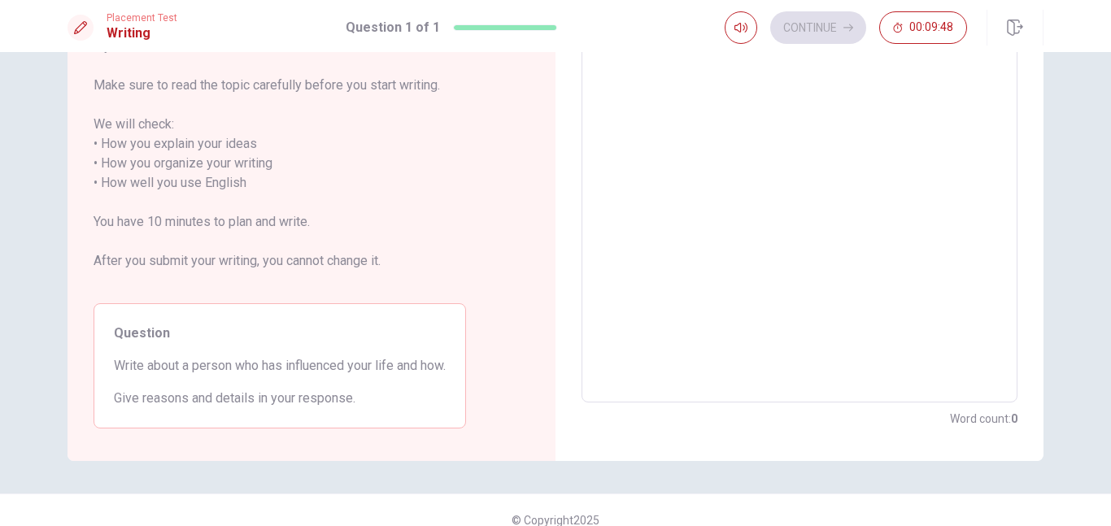
scroll to position [217, 0]
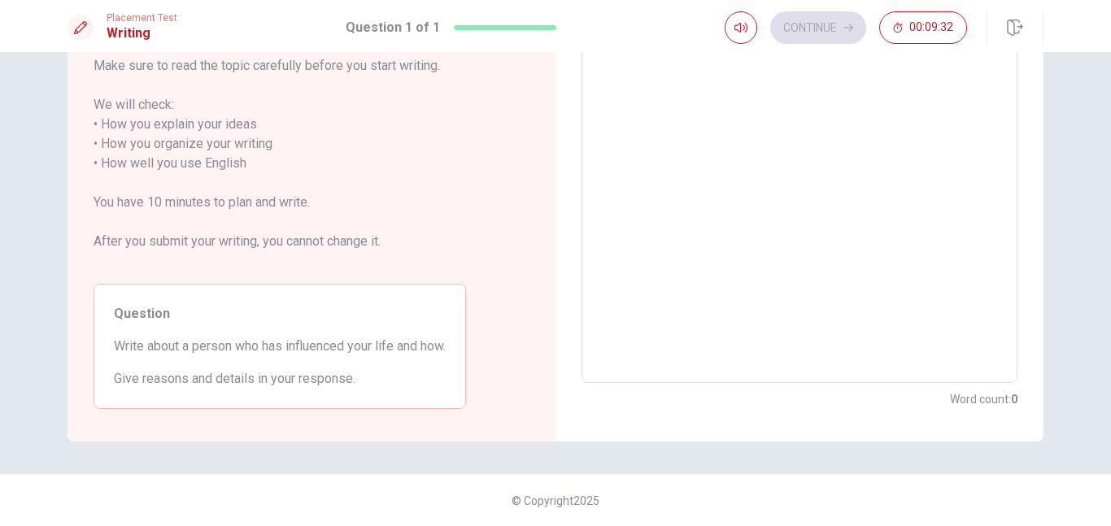
click at [652, 108] on textarea at bounding box center [799, 154] width 413 height 432
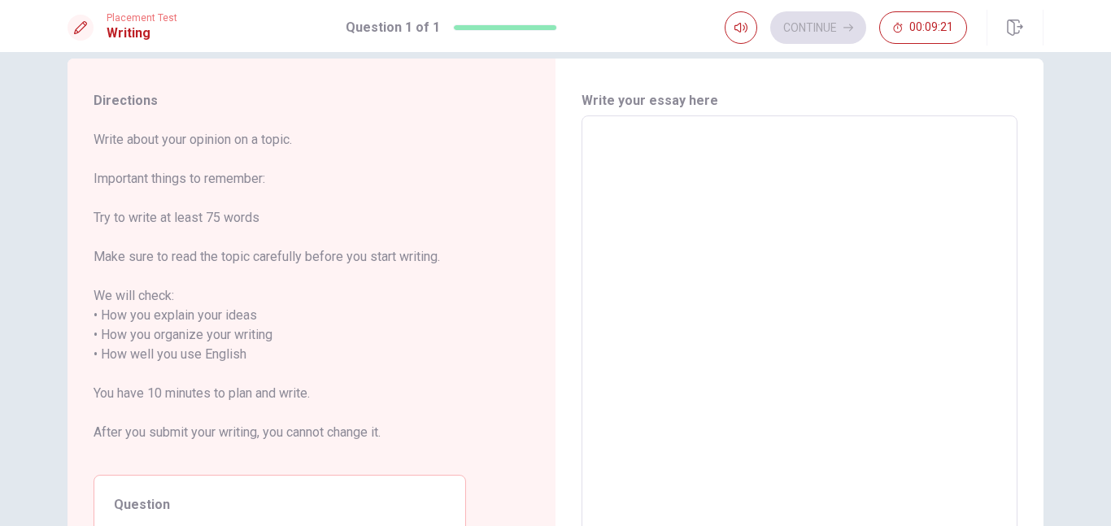
scroll to position [24, 0]
type textarea "i"
type textarea "x"
type textarea "i"
type textarea "x"
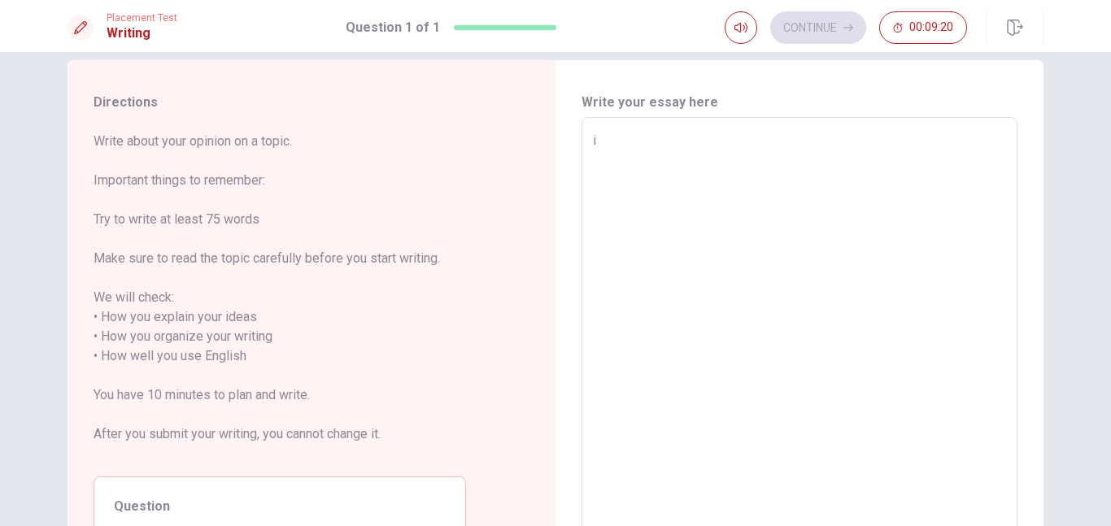
type textarea "i t"
type textarea "x"
type textarea "i th"
type textarea "x"
type textarea "i thi"
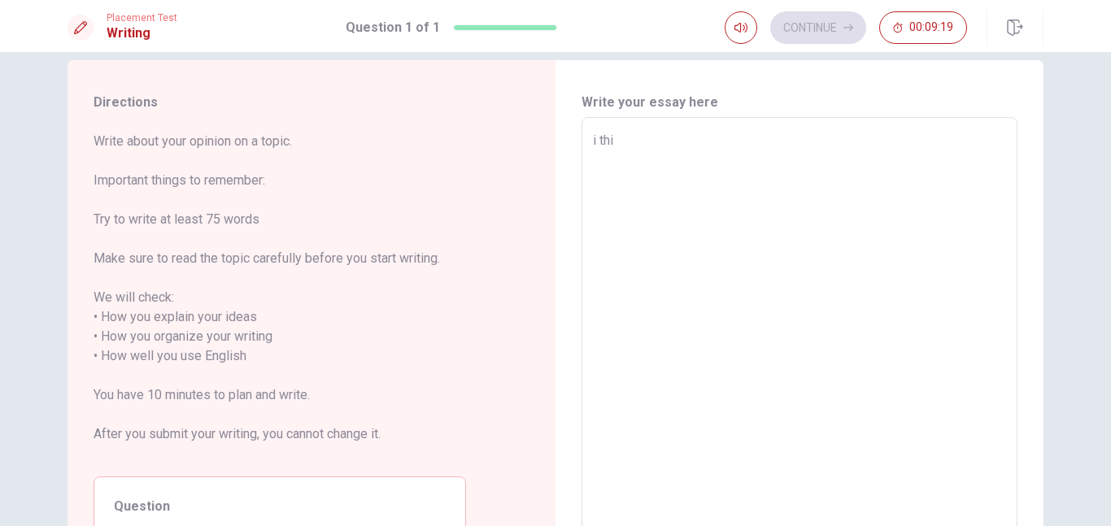
type textarea "x"
type textarea "i thik"
type textarea "x"
type textarea "i thi"
type textarea "x"
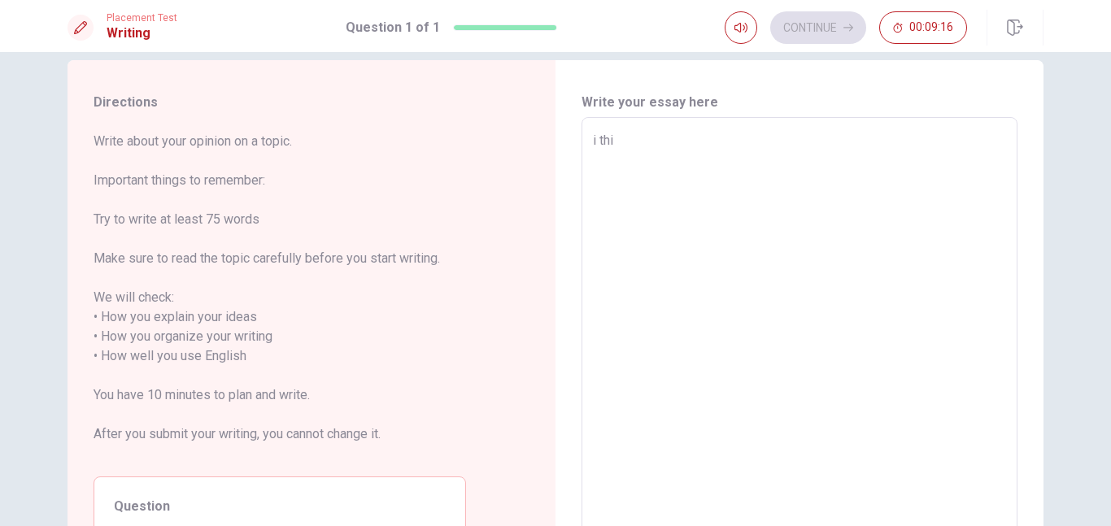
type textarea "i thin"
type textarea "x"
type textarea "i think"
type textarea "x"
type textarea "i think"
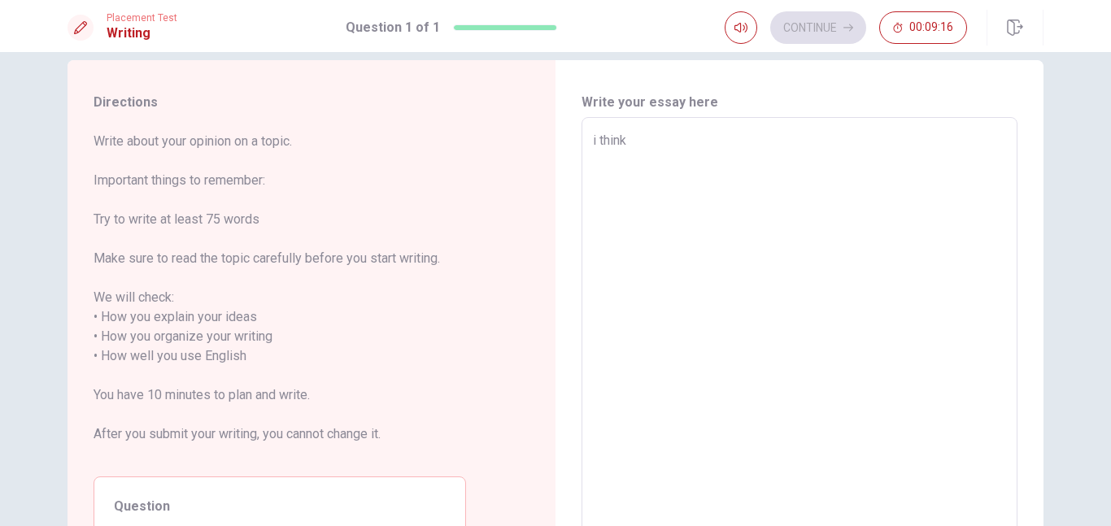
type textarea "x"
type textarea "i think s"
type textarea "x"
type textarea "i think so"
type textarea "x"
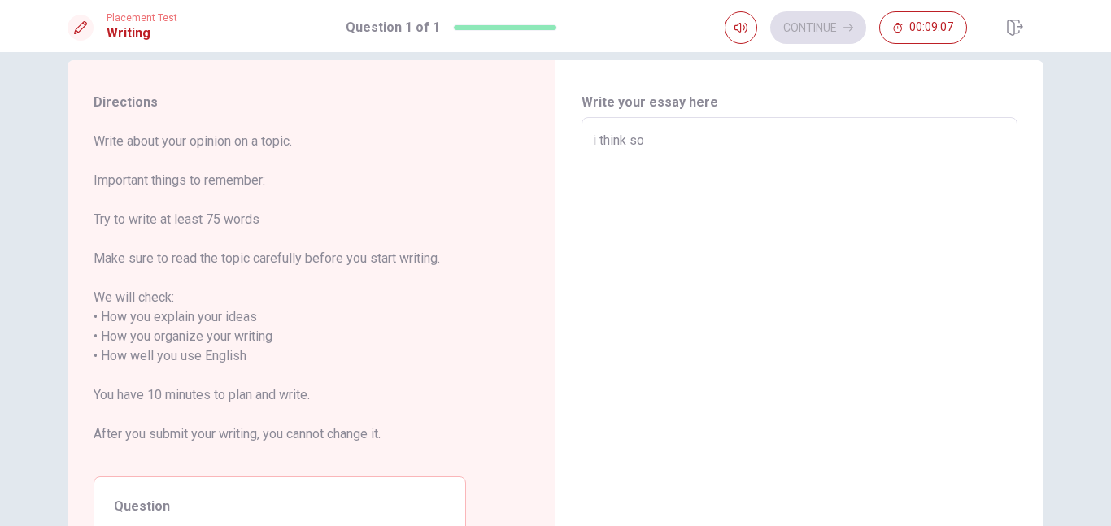
type textarea "i think so t"
type textarea "x"
type textarea "i think so th"
type textarea "x"
type textarea "i think so tha"
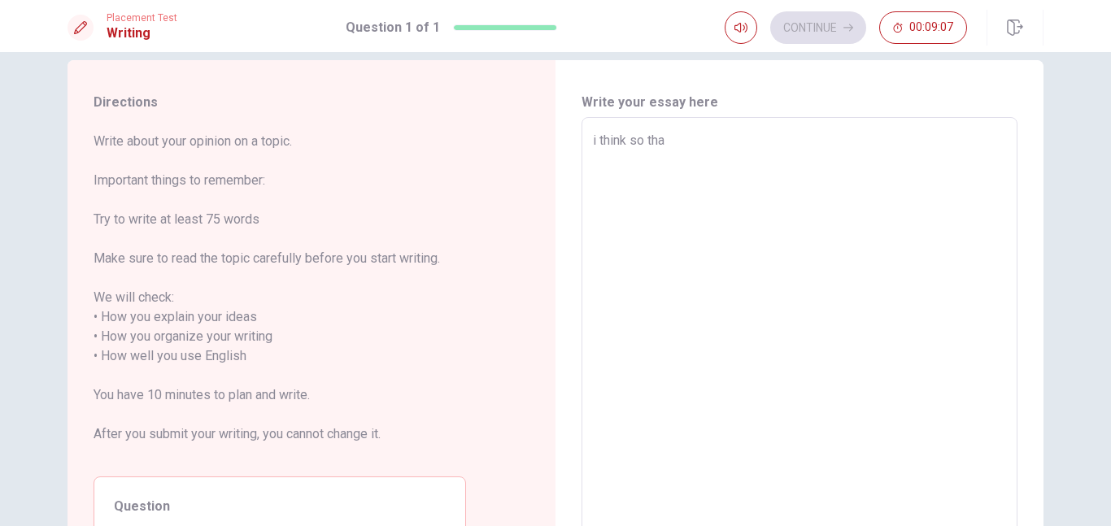
type textarea "x"
type textarea "i think so that"
type textarea "x"
type textarea "i think so that m"
type textarea "x"
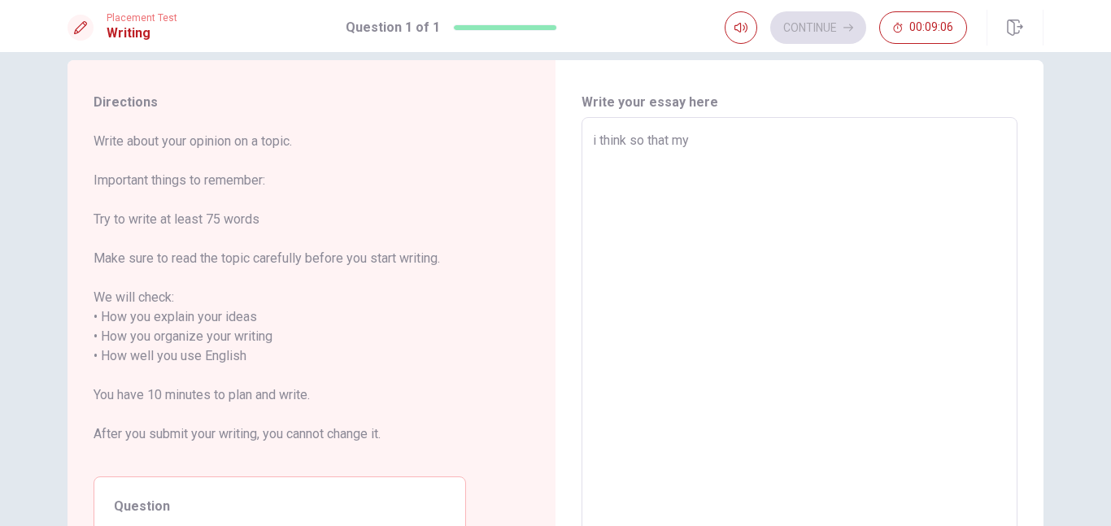
type textarea "i think so that my"
type textarea "x"
type textarea "i think so that my s"
type textarea "x"
type textarea "i think so that my so"
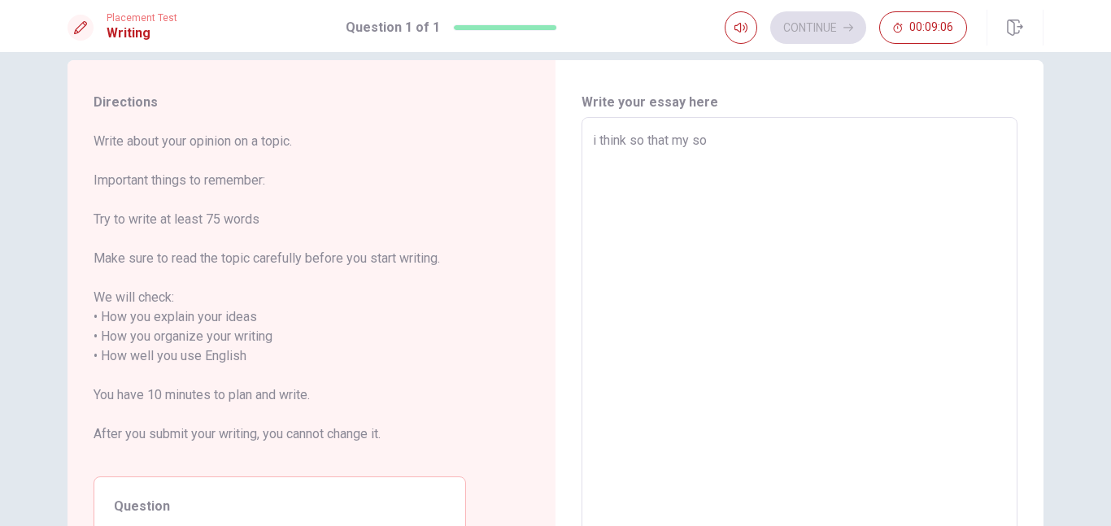
type textarea "x"
type textarea "i think so that my son"
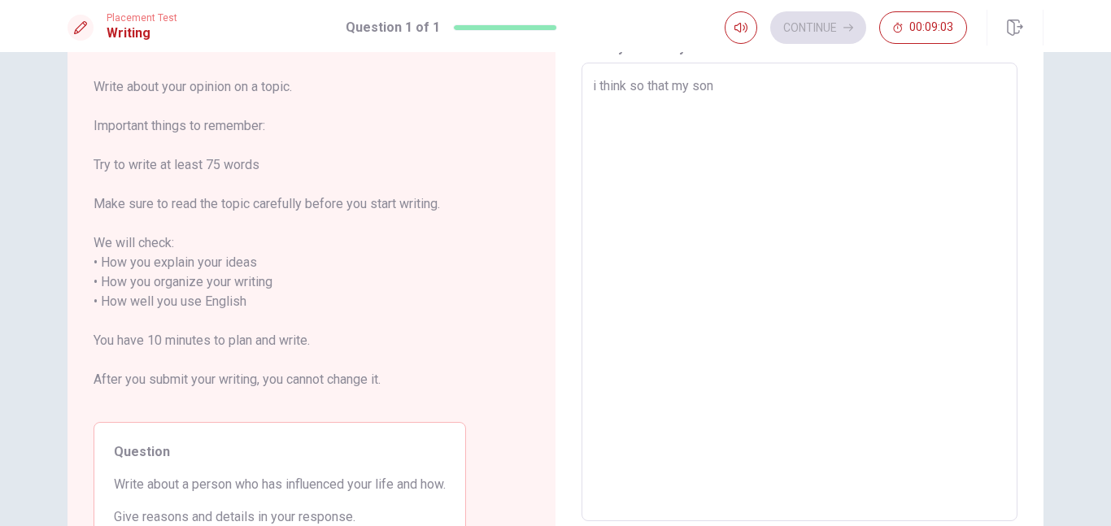
scroll to position [71, 0]
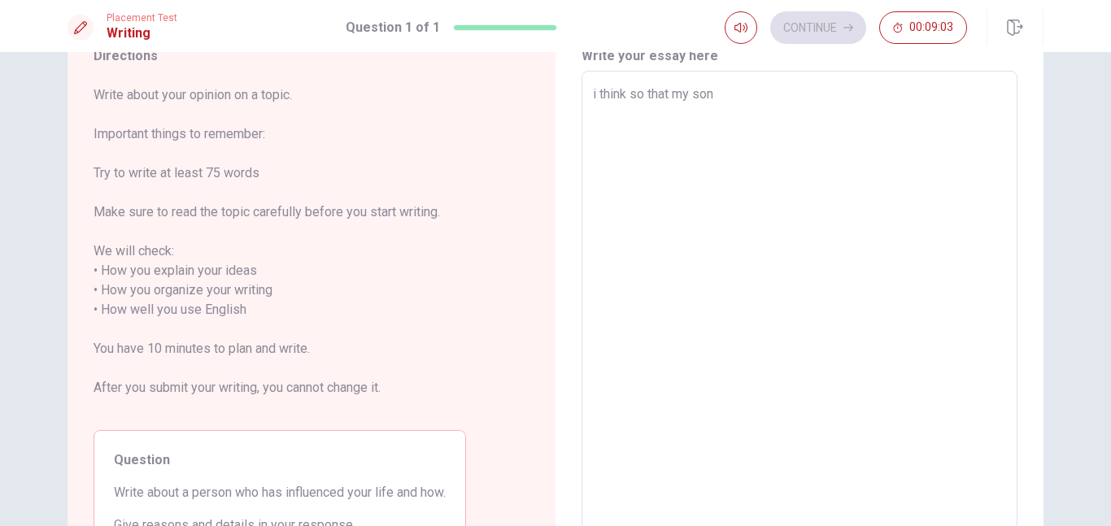
type textarea "x"
type textarea "i think so that my son i"
type textarea "x"
type textarea "i think so that my son ic"
type textarea "x"
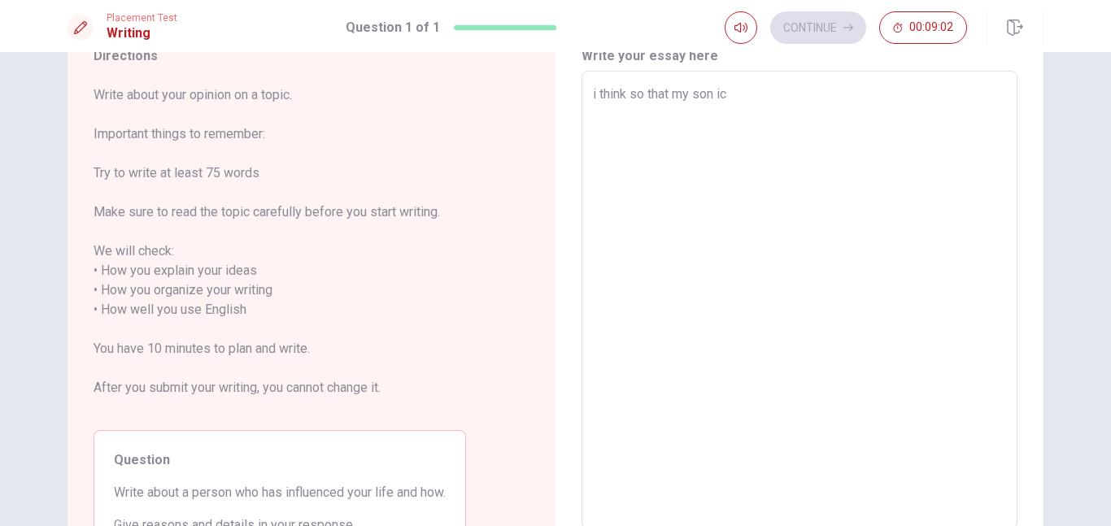
type textarea "i think so that my son ick"
type textarea "x"
type textarea "i think so that my son ickl"
type textarea "x"
type textarea "i think so that my son icklu"
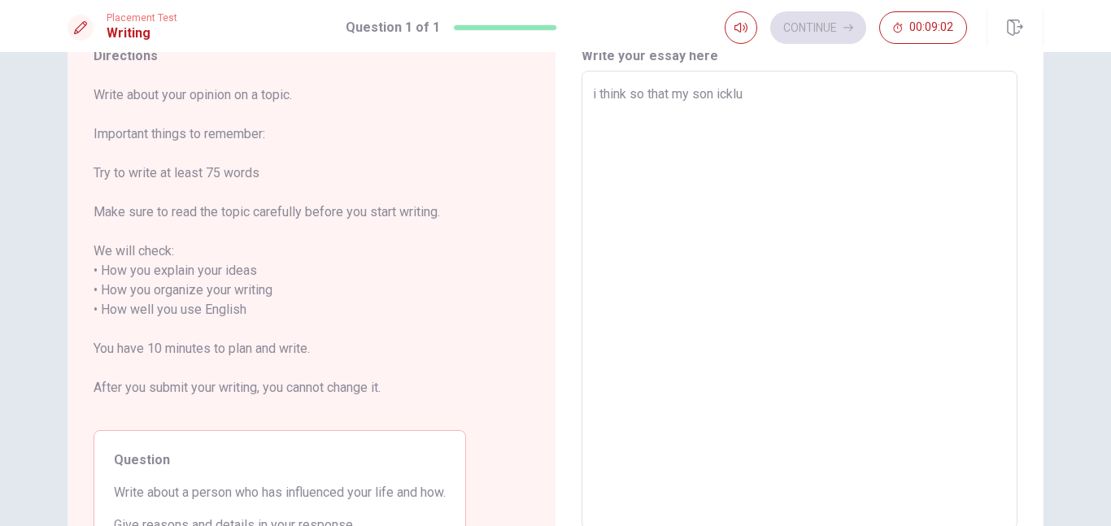
type textarea "x"
type textarea "i think so that my son ickl"
type textarea "x"
type textarea "i think so that my son ick"
type textarea "x"
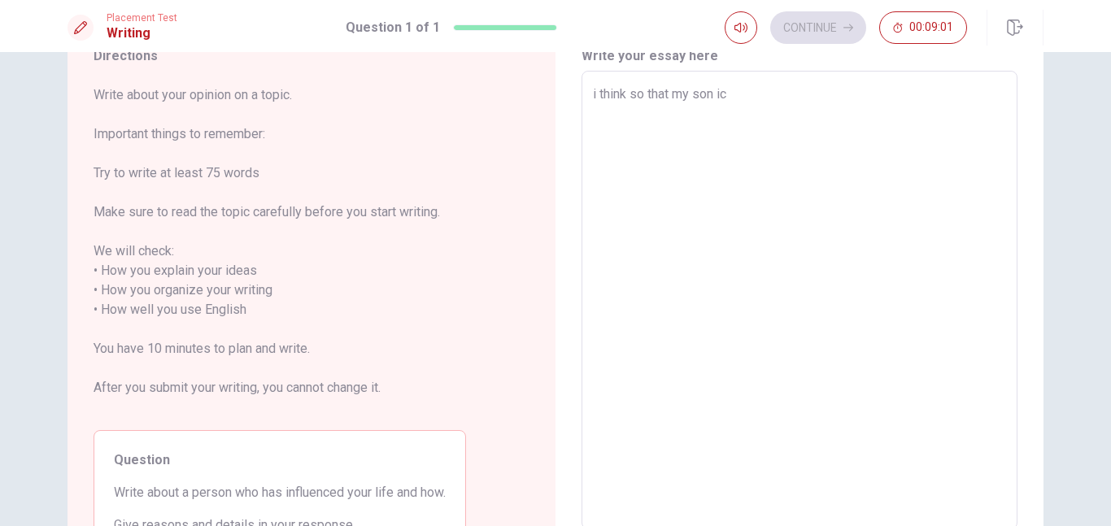
type textarea "i think so that my son i"
type textarea "x"
type textarea "i think so that my son in"
type textarea "x"
type textarea "i think so that my son inf"
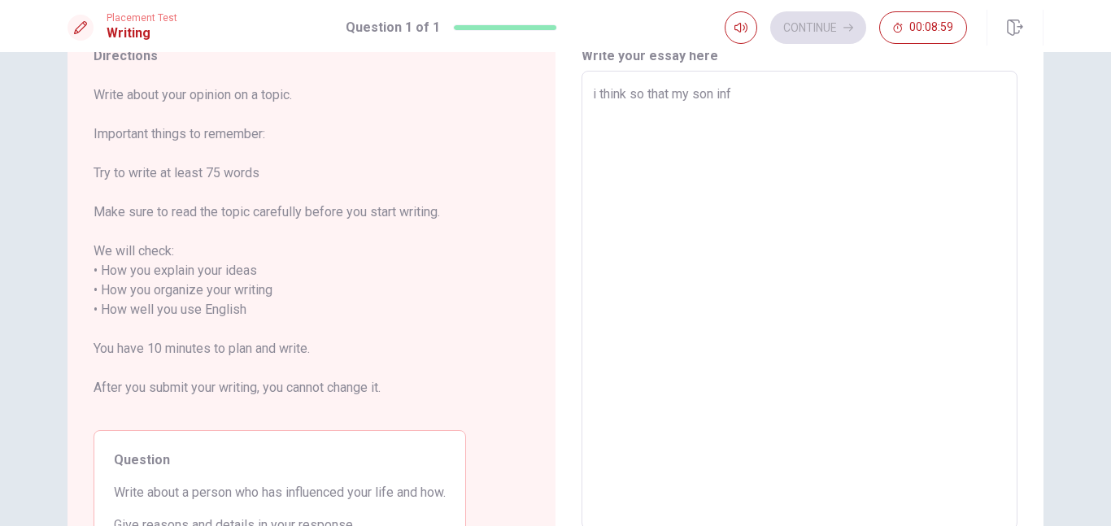
type textarea "x"
type textarea "i think so that my son infl"
type textarea "x"
type textarea "i think so that my son influ"
type textarea "x"
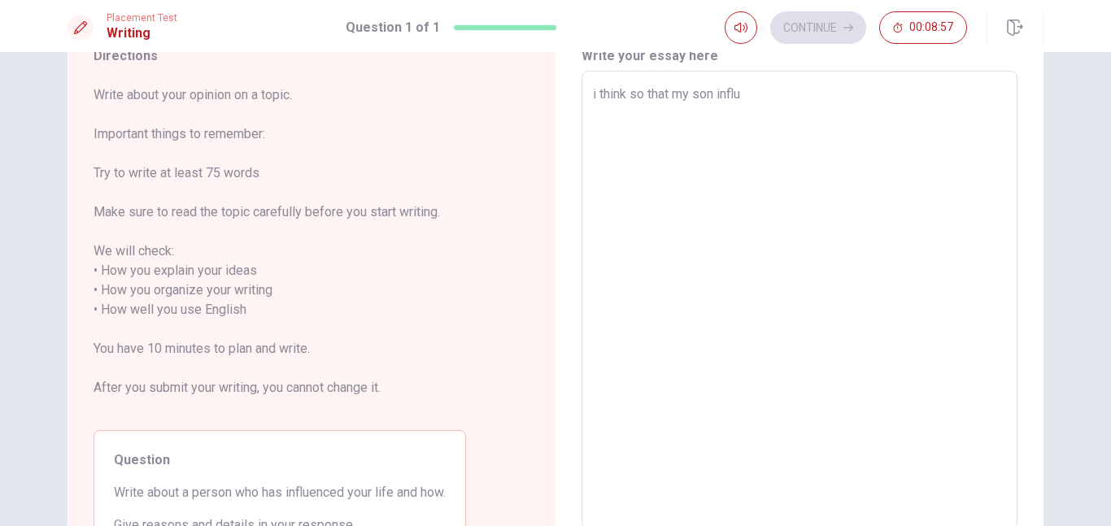
type textarea "i think so that my son influe"
type textarea "x"
type textarea "i think so that my son influen"
type textarea "x"
type textarea "i think so that my son influence"
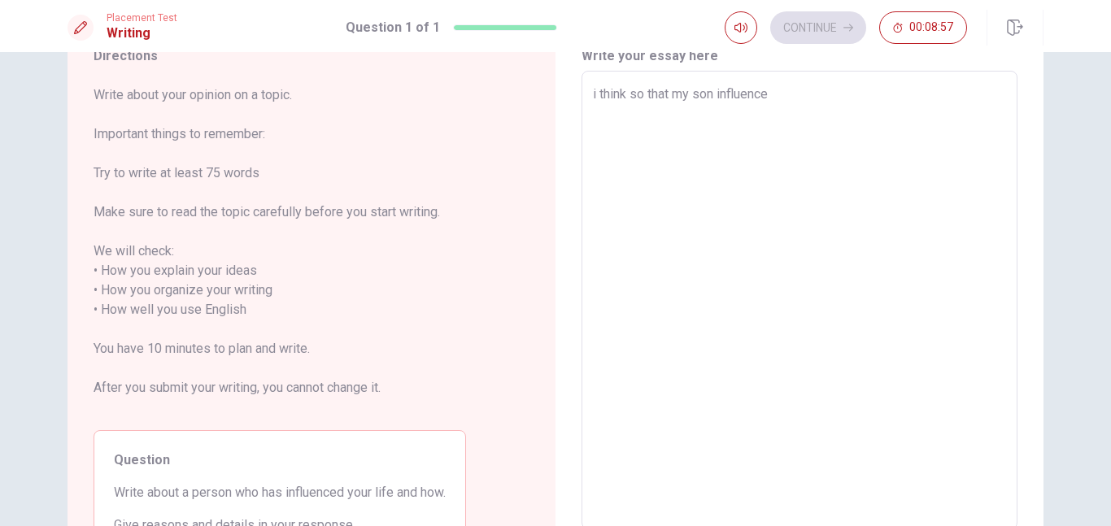
type textarea "x"
type textarea "i think so that my son influenced"
type textarea "x"
type textarea "i think so that my son influenced"
type textarea "x"
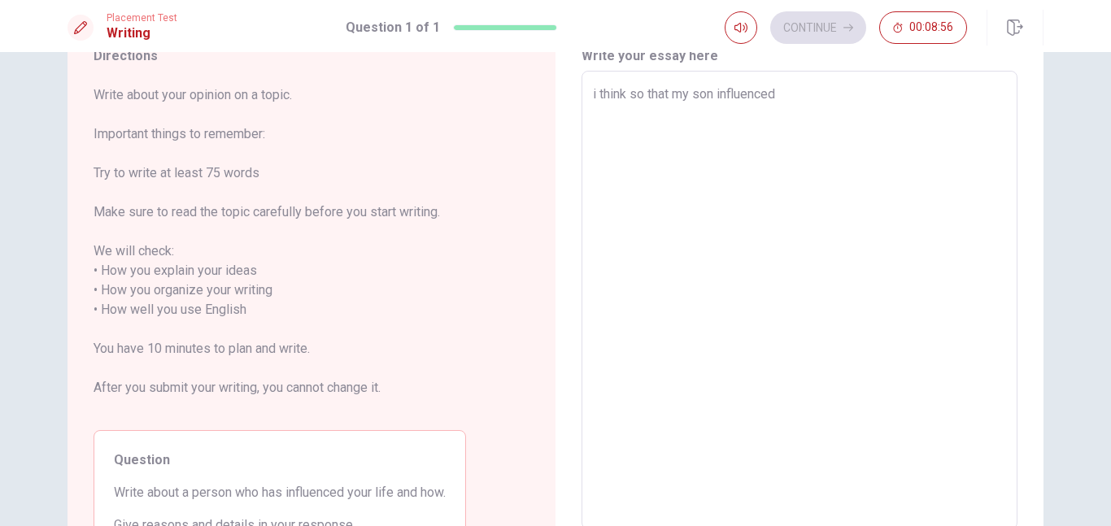
type textarea "i think so that my son influenced i"
type textarea "x"
type textarea "i think so that my son influenced in"
type textarea "x"
type textarea "i think so that my son influenced in m"
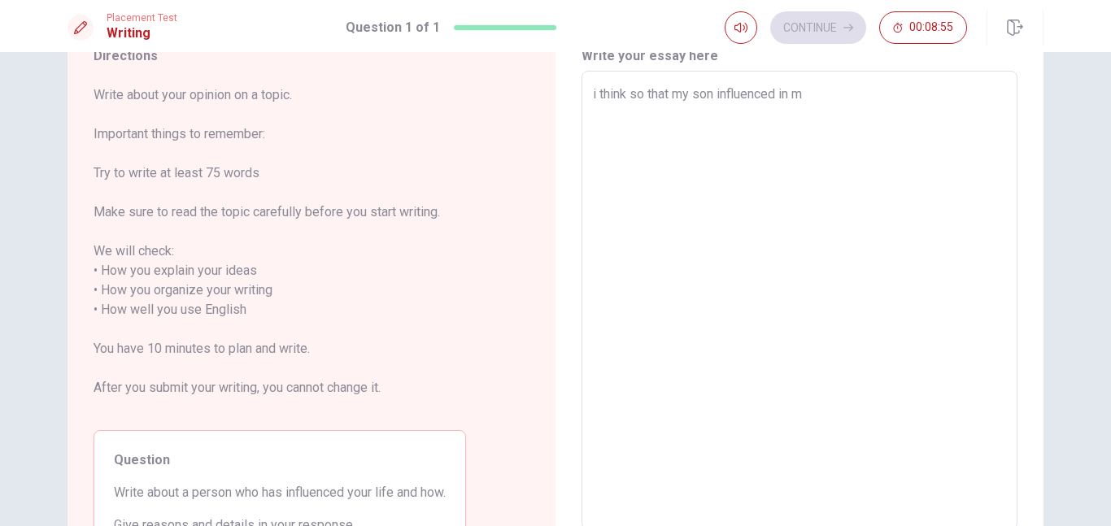
type textarea "x"
type textarea "i think so that my son influenced in my"
type textarea "x"
type textarea "i think so that my son influenced in my l"
type textarea "x"
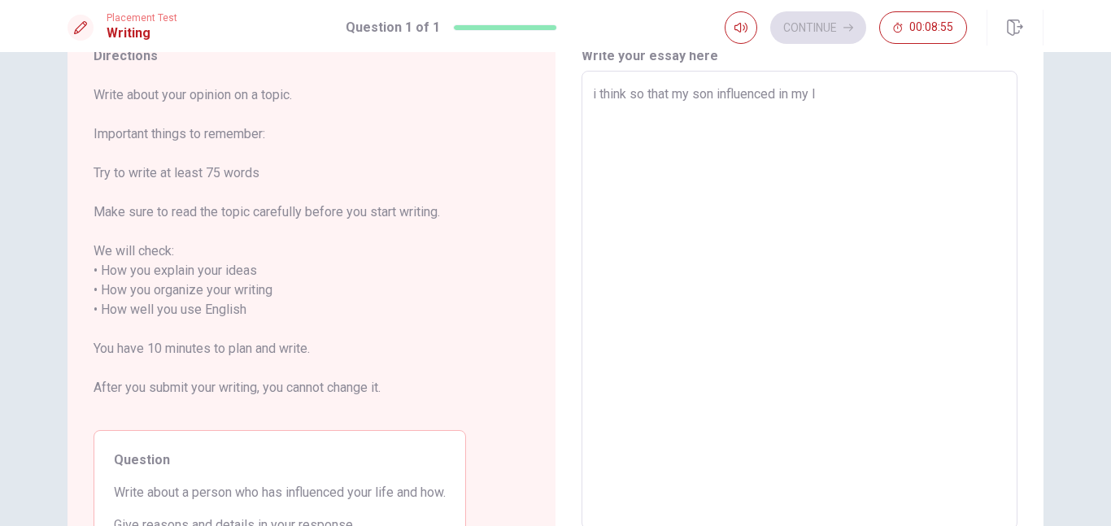
type textarea "i think so that my son influenced in my li"
type textarea "x"
type textarea "i think so that my son influenced in my lif"
type textarea "x"
type textarea "i think so that my son influenced in my life"
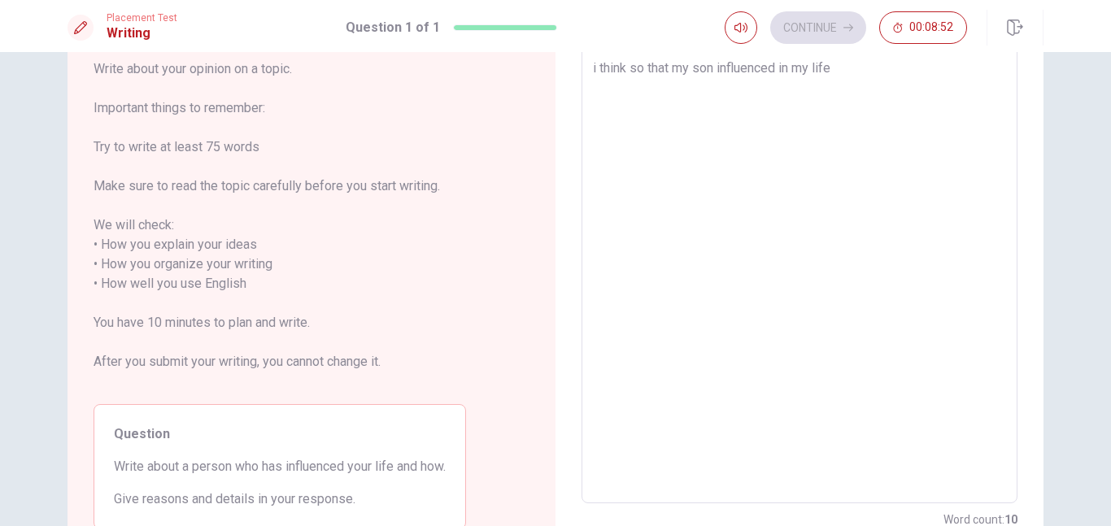
scroll to position [96, 0]
click at [645, 66] on textarea "i think so that my son influenced in my life" at bounding box center [799, 275] width 413 height 432
type textarea "x"
type textarea "i think s that my son influenced in my life"
type textarea "x"
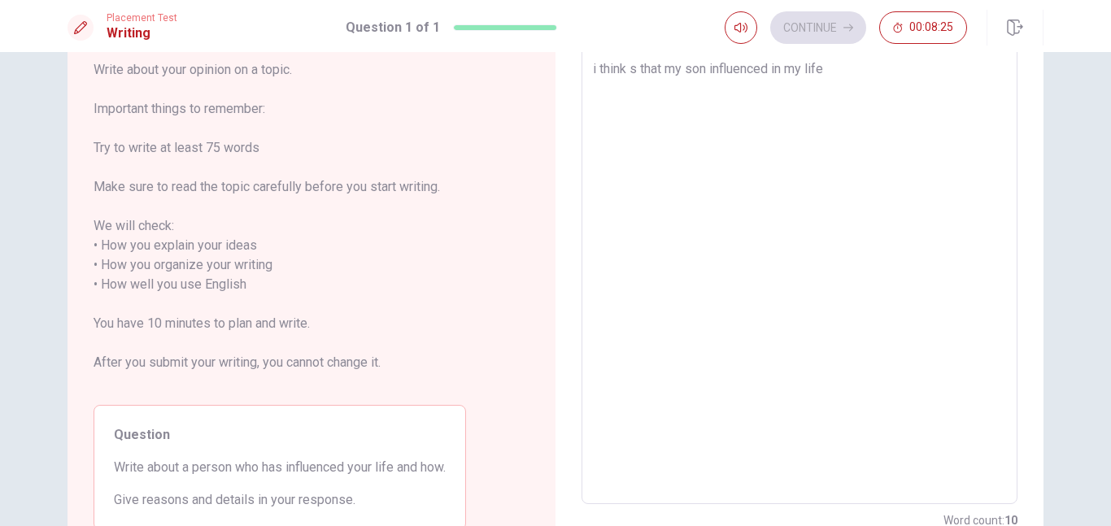
type textarea "i think that my son influenced in my life"
type textarea "x"
type textarea "i think that my son influenced in my life"
type textarea "x"
type textarea "i think that my so influenced in my life"
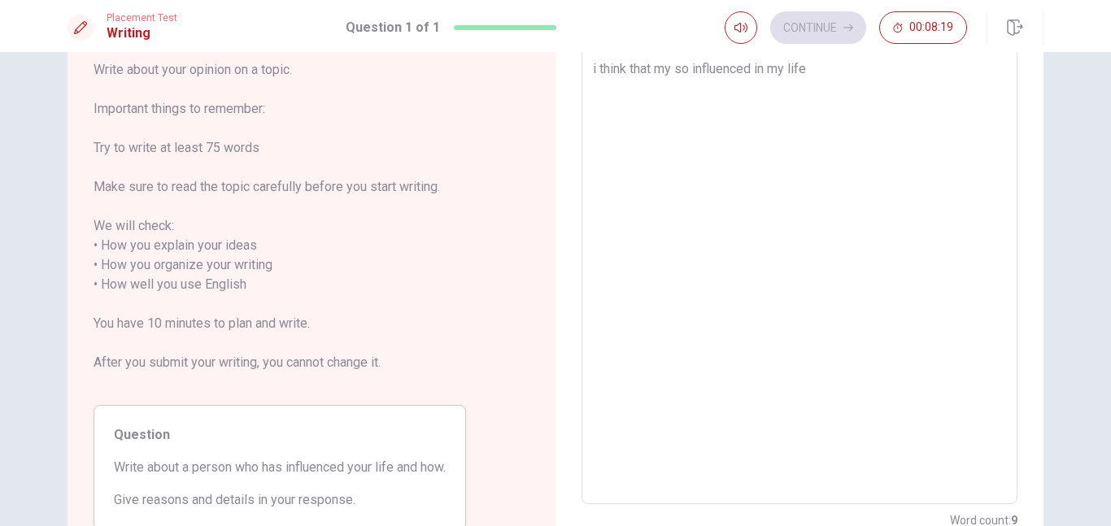
type textarea "x"
type textarea "i think that my s influenced in my life"
type textarea "x"
type textarea "i think that my influenced in my life"
type textarea "x"
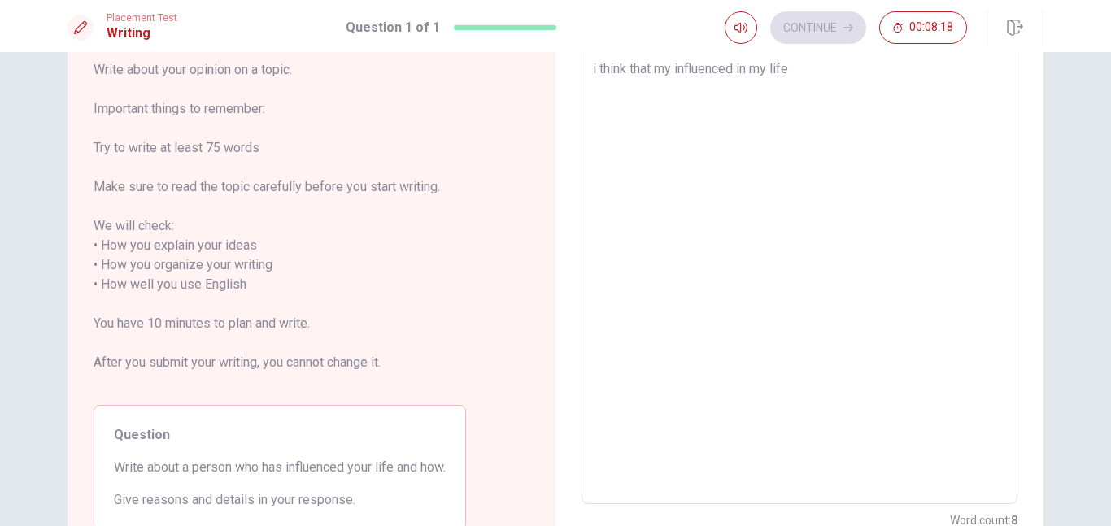
type textarea "i think that m influenced in my life"
type textarea "x"
type textarea "i think that influenced in my life"
type textarea "x"
type textarea "i think that t influenced in my life"
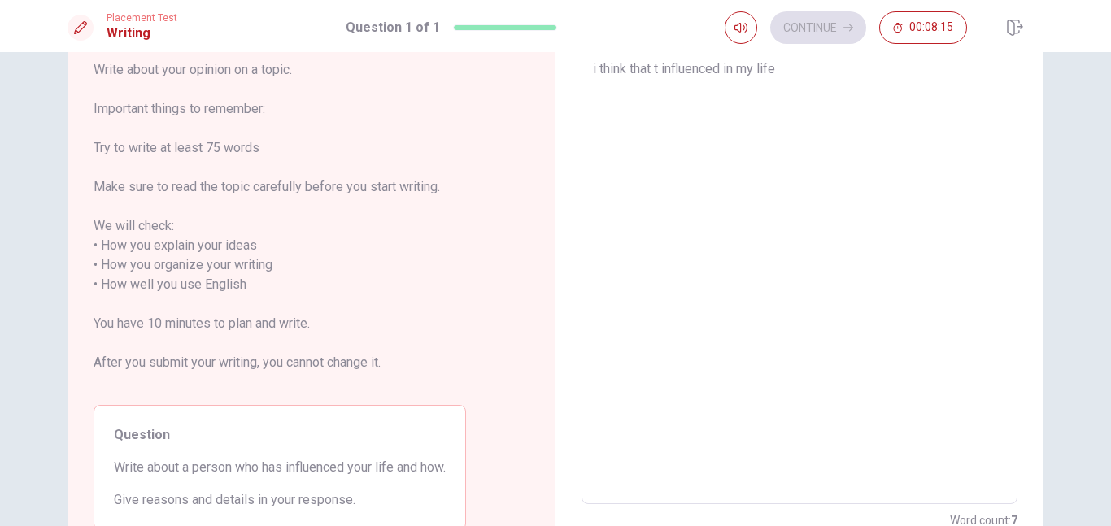
type textarea "x"
type textarea "i think that the influenced in my life"
type textarea "x"
type textarea "i think that the pe influenced in my life"
type textarea "x"
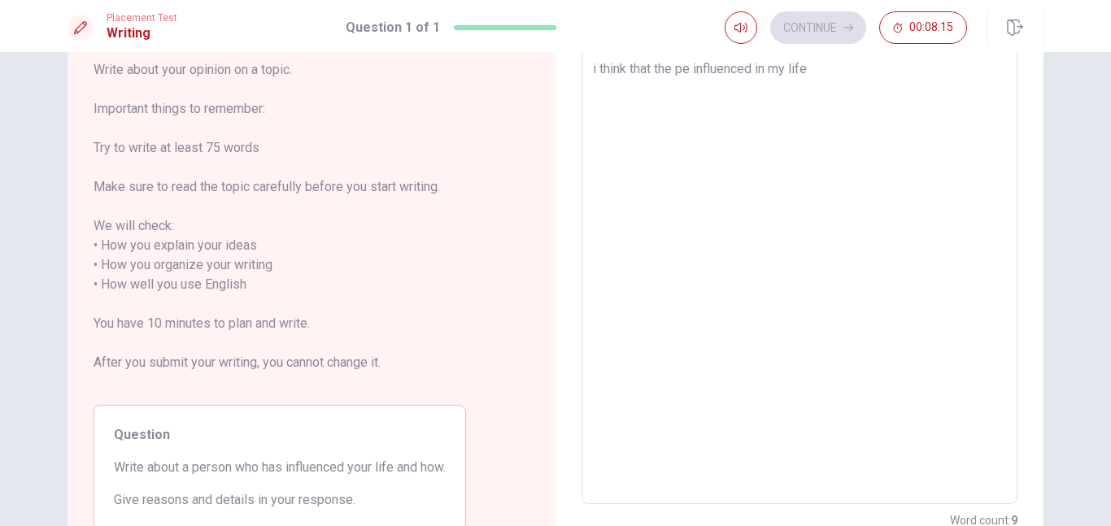
type textarea "i think that the per influenced in my life"
type textarea "x"
type textarea "i think that the pero influenced in my life"
type textarea "x"
type textarea "i think that the [PERSON_NAME] influenced in my life"
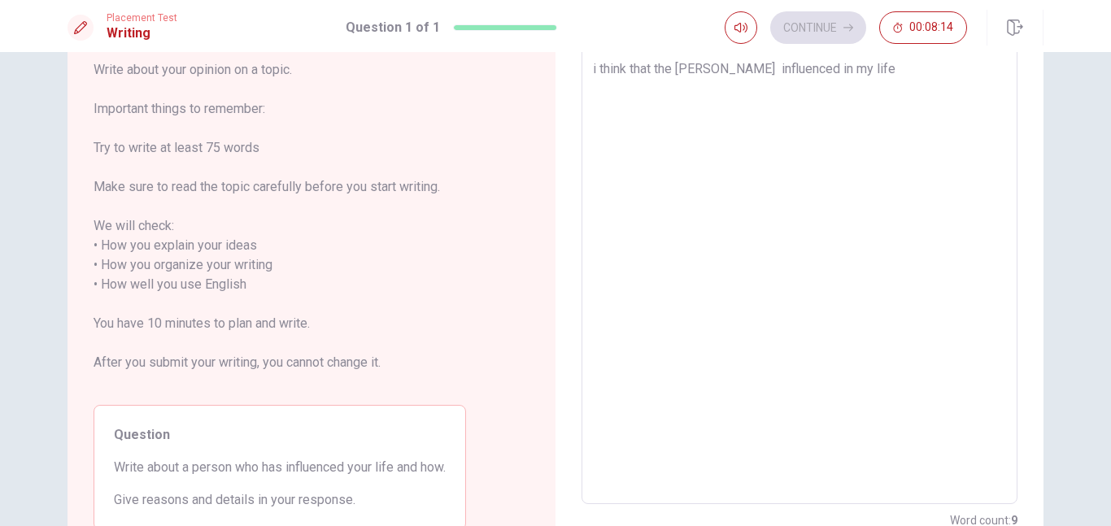
type textarea "x"
type textarea "i think that the [PERSON_NAME] q influenced in my life"
type textarea "x"
type textarea "i think that the [PERSON_NAME] qh influenced in my life"
type textarea "x"
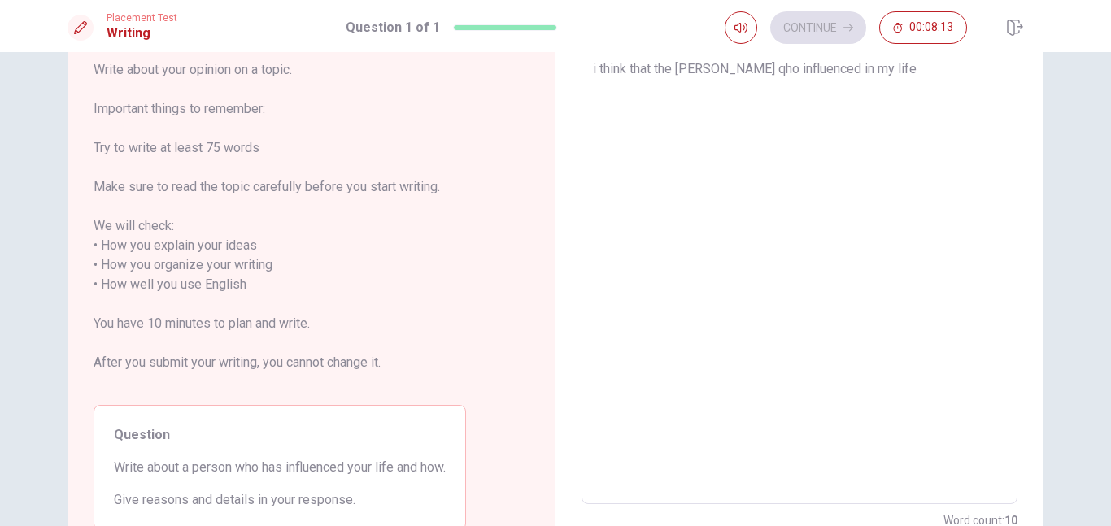
type textarea "i think that the [PERSON_NAME] qho influenced in my life"
type textarea "x"
type textarea "i think that the [PERSON_NAME] qho influenced in my life"
type textarea "x"
type textarea "i think that the [PERSON_NAME] qh influenced in my life"
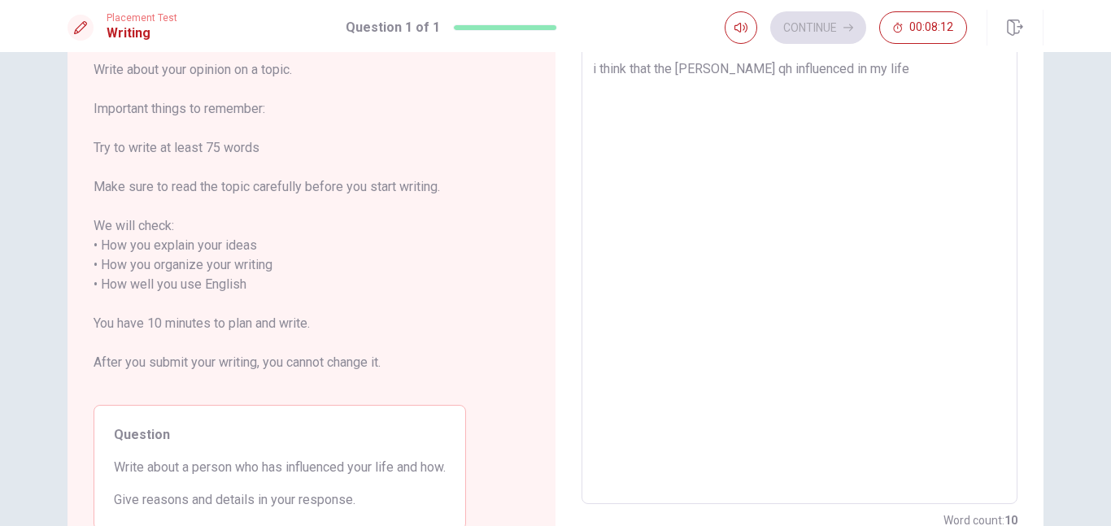
type textarea "x"
type textarea "i think that the [PERSON_NAME] q influenced in my life"
type textarea "x"
type textarea "i think that the [PERSON_NAME] influenced in my life"
type textarea "x"
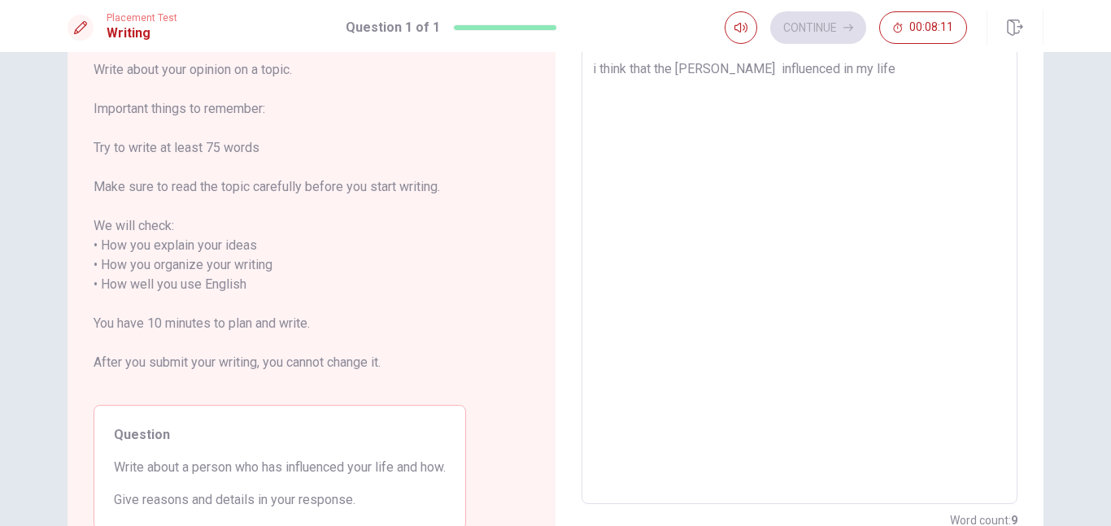
type textarea "i think that the [PERSON_NAME] w influenced in my life"
type textarea "x"
type textarea "i think that the [PERSON_NAME] influenced in my life"
type textarea "x"
type textarea "i think that the [PERSON_NAME] who influenced in my life"
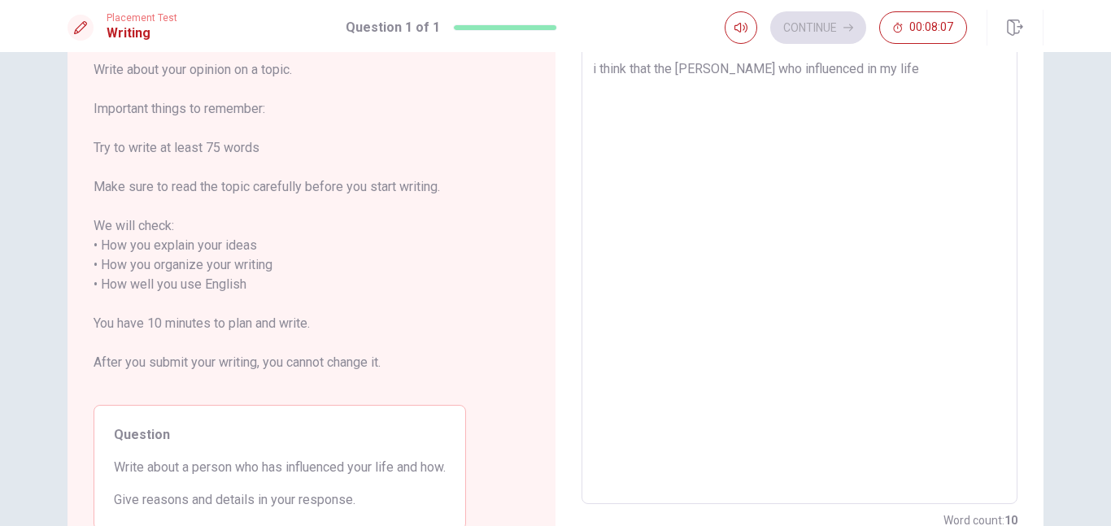
type textarea "x"
type textarea "i think that the [PERSON_NAME] who influenced i my life"
type textarea "x"
type textarea "i think that the [PERSON_NAME] who influenced my life"
click at [855, 78] on textarea "i think that the [PERSON_NAME] who influenced my life" at bounding box center [799, 275] width 413 height 432
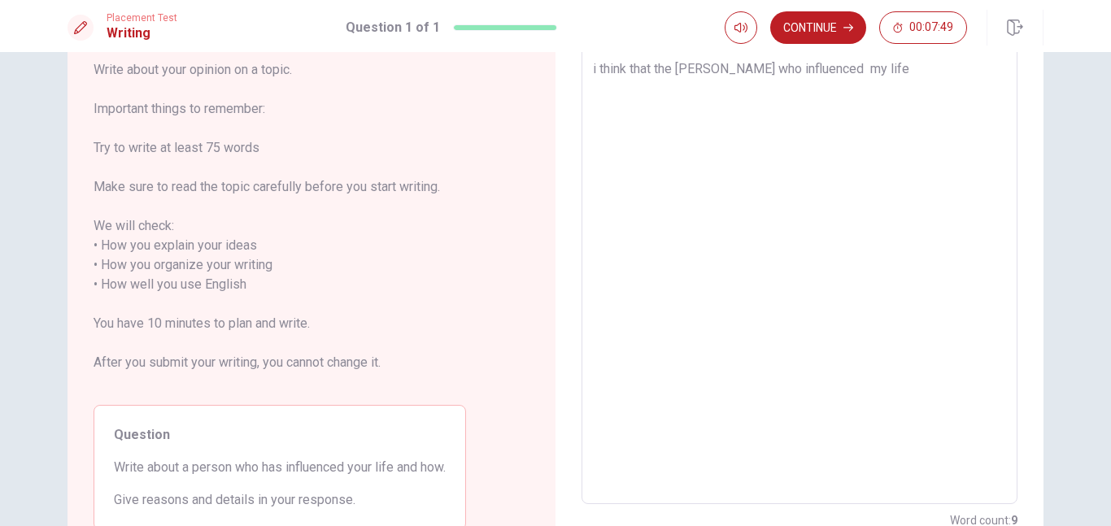
type textarea "x"
type textarea "i think that the [PERSON_NAME] who influenced my life w"
type textarea "x"
type textarea "i think that the [PERSON_NAME] who influenced my life wa"
type textarea "x"
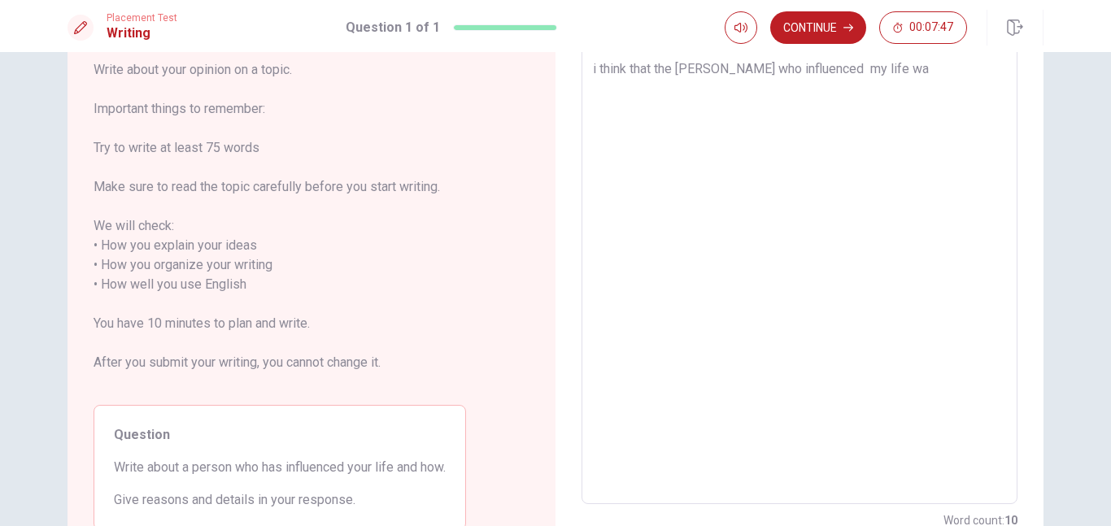
type textarea "i think that the [PERSON_NAME] who influenced my life was"
type textarea "x"
type textarea "i think that the [PERSON_NAME] who influenced my life wasm"
type textarea "x"
type textarea "i think that the [PERSON_NAME] who influenced my life wasmy"
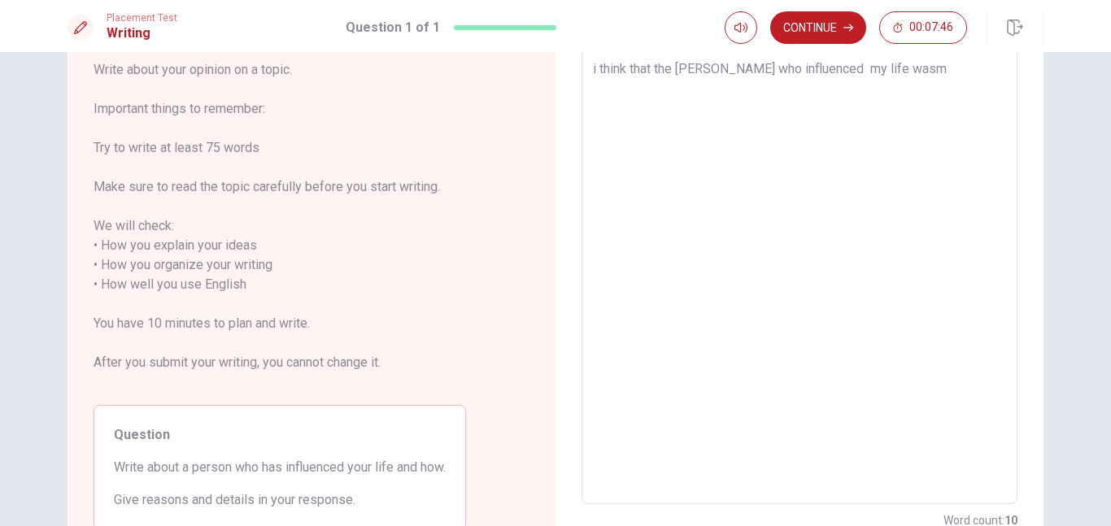
type textarea "x"
type textarea "i think that the [PERSON_NAME] who influenced my life wasmy"
type textarea "x"
type textarea "i think that the [PERSON_NAME] who influenced my life wasmy s"
type textarea "x"
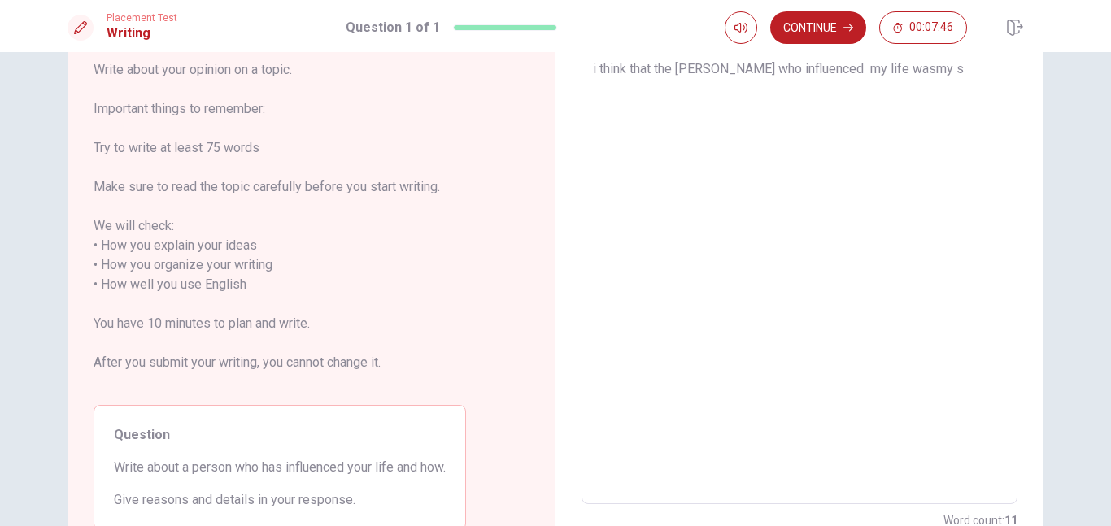
type textarea "i think that the [PERSON_NAME] who influenced my life wasmy so"
type textarea "x"
type textarea "i think that the [PERSON_NAME] who influenced my life wasmy"
type textarea "x"
type textarea "i think that the [PERSON_NAME] who influenced my life wasm"
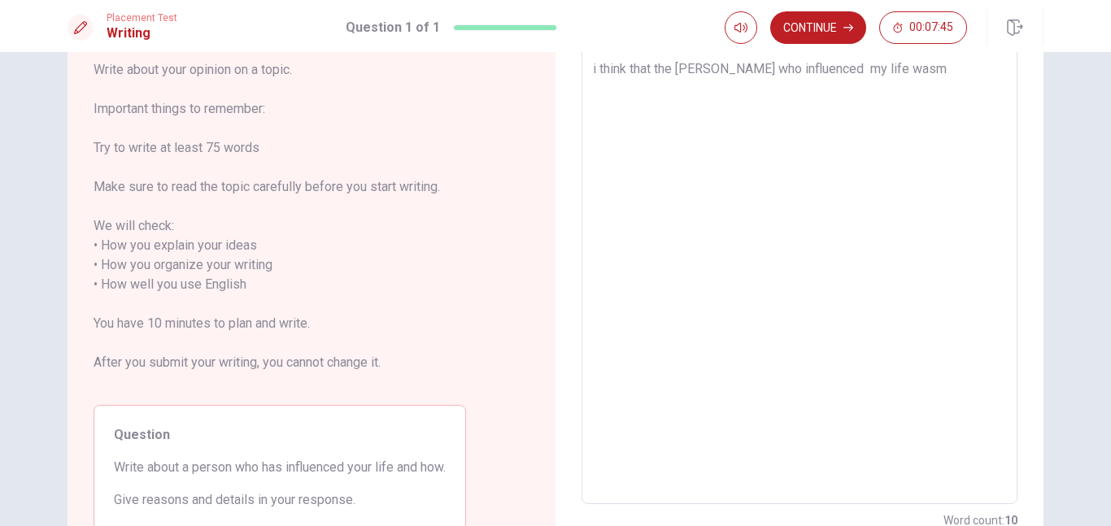
type textarea "x"
type textarea "i think that the [PERSON_NAME] who influenced my life was"
type textarea "x"
type textarea "i think that the [PERSON_NAME] who influenced my life was"
type textarea "x"
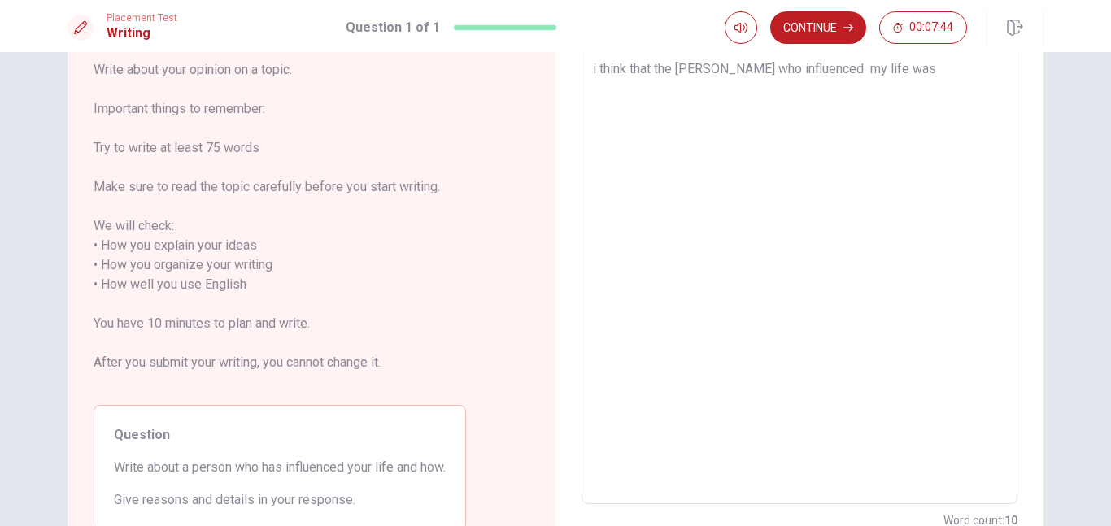
type textarea "i think that the [PERSON_NAME] who influenced my life was s"
type textarea "x"
type textarea "i think that the [PERSON_NAME] who influenced my life was"
type textarea "x"
type textarea "i think that the [PERSON_NAME] who influenced my life was m"
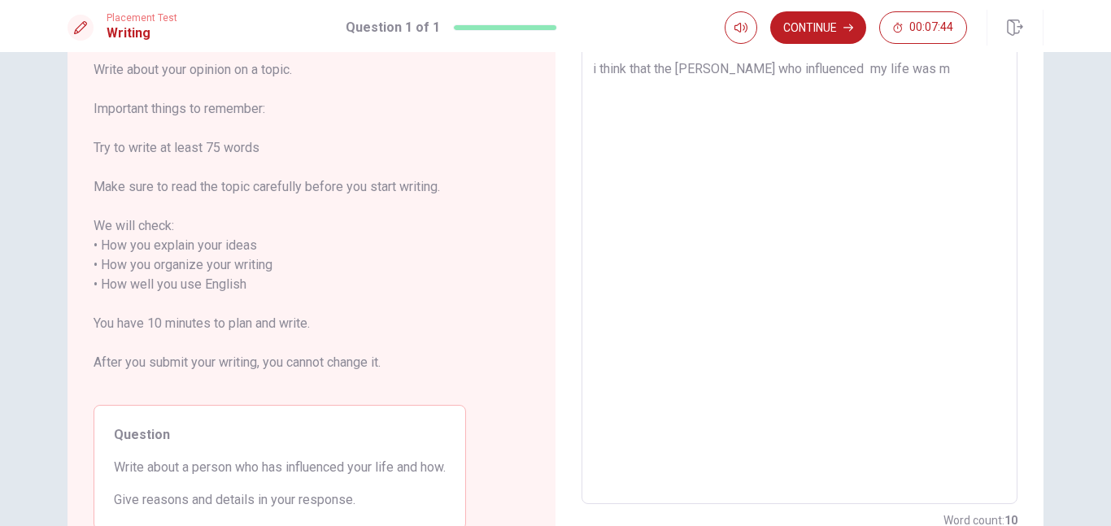
type textarea "x"
type textarea "i think that the [PERSON_NAME] who influenced my life was my"
type textarea "x"
type textarea "i think that the [PERSON_NAME] who influenced my life was my os"
type textarea "x"
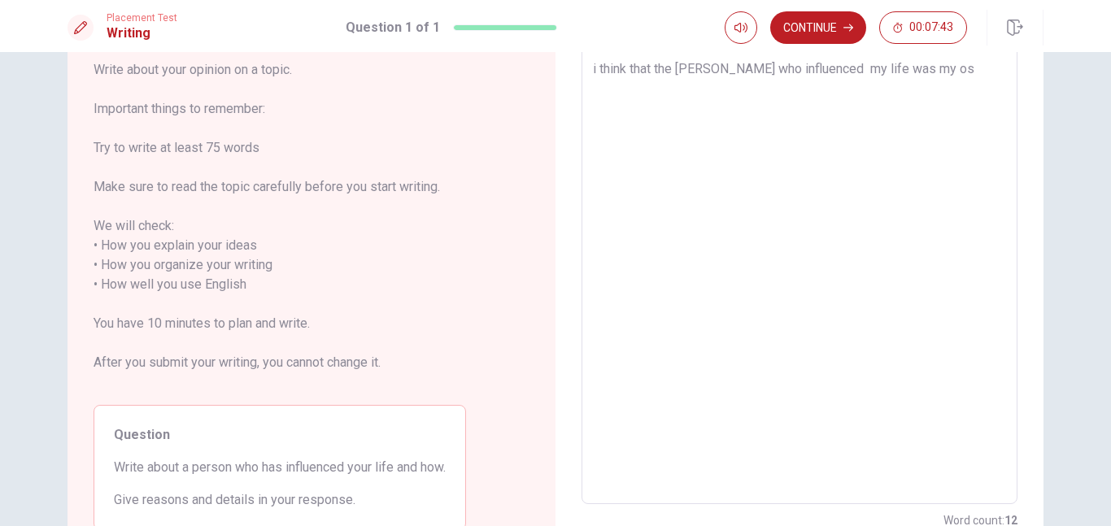
type textarea "i think that the [PERSON_NAME] who influenced my life was my o"
type textarea "x"
type textarea "i think that the [PERSON_NAME] who influenced my life was my s"
type textarea "x"
type textarea "i think that the [PERSON_NAME] who influenced my life was my so"
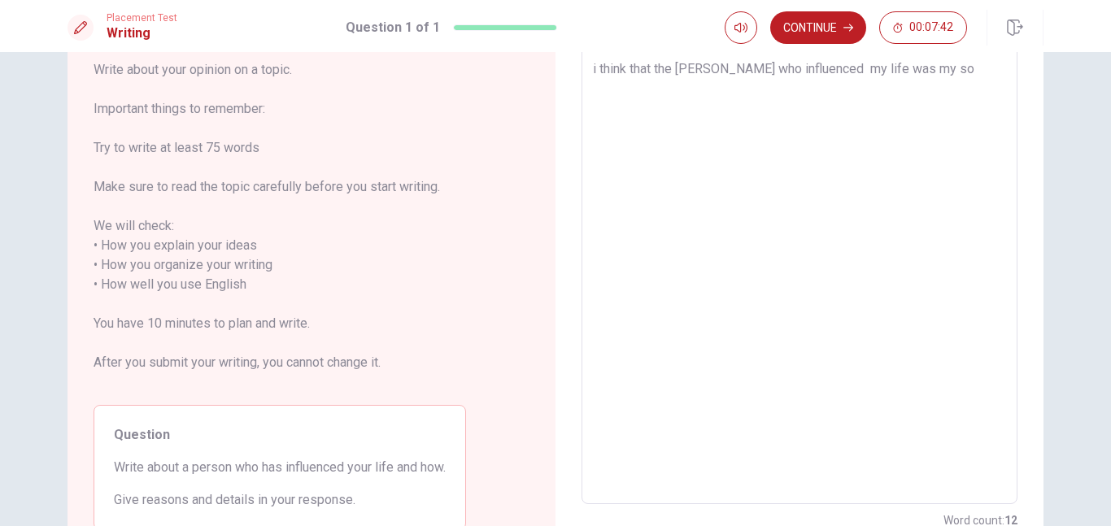
type textarea "x"
type textarea "i think that the [PERSON_NAME] who influenced my life was my son"
type textarea "x"
type textarea "i think that the [PERSON_NAME] who influenced my life was my son,"
type textarea "x"
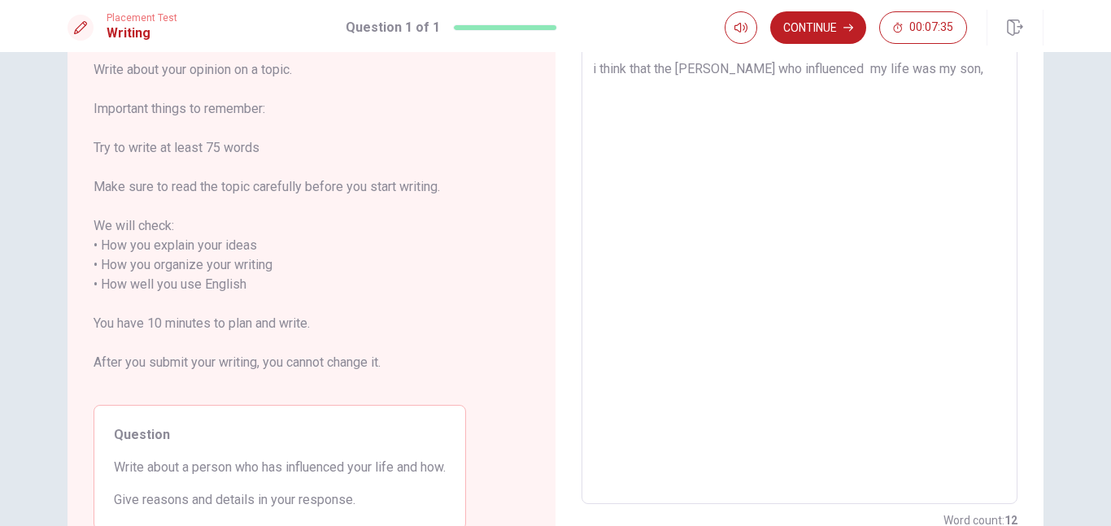
type textarea "i think that the [PERSON_NAME] who influenced my life was my son,"
type textarea "x"
type textarea "i think that the [PERSON_NAME] who influenced my life was my son, b"
type textarea "x"
type textarea "i think that the [PERSON_NAME] who influenced my life was my son, be"
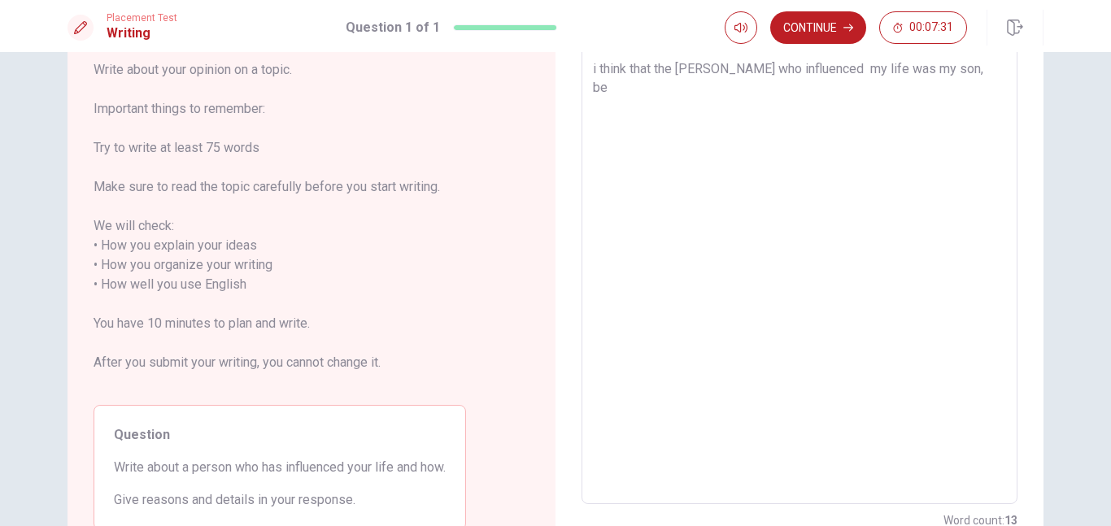
type textarea "x"
type textarea "i think that the [PERSON_NAME] who influenced my life was my son, [PERSON_NAME]"
type textarea "x"
type textarea "i think that the [PERSON_NAME] who influenced my life was my son, beca"
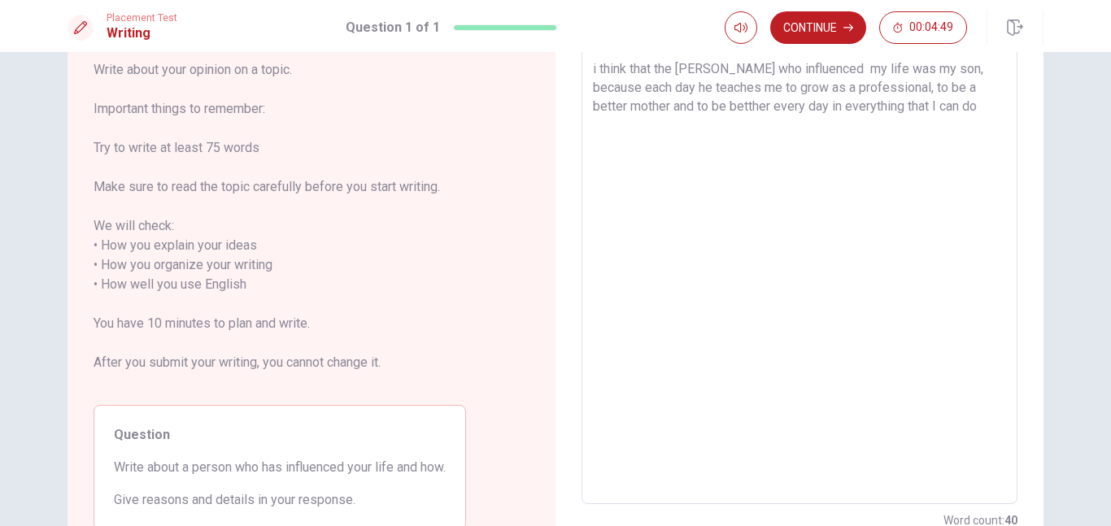
click at [954, 105] on textarea "i think that the [PERSON_NAME] who influenced my life was my son, because each …" at bounding box center [799, 275] width 413 height 432
click at [698, 70] on textarea "i think that the [PERSON_NAME] who influenced my life was my son, because each …" at bounding box center [799, 275] width 413 height 432
click at [949, 112] on textarea "i think that the person who influenced my life was my son, because each day he …" at bounding box center [799, 275] width 413 height 432
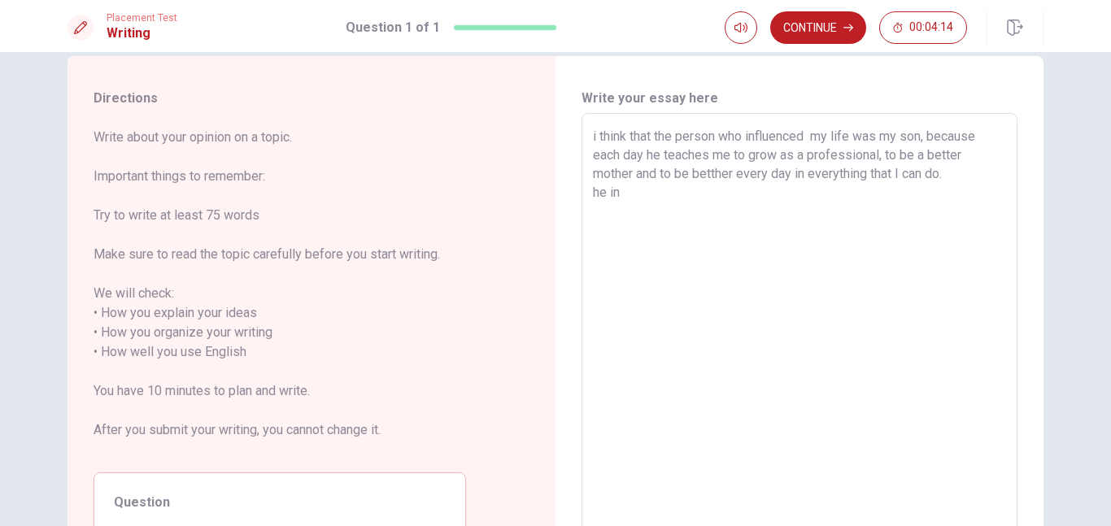
scroll to position [47, 0]
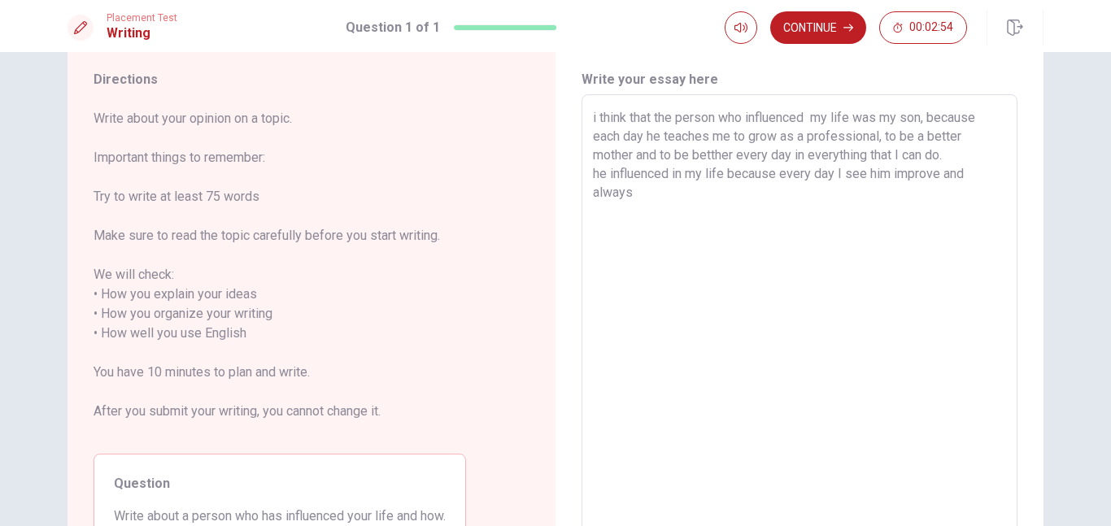
click at [937, 176] on textarea "i think that the person who influenced my life was my son, because each day he …" at bounding box center [799, 324] width 413 height 432
click at [699, 197] on textarea "i think that the person who influenced my life was my son, because each day he …" at bounding box center [799, 324] width 413 height 432
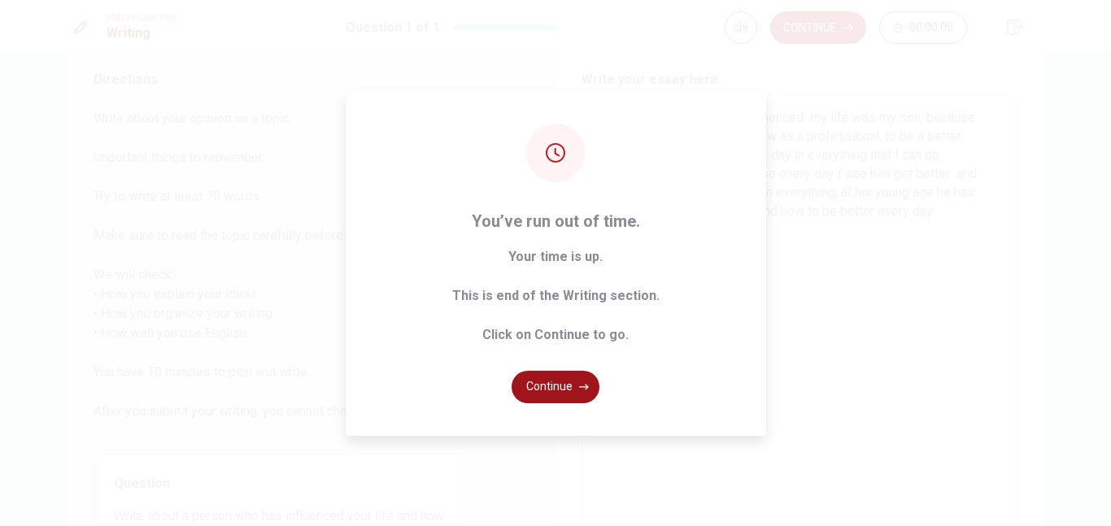
click at [568, 385] on button "Continue" at bounding box center [555, 387] width 88 height 33
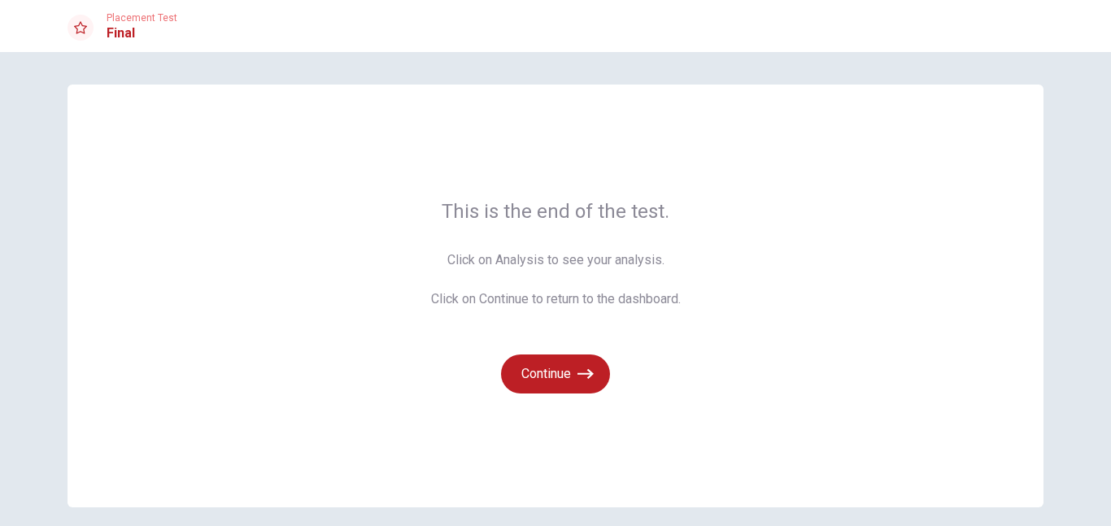
scroll to position [66, 0]
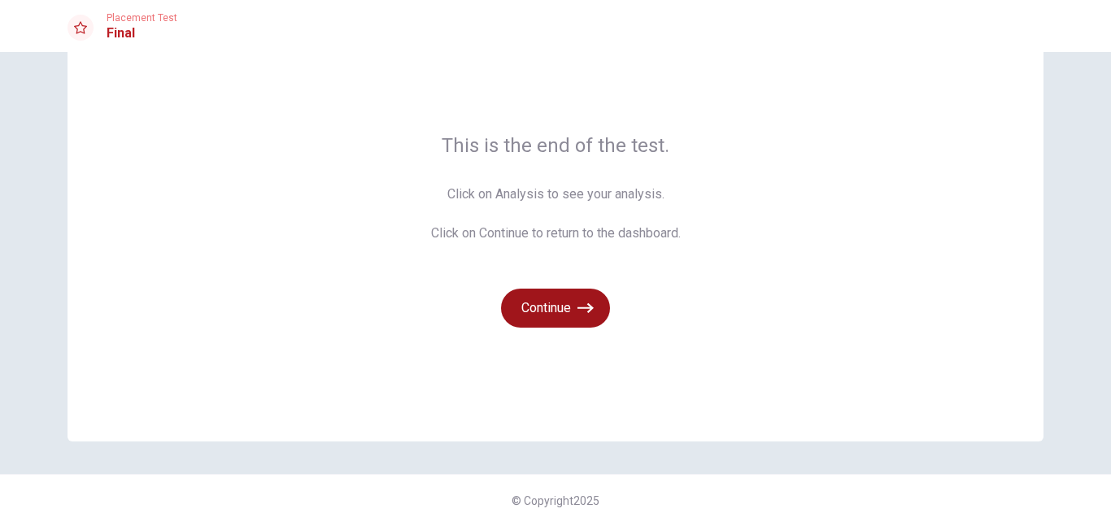
click at [573, 313] on button "Continue" at bounding box center [555, 308] width 109 height 39
